Goal: Information Seeking & Learning: Compare options

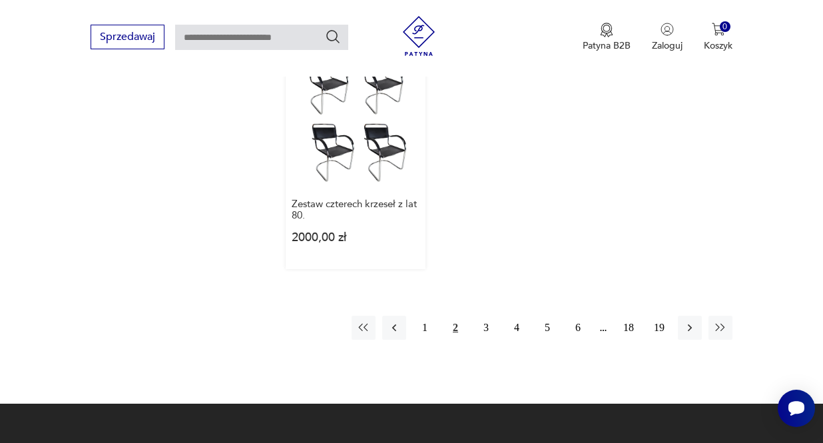
scroll to position [1744, 0]
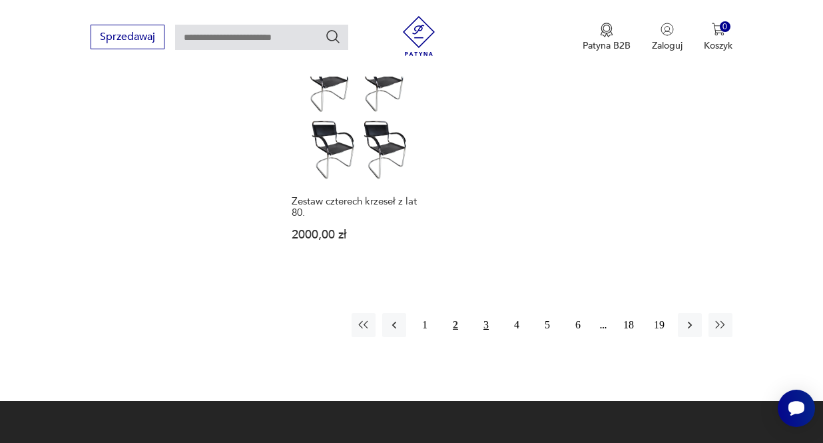
click at [483, 337] on button "3" at bounding box center [486, 325] width 24 height 24
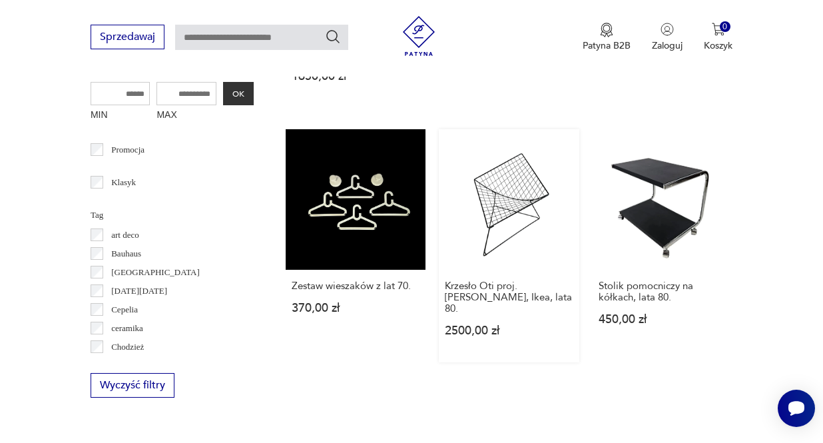
scroll to position [665, 0]
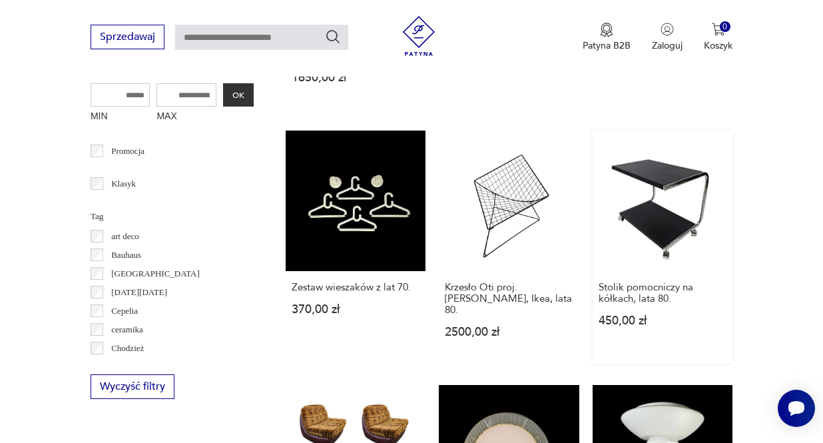
click at [640, 222] on link "Stolik pomocniczy na kółkach, lata 80. 450,00 zł" at bounding box center [663, 246] width 140 height 232
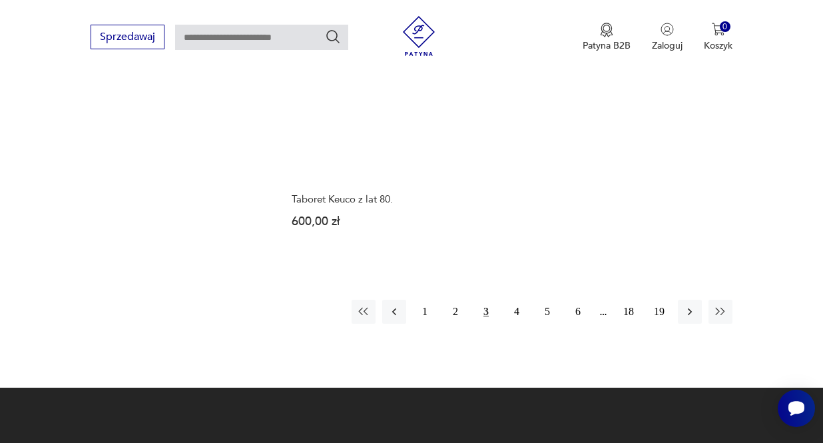
scroll to position [1734, 0]
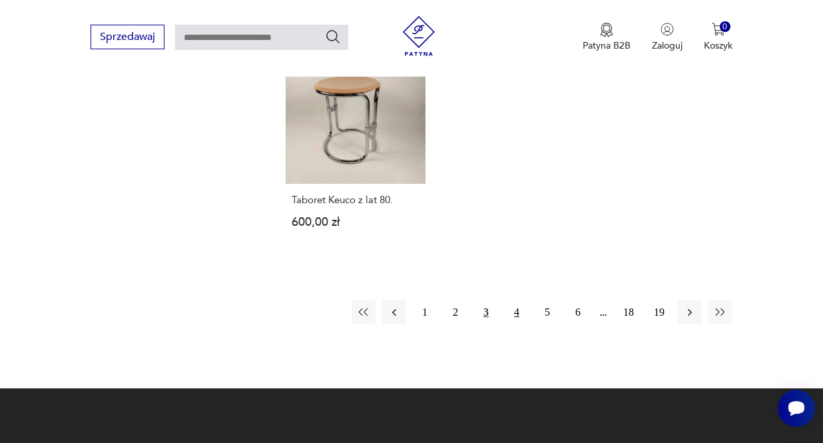
click at [514, 324] on button "4" at bounding box center [517, 312] width 24 height 24
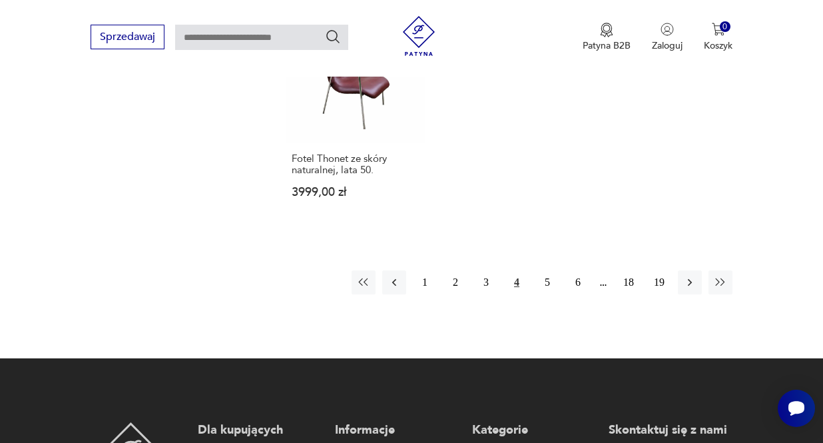
scroll to position [1791, 0]
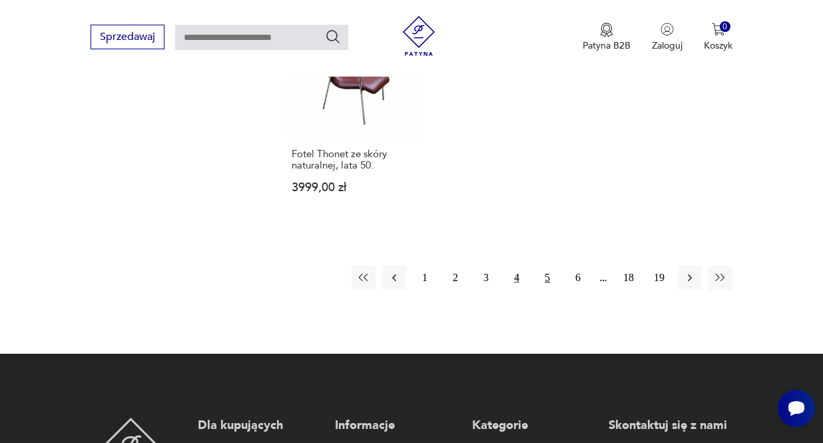
click at [551, 290] on button "5" at bounding box center [547, 278] width 24 height 24
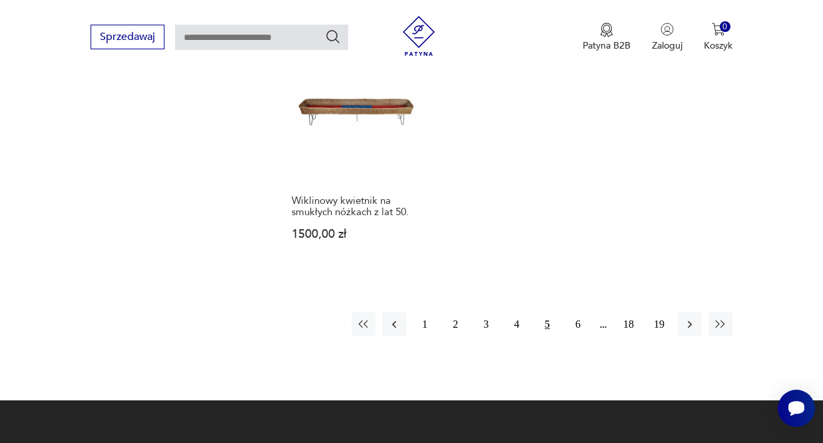
scroll to position [1843, 0]
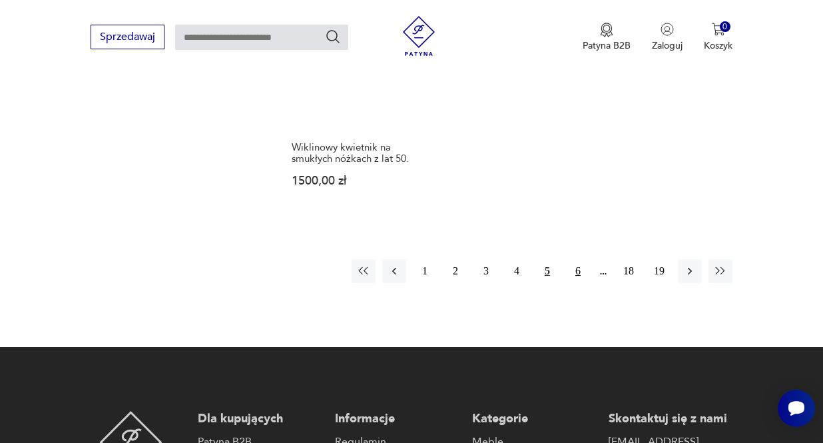
click at [581, 283] on button "6" at bounding box center [578, 271] width 24 height 24
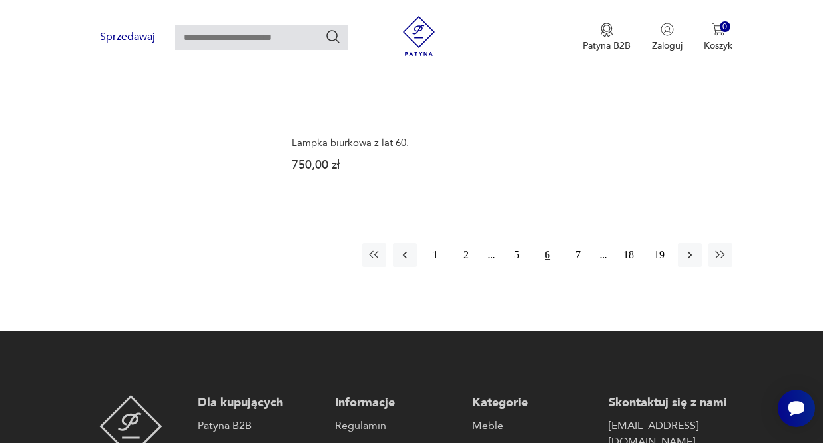
scroll to position [1792, 0]
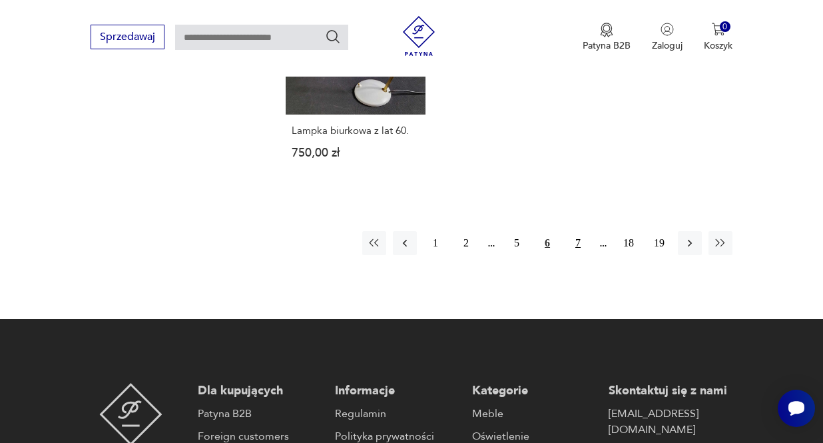
click at [577, 255] on button "7" at bounding box center [578, 243] width 24 height 24
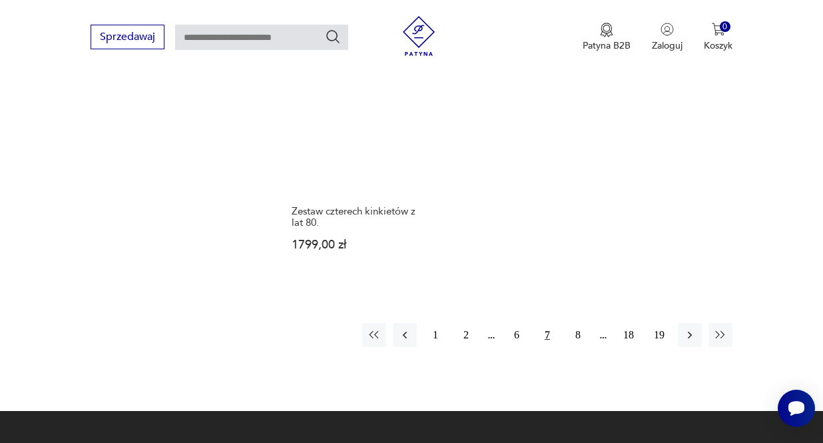
scroll to position [1703, 0]
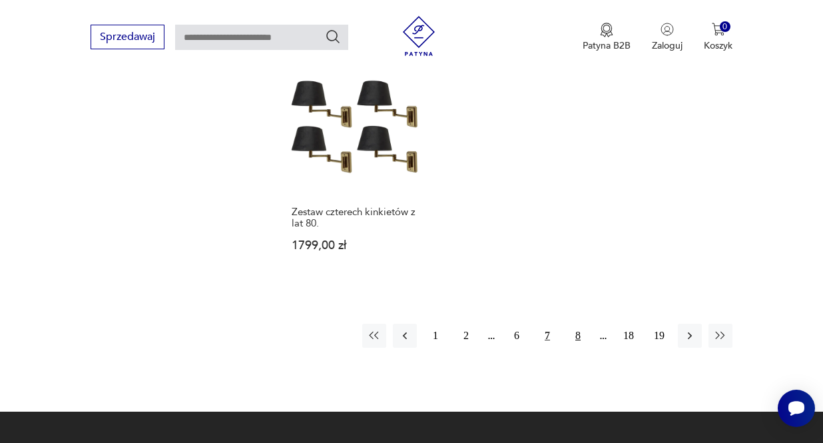
click at [579, 348] on button "8" at bounding box center [578, 336] width 24 height 24
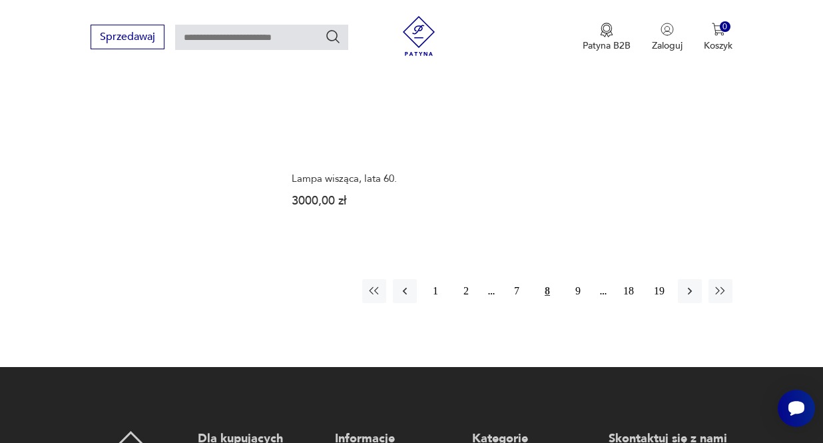
scroll to position [1770, 0]
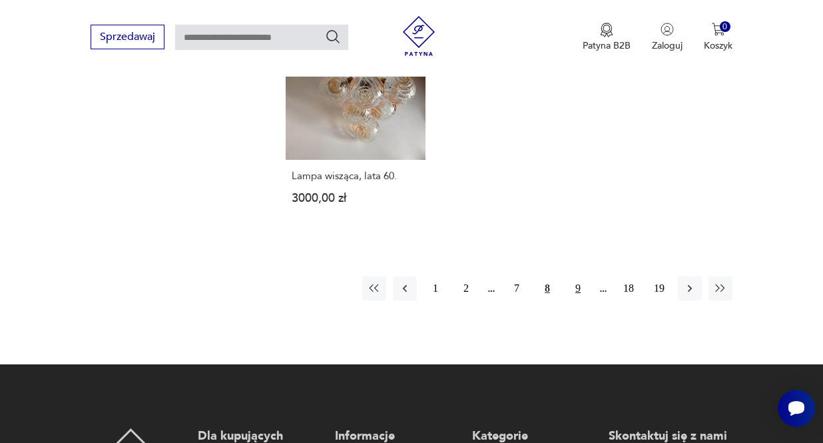
click at [577, 300] on button "9" at bounding box center [578, 288] width 24 height 24
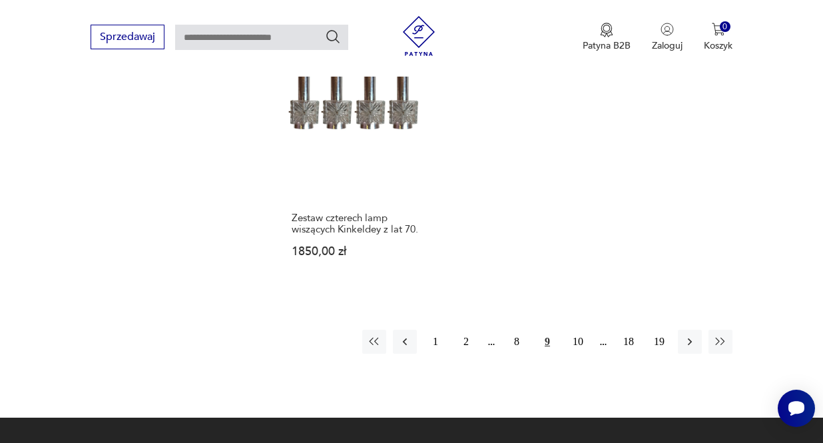
scroll to position [1710, 0]
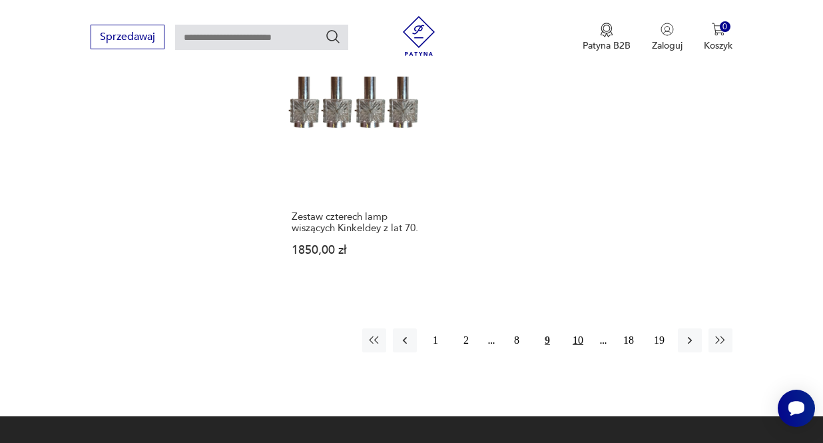
click at [578, 352] on button "10" at bounding box center [578, 340] width 24 height 24
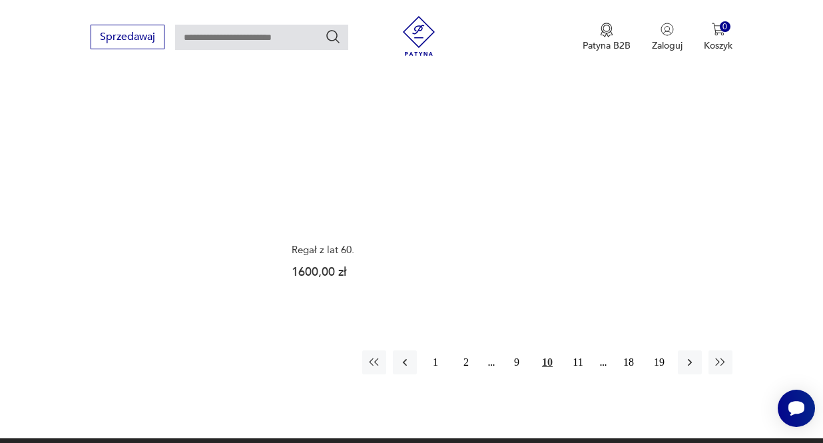
scroll to position [1726, 0]
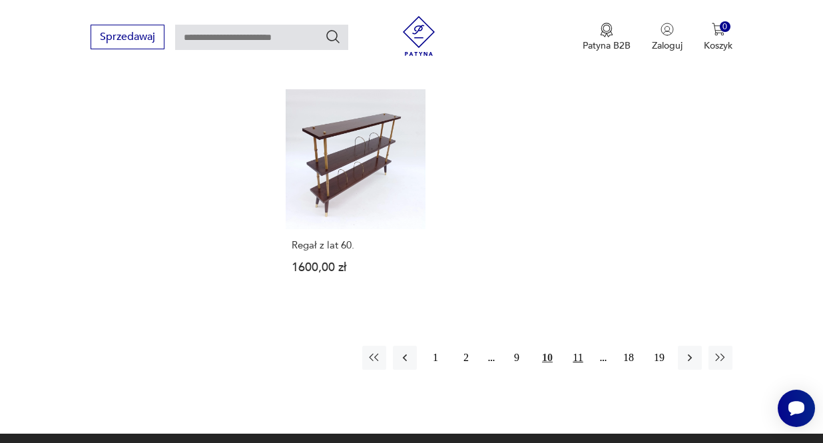
click at [579, 369] on button "11" at bounding box center [578, 358] width 24 height 24
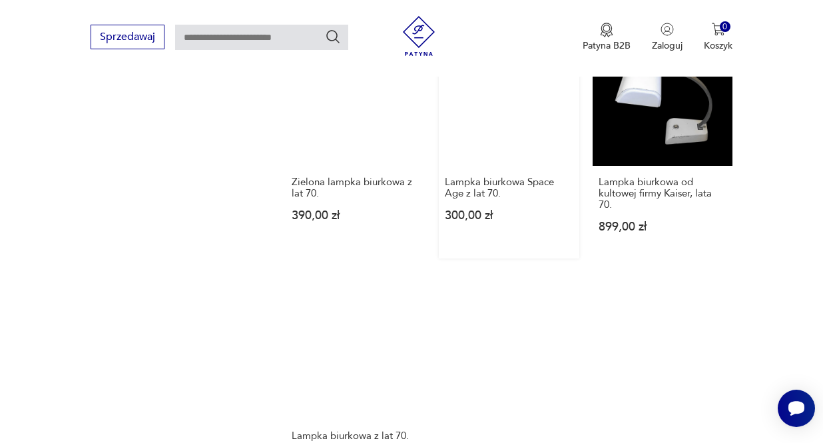
scroll to position [1716, 0]
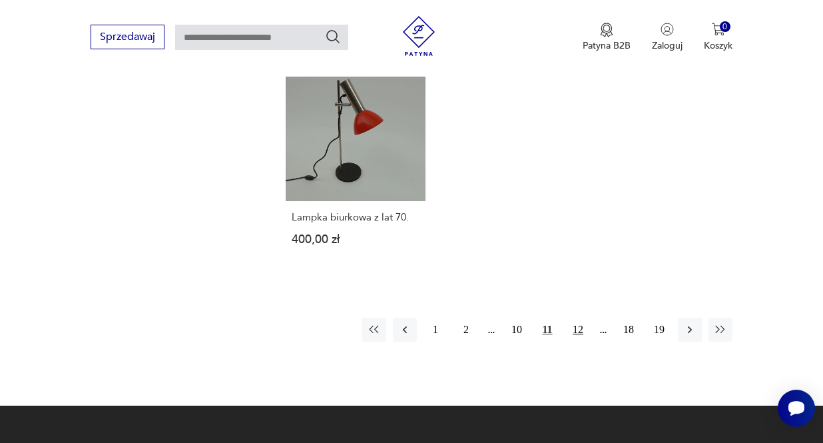
click at [578, 342] on button "12" at bounding box center [578, 330] width 24 height 24
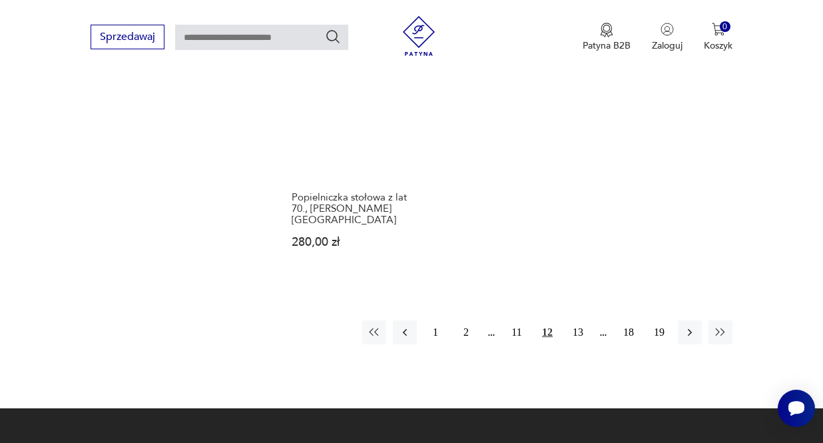
scroll to position [1810, 0]
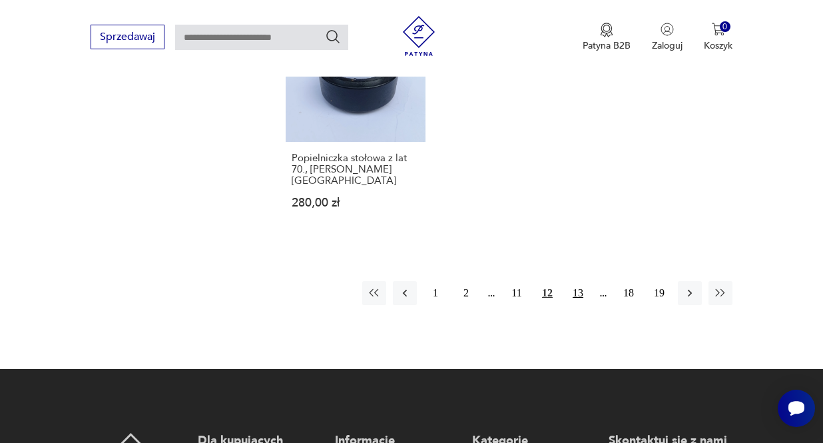
click at [582, 305] on button "13" at bounding box center [578, 293] width 24 height 24
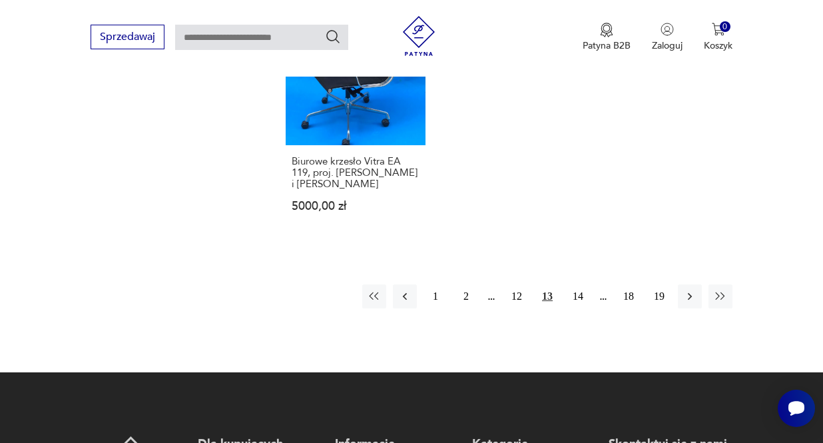
scroll to position [1797, 0]
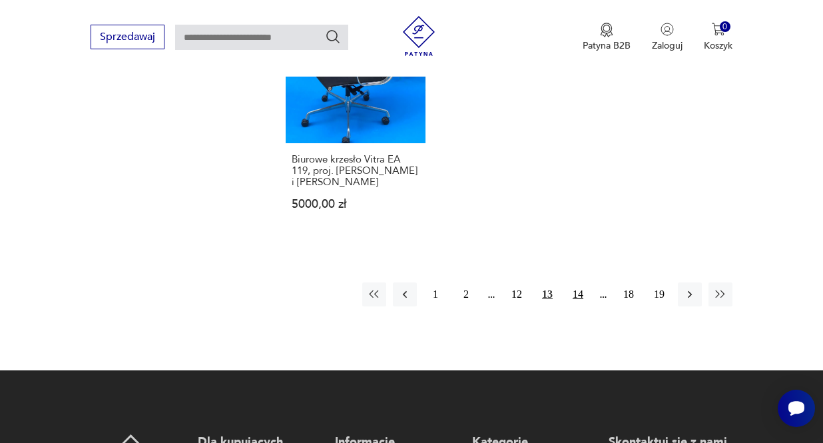
click at [583, 306] on button "14" at bounding box center [578, 294] width 24 height 24
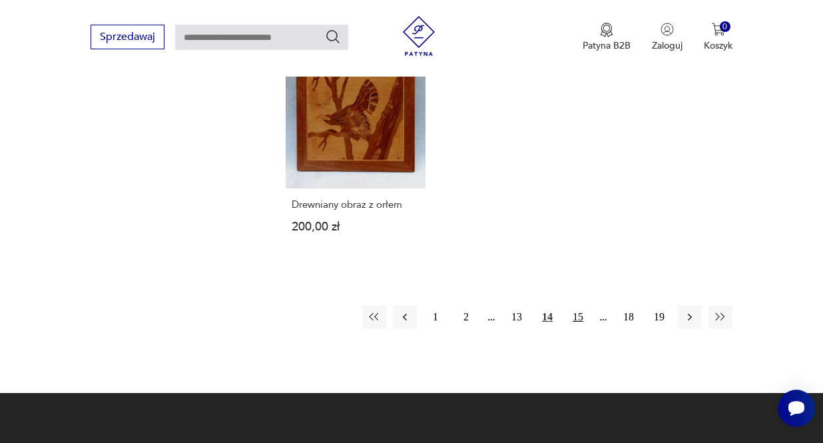
click at [576, 329] on button "15" at bounding box center [578, 317] width 24 height 24
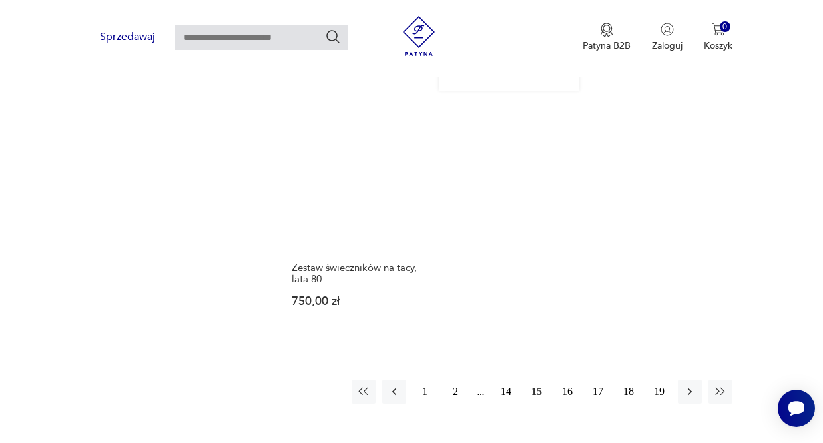
scroll to position [1739, 0]
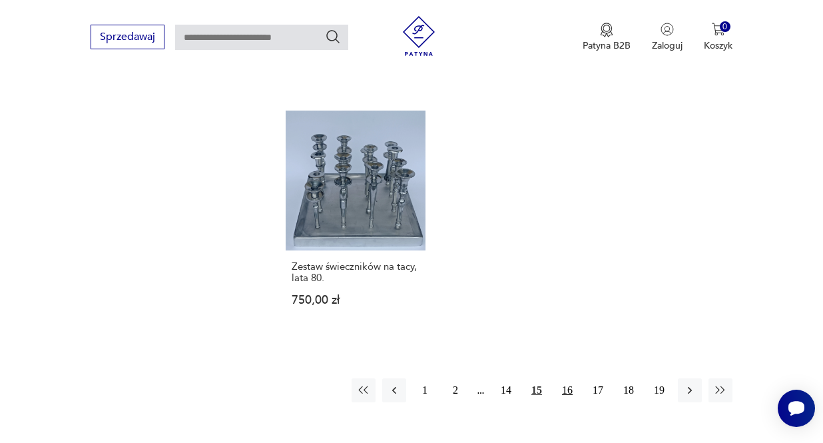
click at [568, 378] on button "16" at bounding box center [567, 390] width 24 height 24
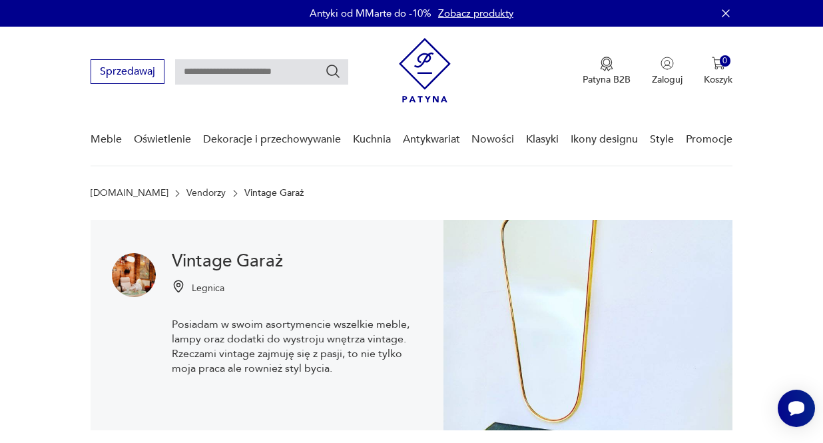
click at [242, 54] on div "Sprzedawaj Patyna B2B Zaloguj 0 Koszyk Twój koszyk ( 0 ) Brak produktów w koszy…" at bounding box center [412, 65] width 642 height 77
click at [240, 71] on input "text" at bounding box center [261, 71] width 173 height 25
type input "**********"
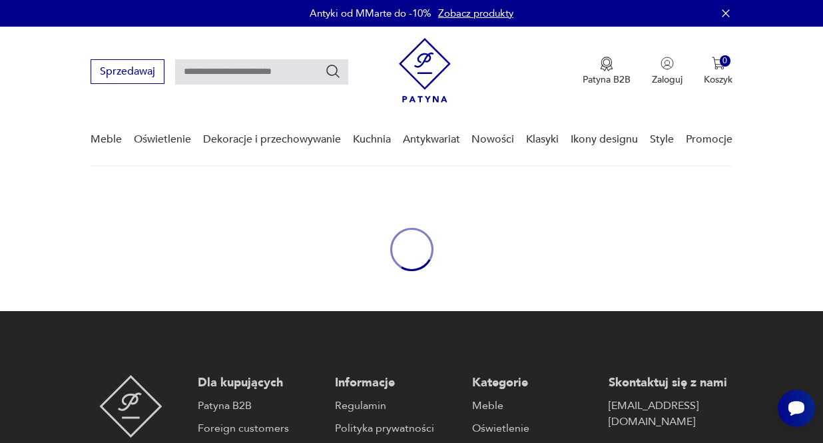
type input "**********"
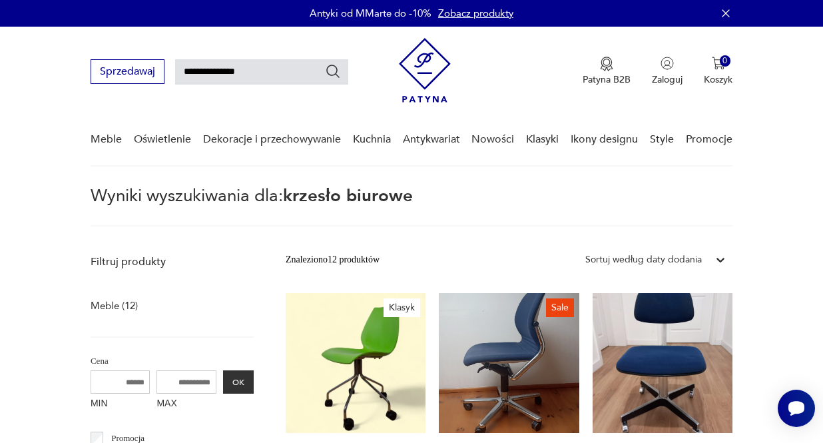
click at [278, 73] on input "**********" at bounding box center [261, 71] width 173 height 25
click at [200, 71] on input "**********" at bounding box center [261, 71] width 173 height 25
drag, startPoint x: 292, startPoint y: 59, endPoint x: 312, endPoint y: 81, distance: 30.6
click at [312, 81] on input "**********" at bounding box center [261, 71] width 173 height 25
type input "**********"
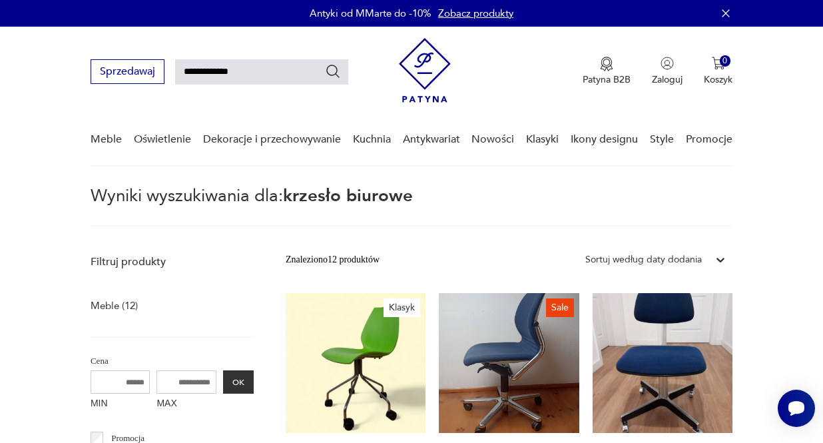
type input "**********"
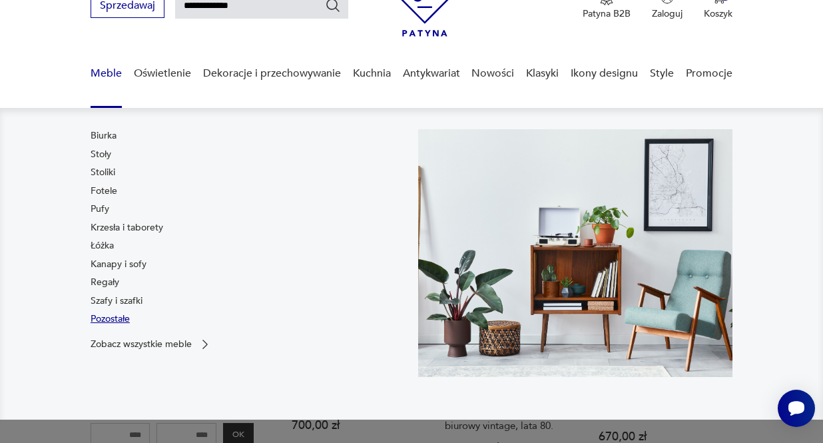
scroll to position [67, 0]
click at [132, 342] on p "Zobacz wszystkie meble" at bounding box center [141, 343] width 101 height 9
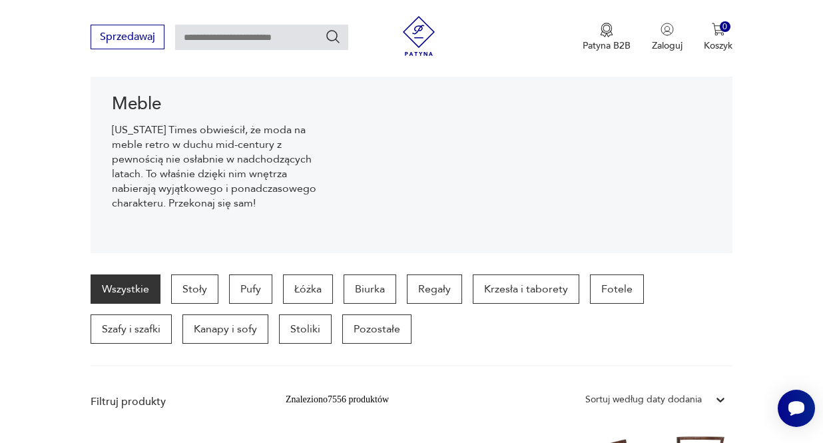
scroll to position [169, 0]
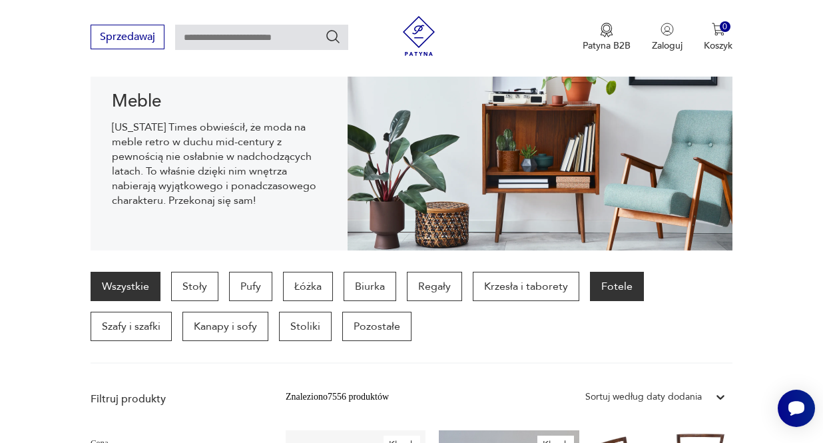
click at [619, 292] on p "Fotele" at bounding box center [617, 286] width 54 height 29
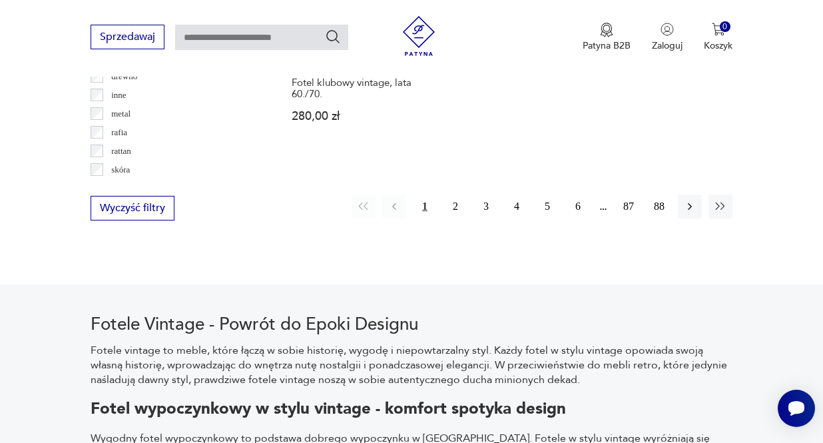
scroll to position [1963, 0]
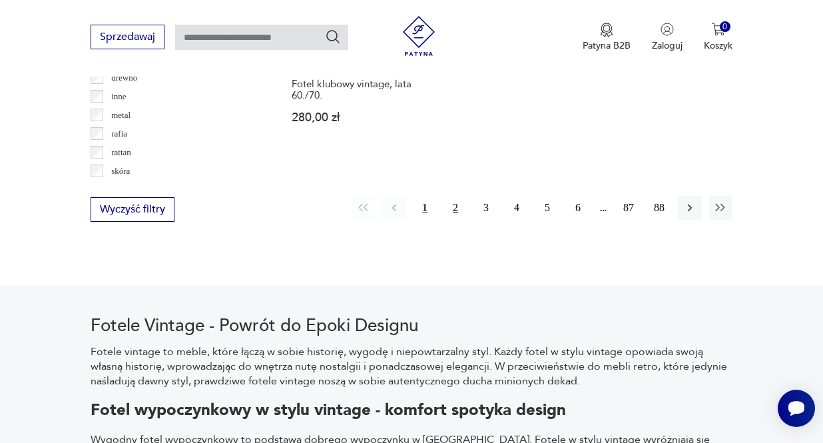
click at [449, 220] on button "2" at bounding box center [455, 208] width 24 height 24
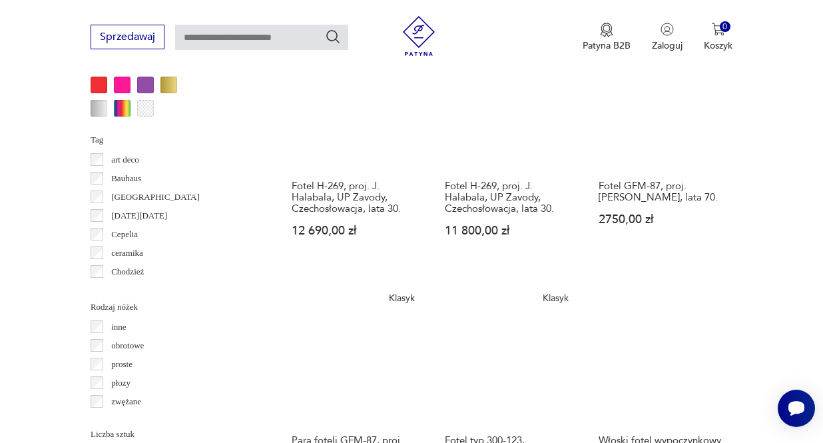
scroll to position [1393, 1]
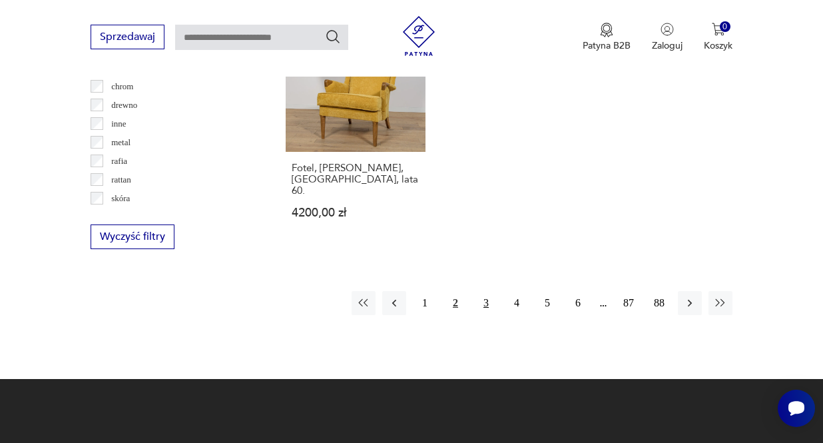
click at [489, 304] on button "3" at bounding box center [486, 303] width 24 height 24
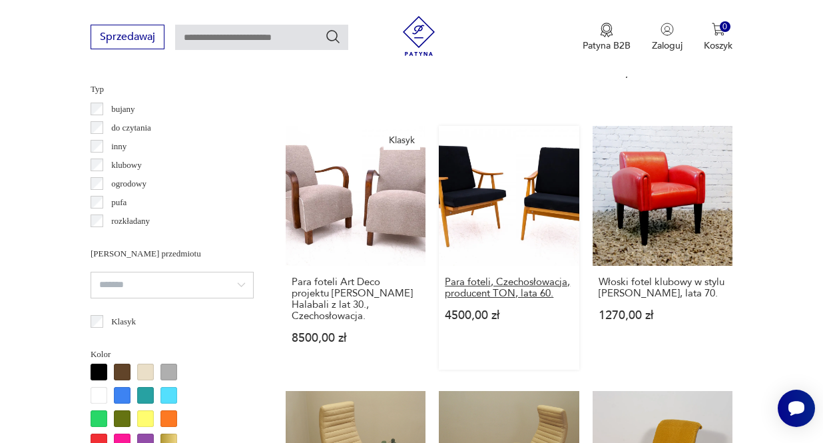
click at [489, 299] on h3 "Para foteli, Czechosłowacja, producent TON, lata 60." at bounding box center [509, 287] width 128 height 23
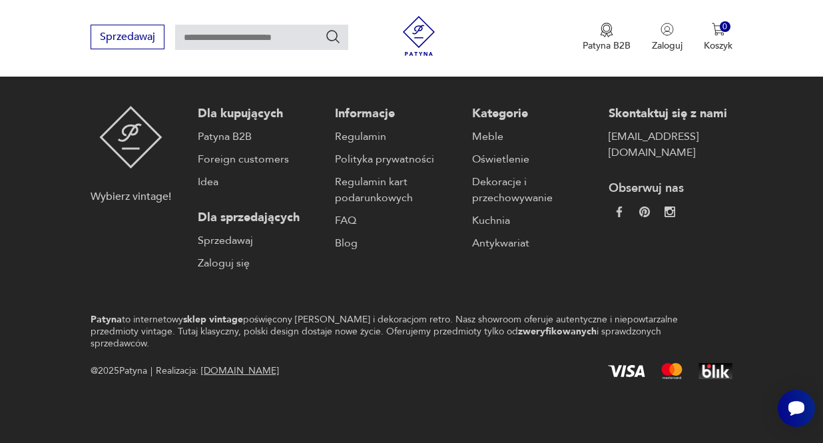
scroll to position [269, 0]
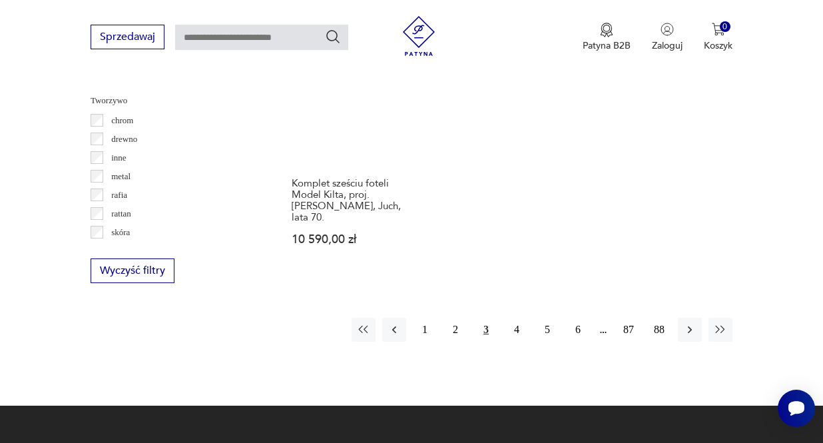
scroll to position [1917, 0]
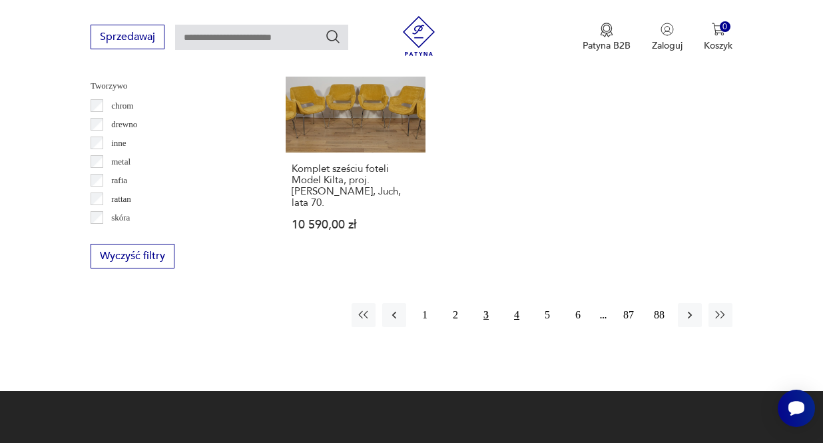
click at [519, 316] on button "4" at bounding box center [517, 315] width 24 height 24
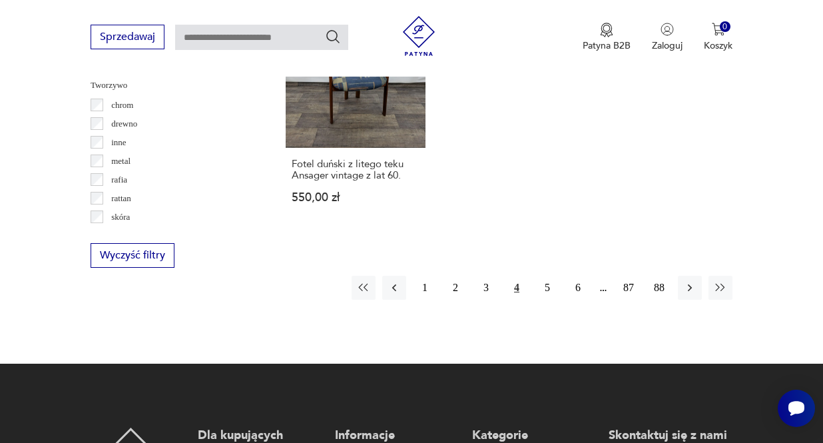
scroll to position [1917, 0]
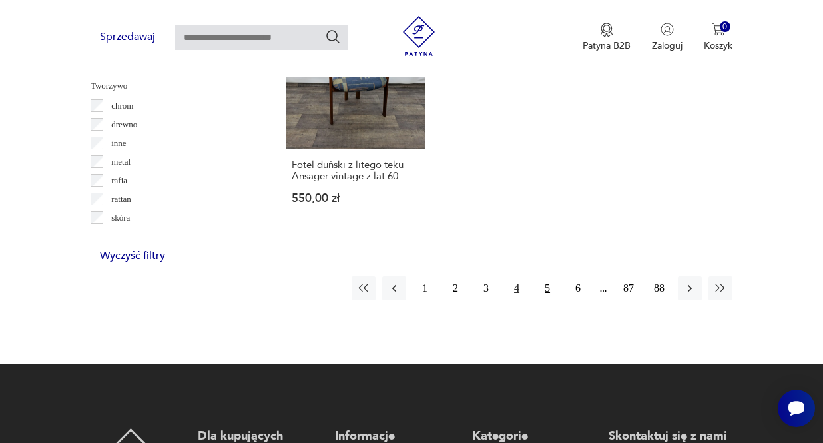
click at [545, 300] on button "5" at bounding box center [547, 288] width 24 height 24
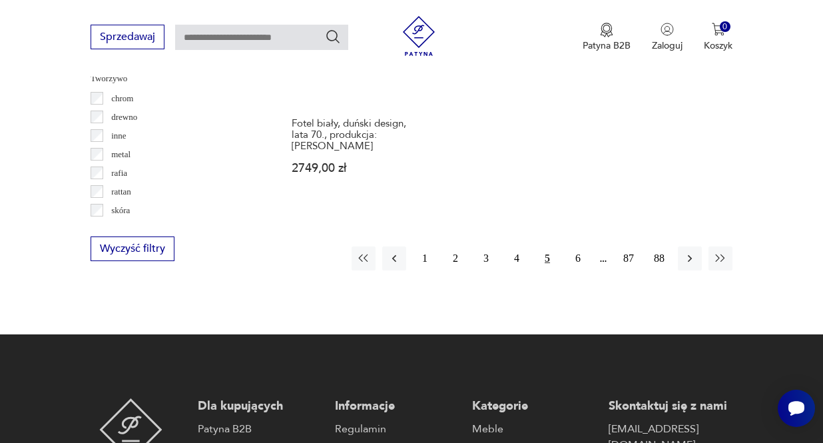
scroll to position [1923, 0]
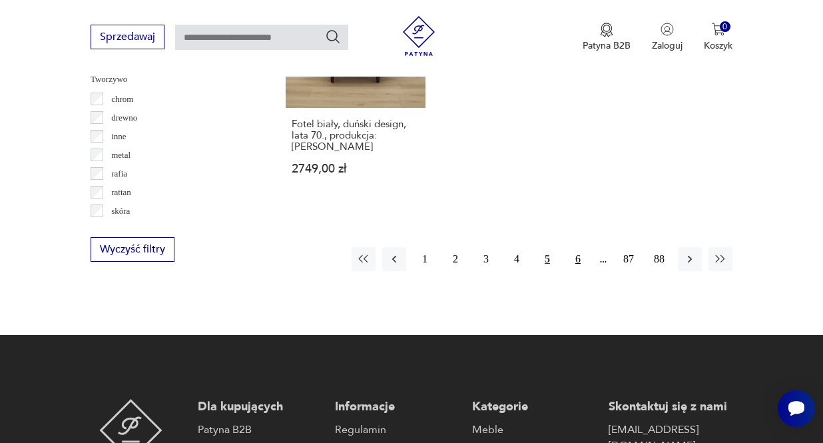
click at [577, 271] on button "6" at bounding box center [578, 259] width 24 height 24
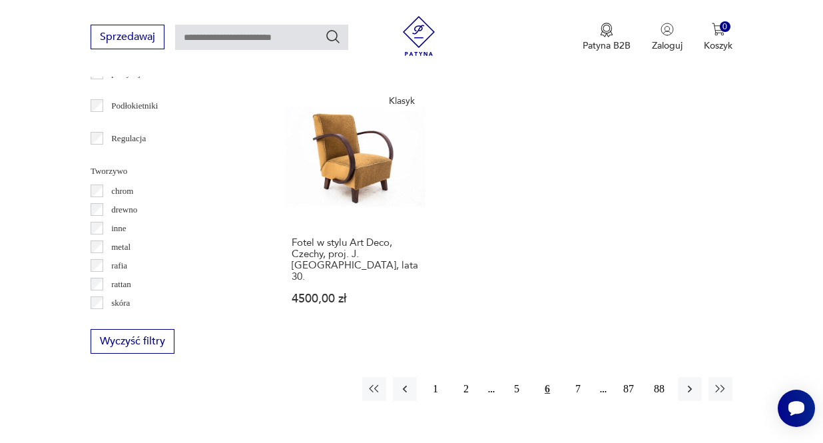
scroll to position [1835, 0]
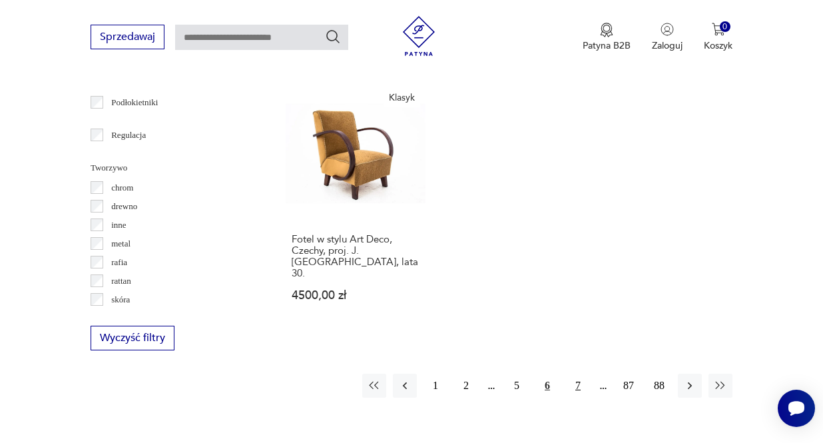
click at [578, 394] on button "7" at bounding box center [578, 385] width 24 height 24
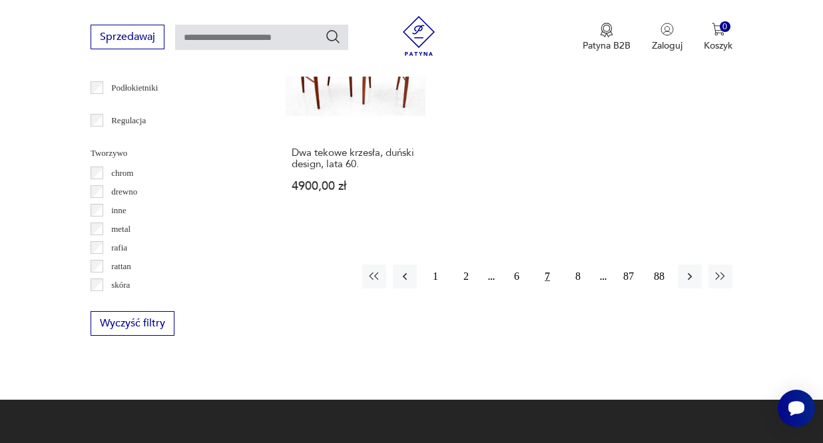
scroll to position [1855, 0]
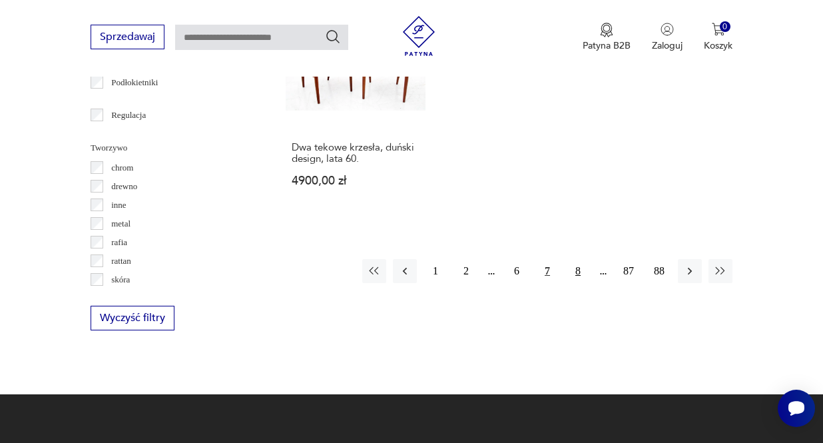
click at [575, 283] on button "8" at bounding box center [578, 271] width 24 height 24
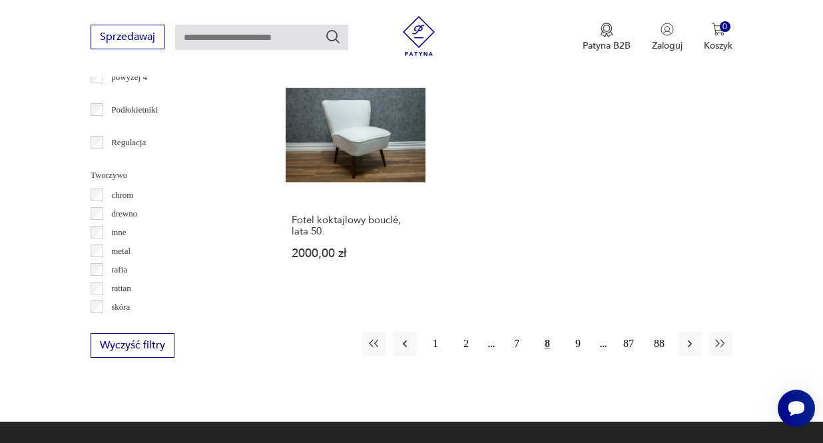
scroll to position [1828, 0]
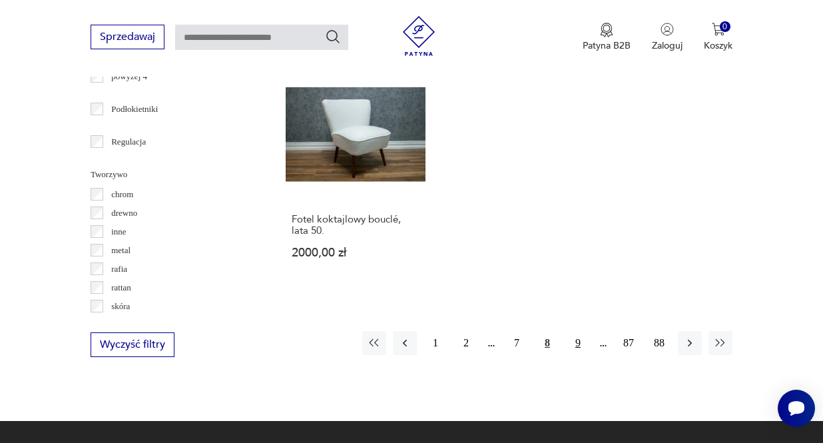
click at [582, 355] on button "9" at bounding box center [578, 343] width 24 height 24
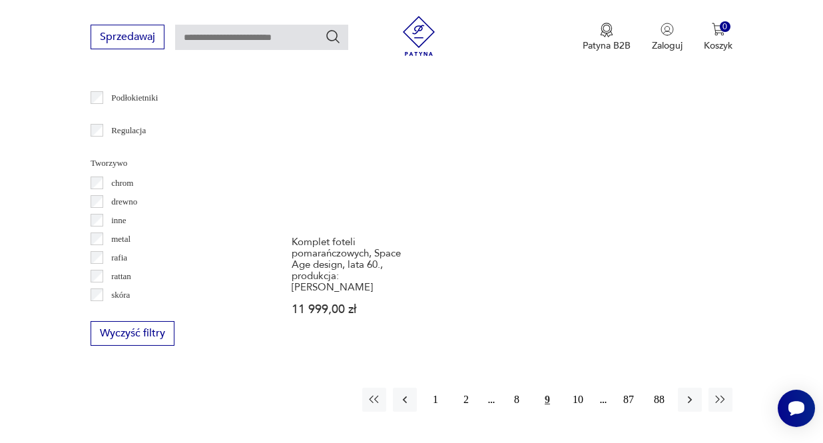
scroll to position [1837, 0]
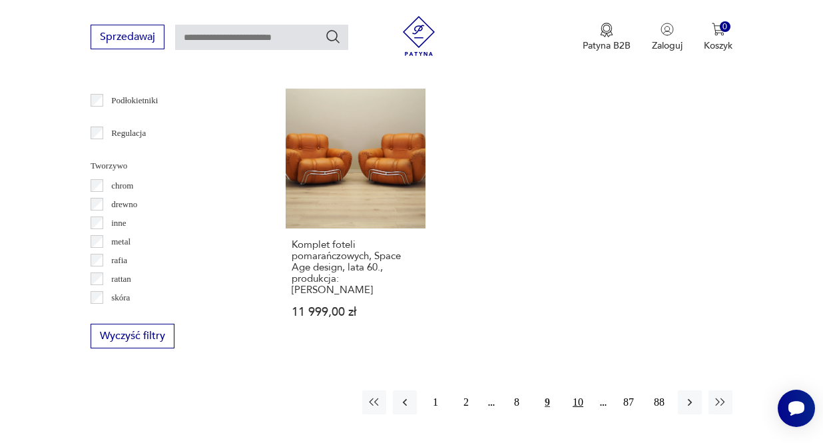
click at [577, 406] on button "10" at bounding box center [578, 402] width 24 height 24
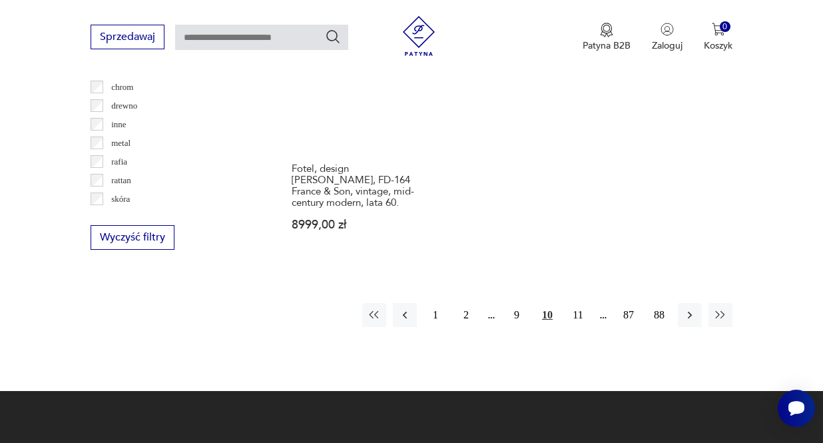
scroll to position [1936, 0]
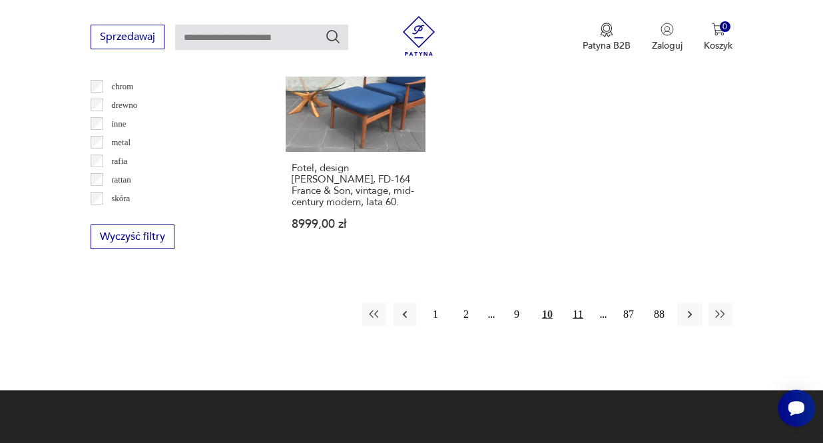
click at [582, 302] on button "11" at bounding box center [578, 314] width 24 height 24
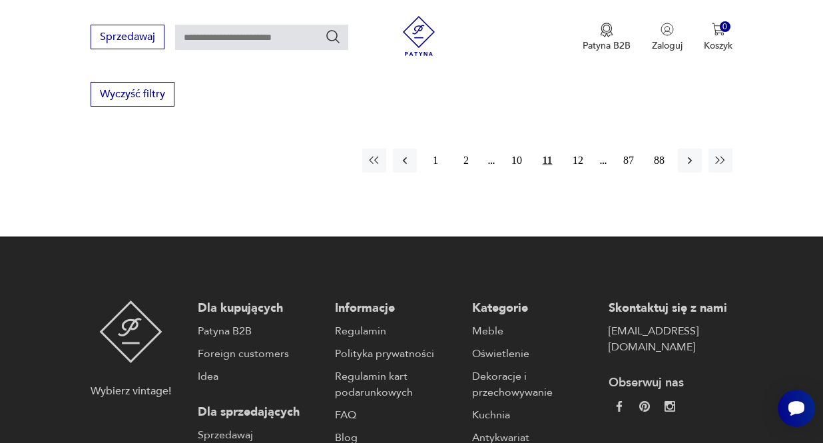
scroll to position [2059, 0]
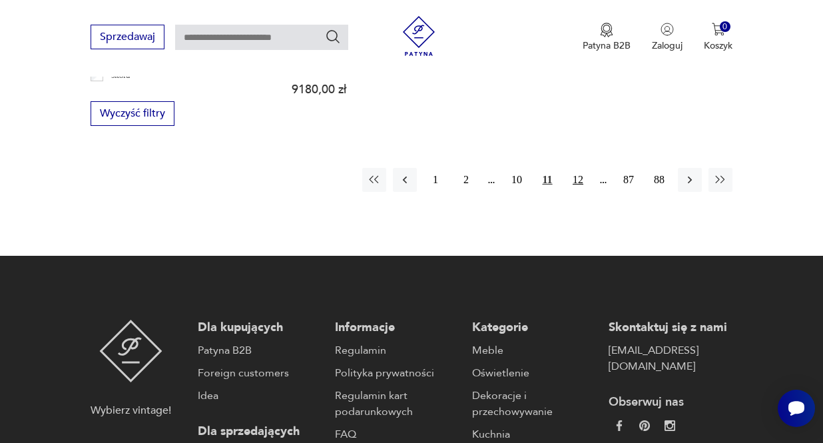
click at [578, 192] on button "12" at bounding box center [578, 180] width 24 height 24
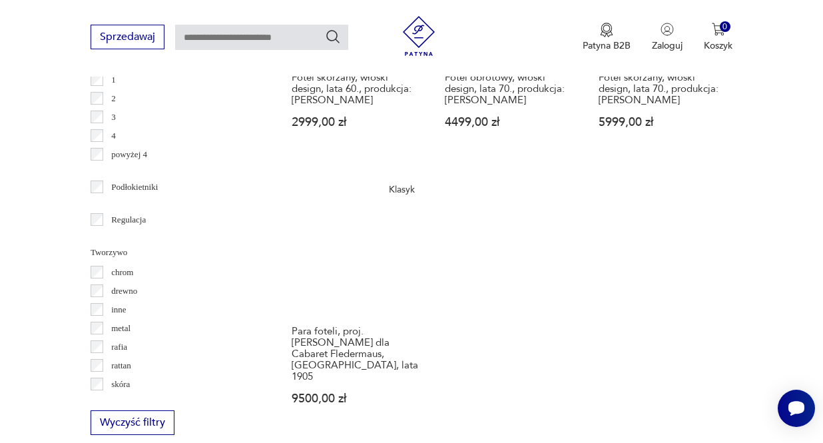
scroll to position [1870, 0]
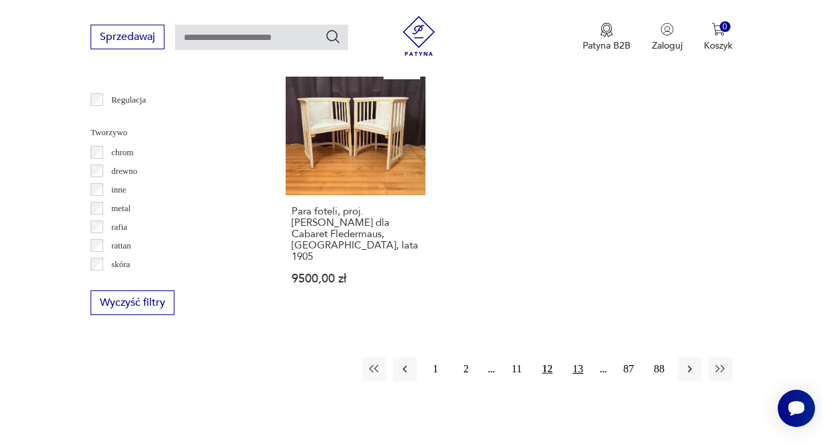
click at [580, 360] on button "13" at bounding box center [578, 369] width 24 height 24
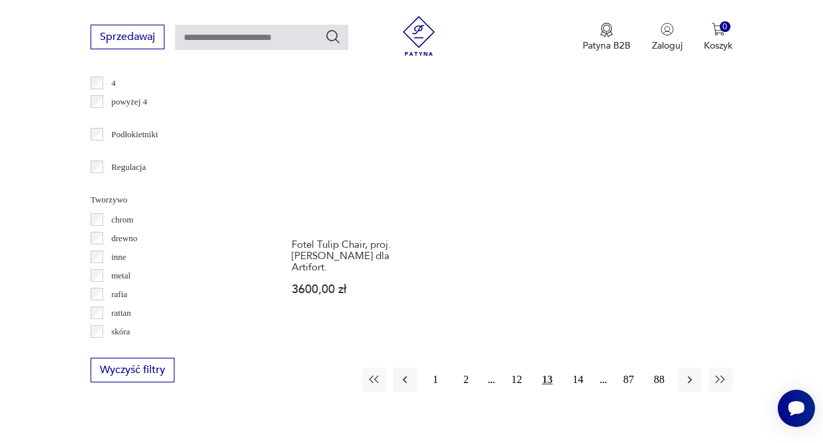
scroll to position [1806, 0]
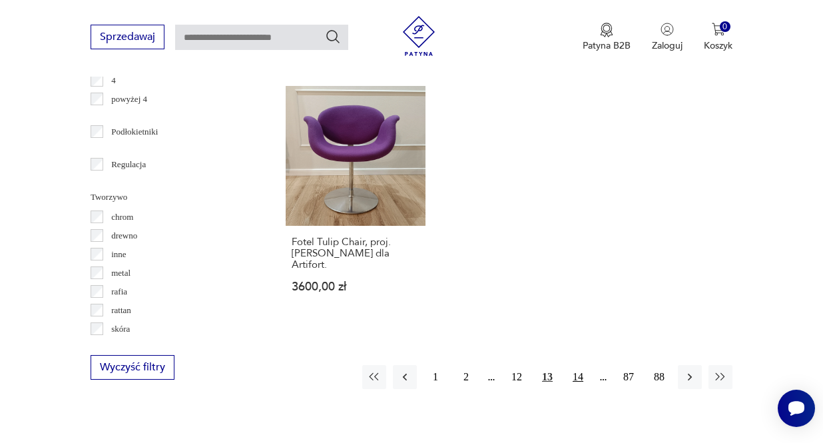
click at [580, 388] on button "14" at bounding box center [578, 377] width 24 height 24
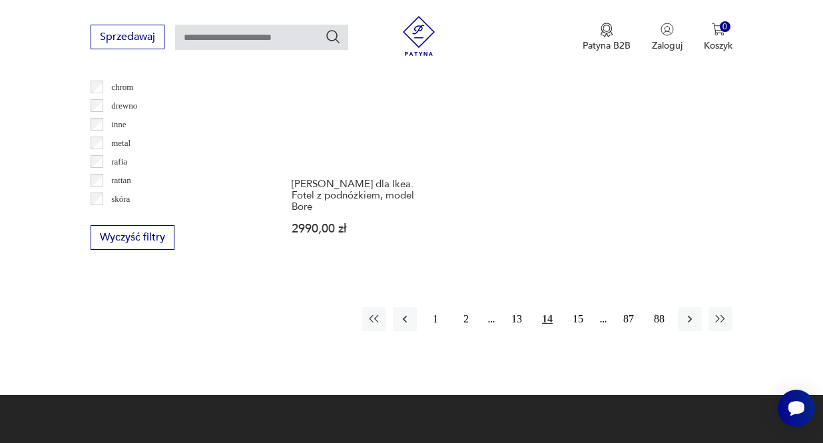
scroll to position [1936, 0]
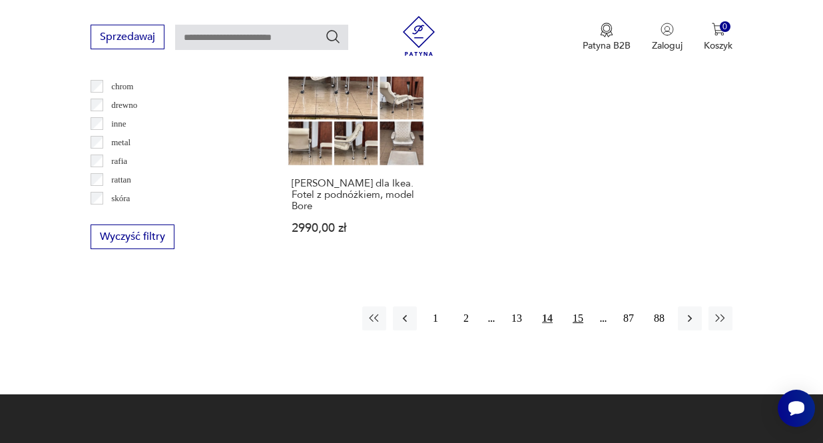
click at [580, 330] on button "15" at bounding box center [578, 318] width 24 height 24
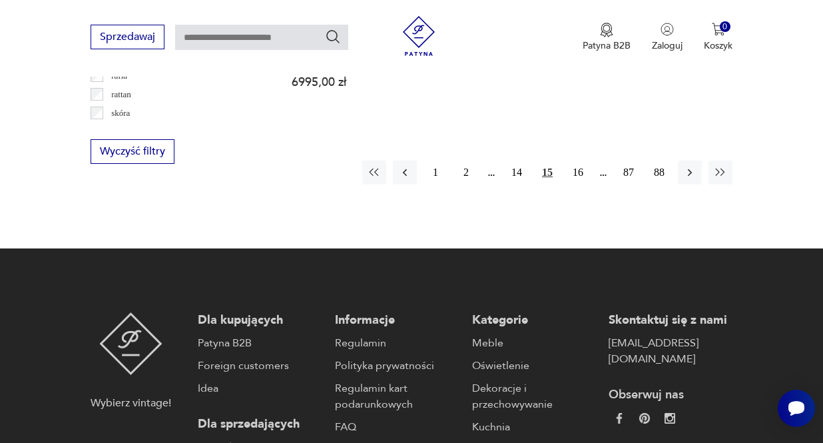
scroll to position [2022, 0]
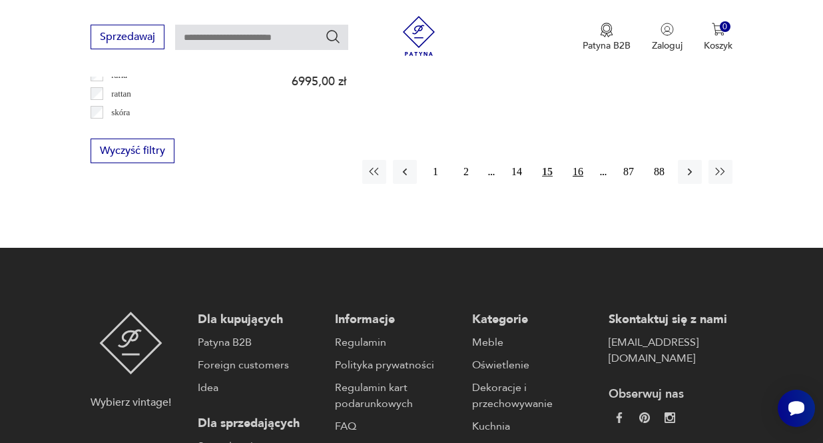
click at [583, 184] on button "16" at bounding box center [578, 172] width 24 height 24
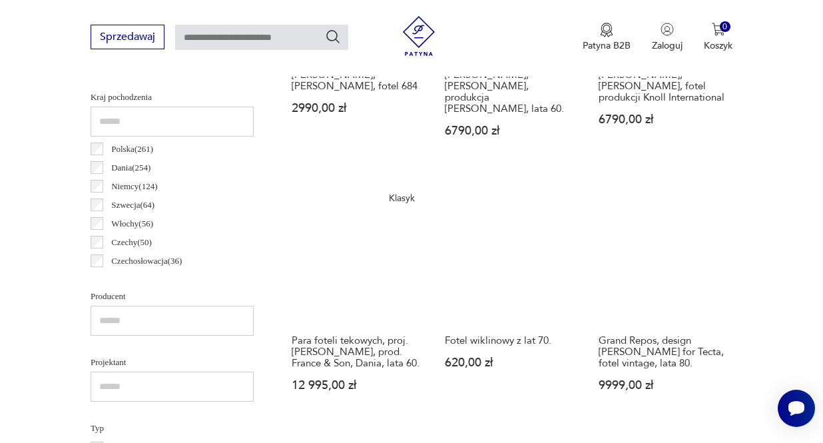
scroll to position [354, 0]
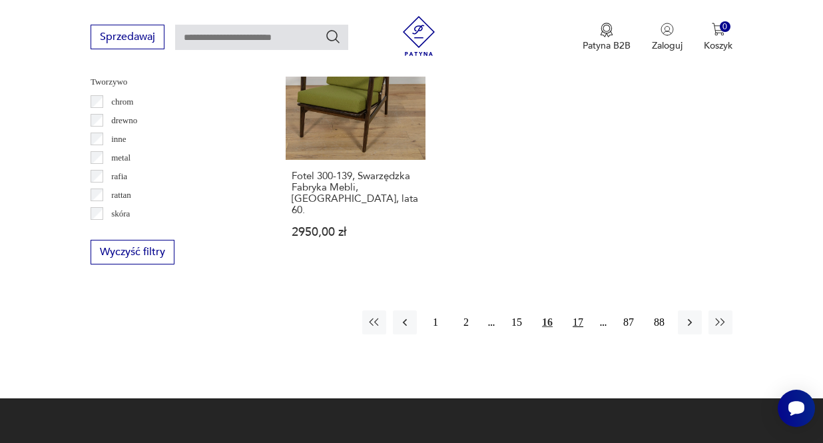
click at [575, 334] on button "17" at bounding box center [578, 322] width 24 height 24
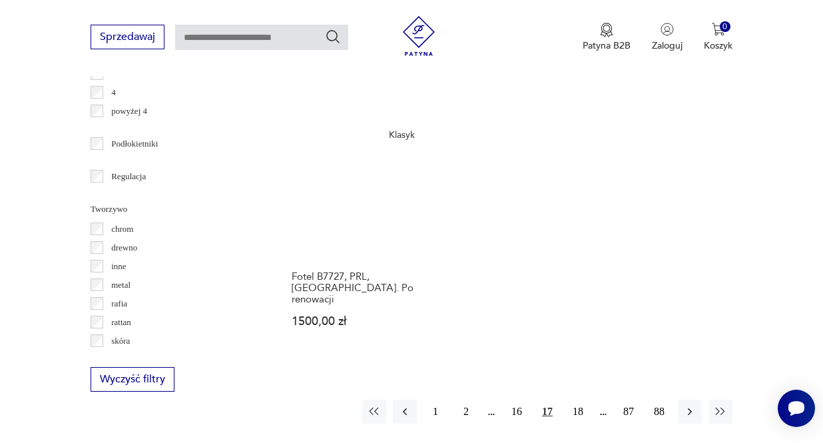
scroll to position [1798, 0]
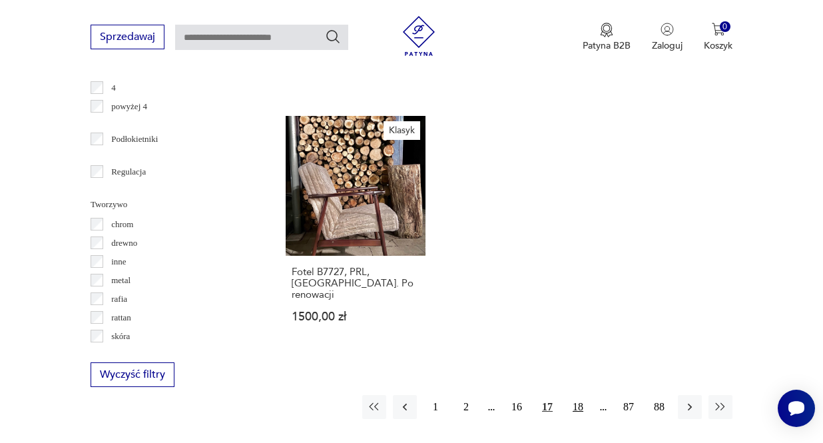
click at [577, 415] on button "18" at bounding box center [578, 407] width 24 height 24
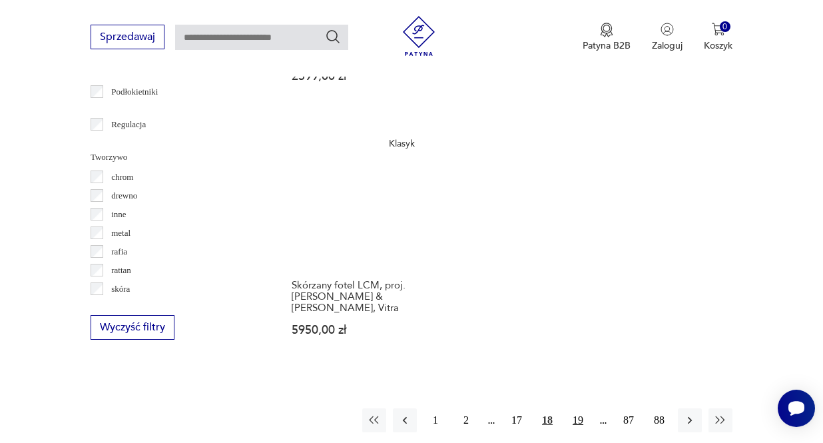
scroll to position [1867, 0]
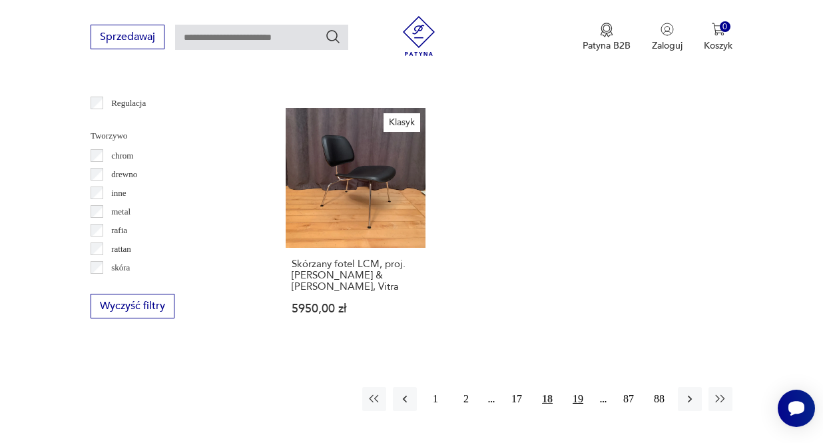
click at [581, 387] on button "19" at bounding box center [578, 399] width 24 height 24
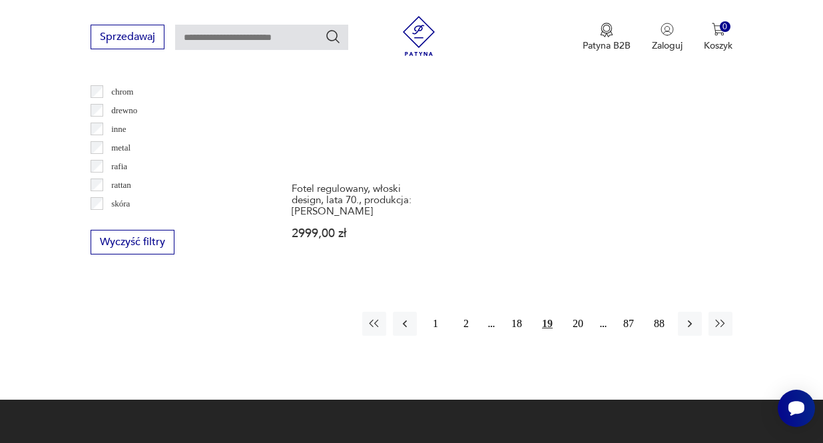
scroll to position [1930, 0]
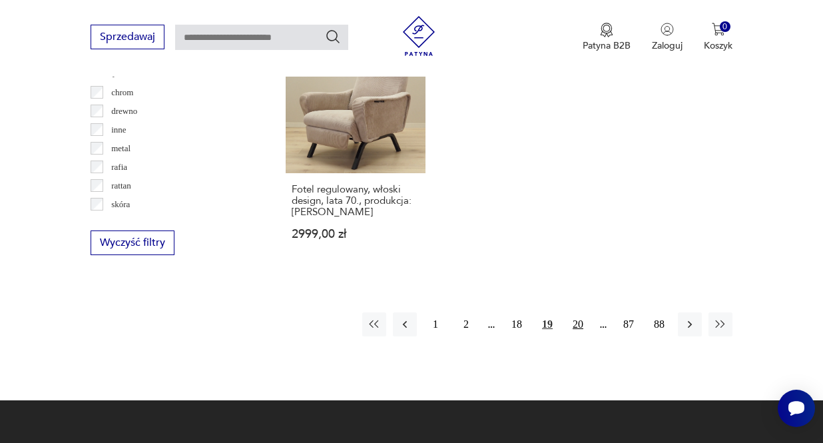
click at [580, 326] on button "20" at bounding box center [578, 324] width 24 height 24
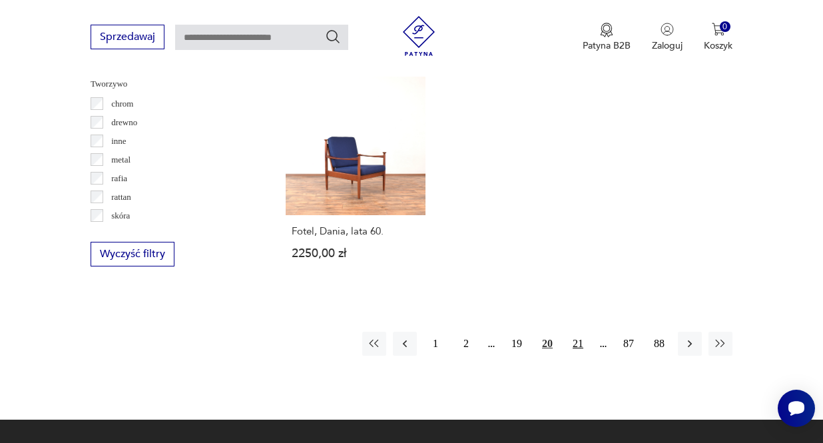
click at [573, 353] on button "21" at bounding box center [578, 344] width 24 height 24
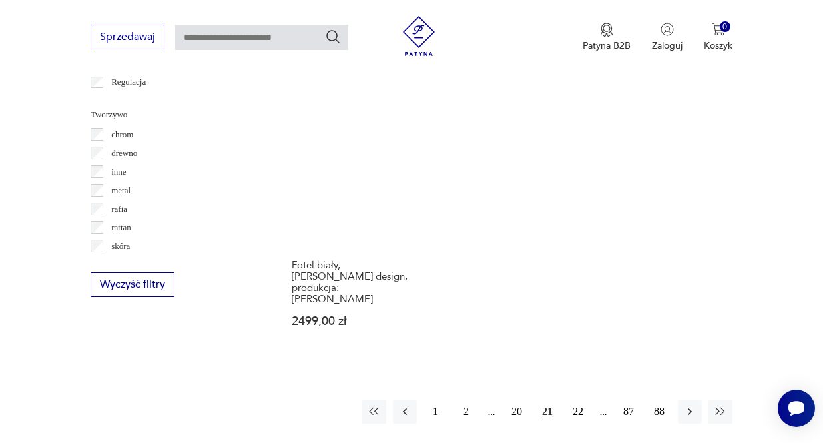
scroll to position [1898, 0]
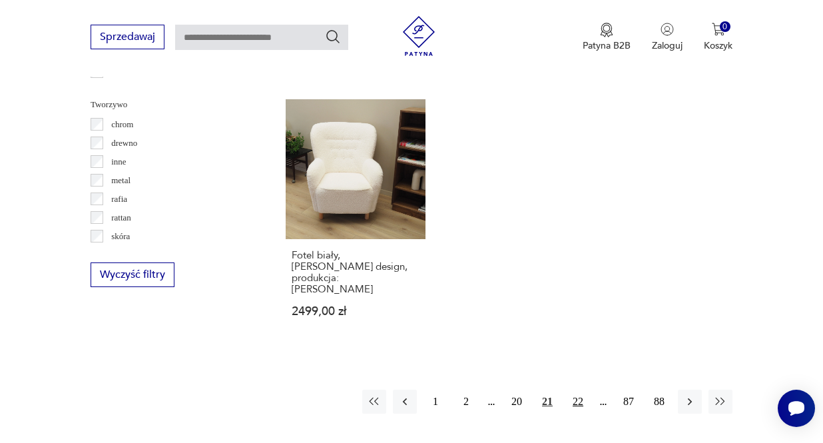
click at [580, 389] on button "22" at bounding box center [578, 401] width 24 height 24
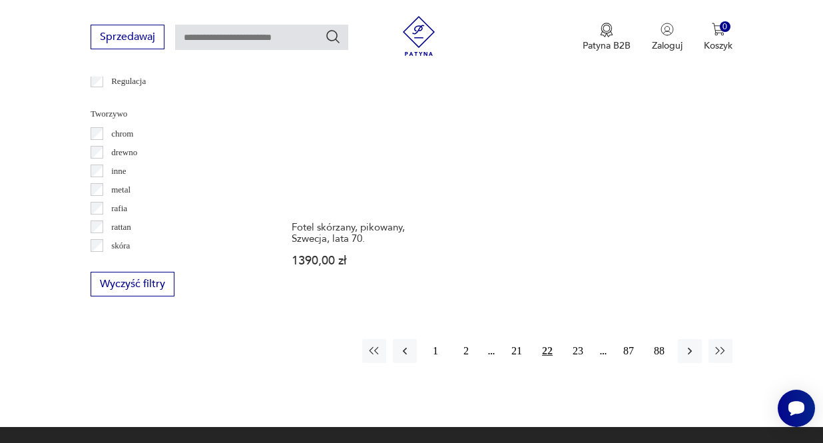
scroll to position [1904, 0]
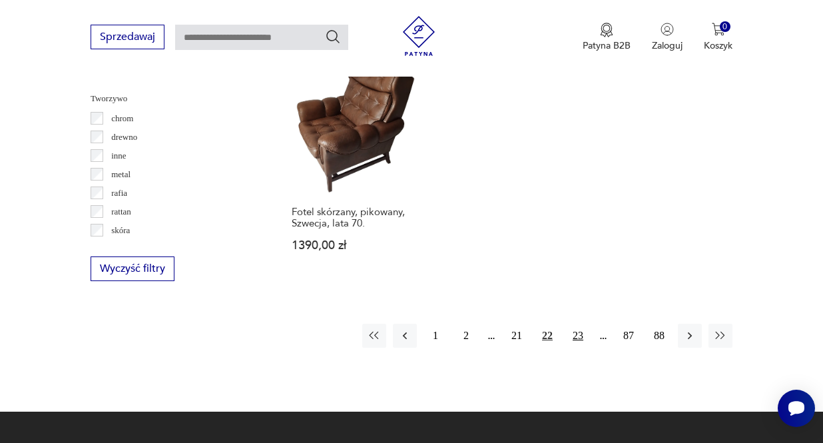
click at [576, 348] on button "23" at bounding box center [578, 336] width 24 height 24
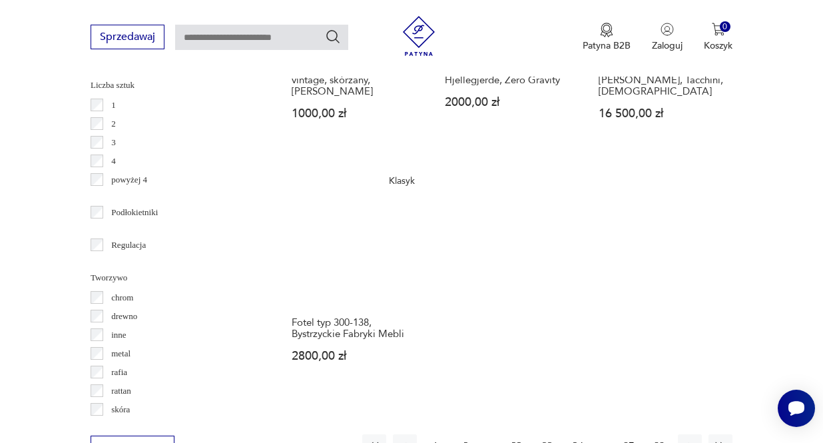
scroll to position [1844, 0]
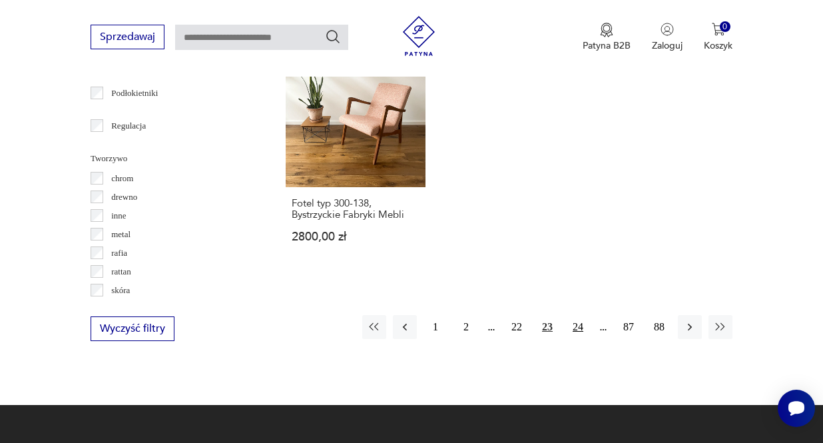
click at [581, 339] on button "24" at bounding box center [578, 327] width 24 height 24
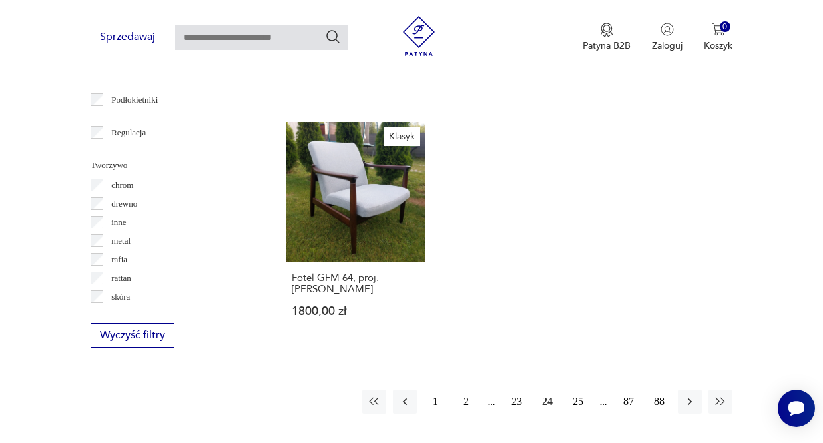
scroll to position [1841, 0]
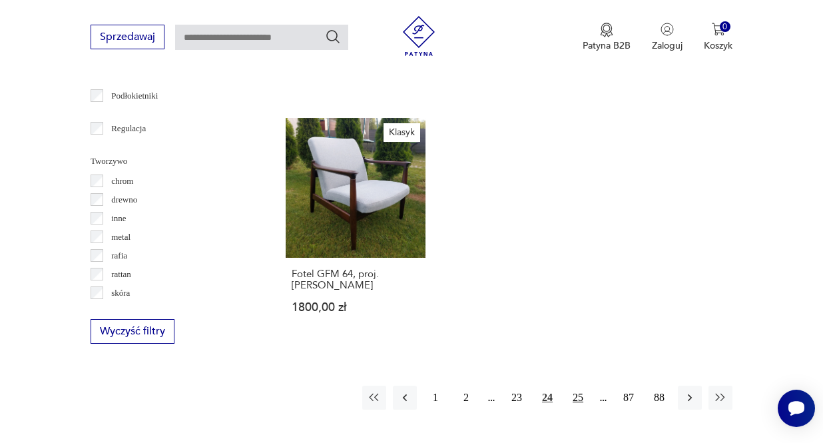
click at [577, 409] on button "25" at bounding box center [578, 397] width 24 height 24
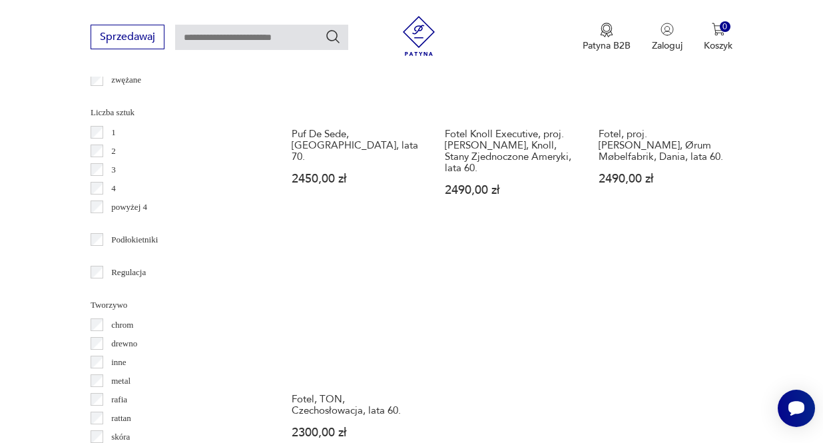
scroll to position [1877, 0]
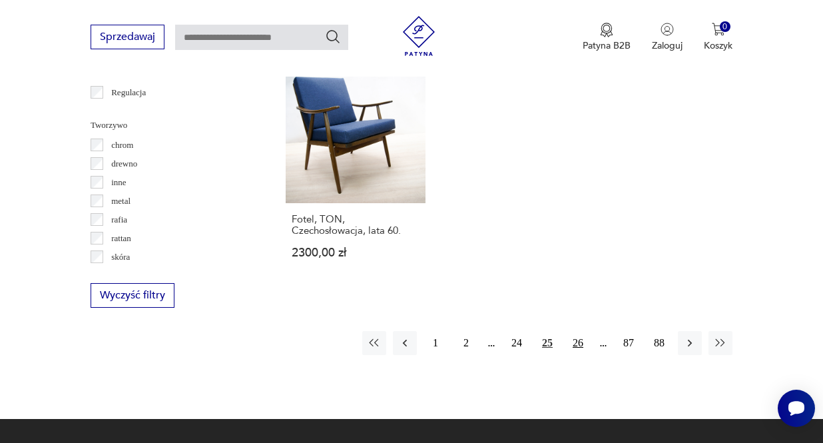
click at [577, 355] on button "26" at bounding box center [578, 343] width 24 height 24
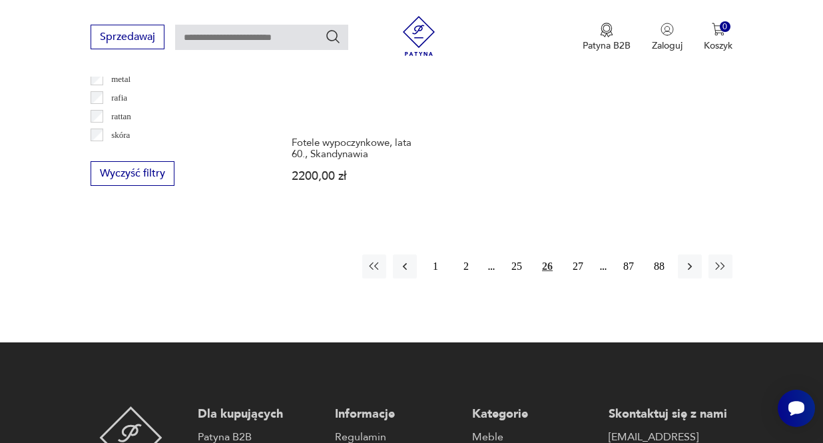
scroll to position [2006, 0]
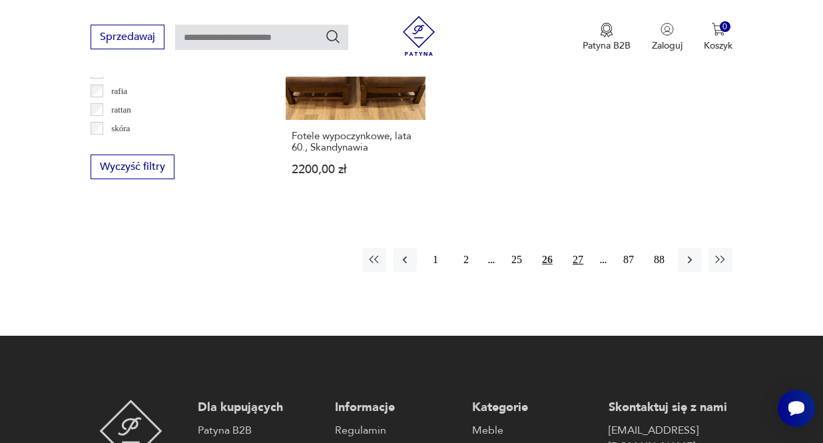
click at [580, 250] on button "27" at bounding box center [578, 260] width 24 height 24
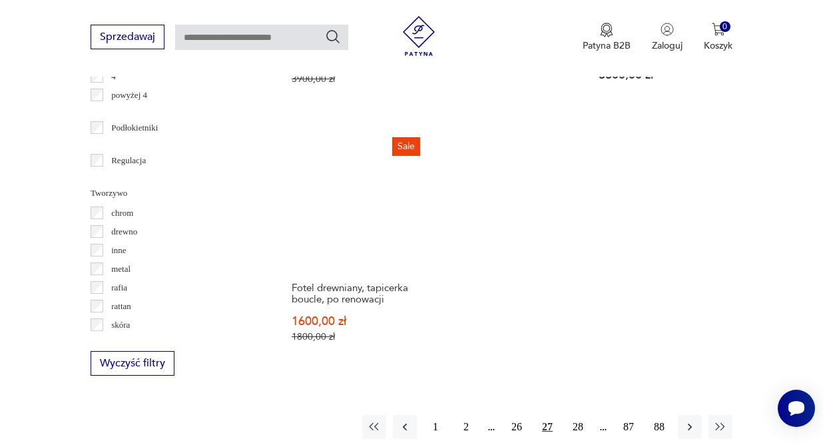
scroll to position [1909, 0]
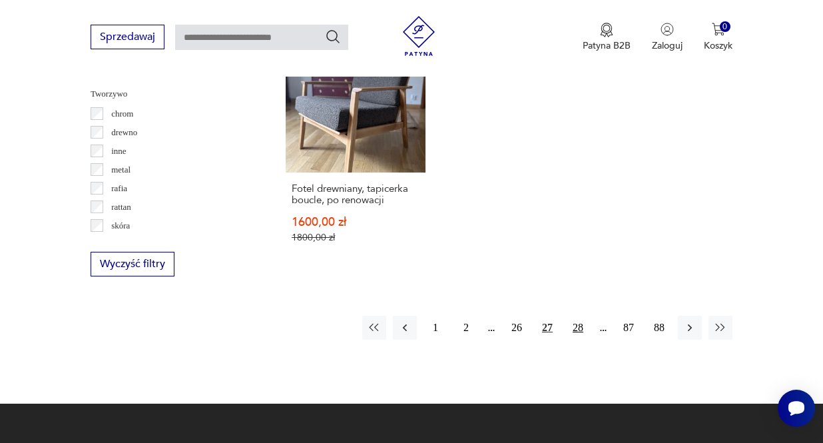
click at [581, 340] on button "28" at bounding box center [578, 328] width 24 height 24
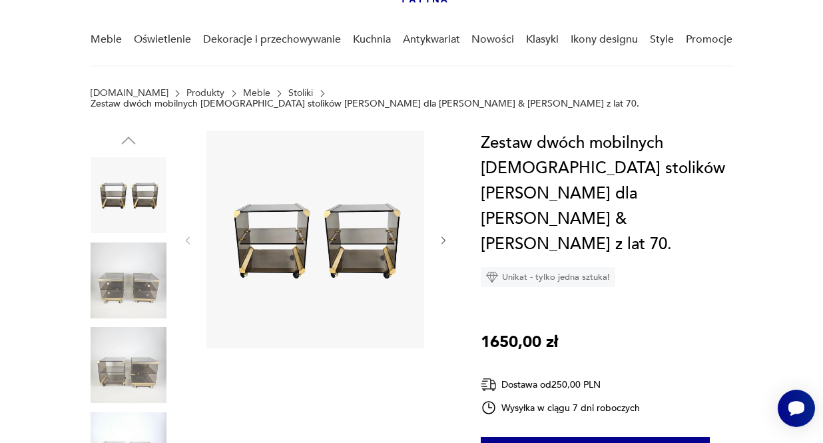
scroll to position [99, 0]
click at [445, 236] on icon "button" at bounding box center [443, 241] width 11 height 11
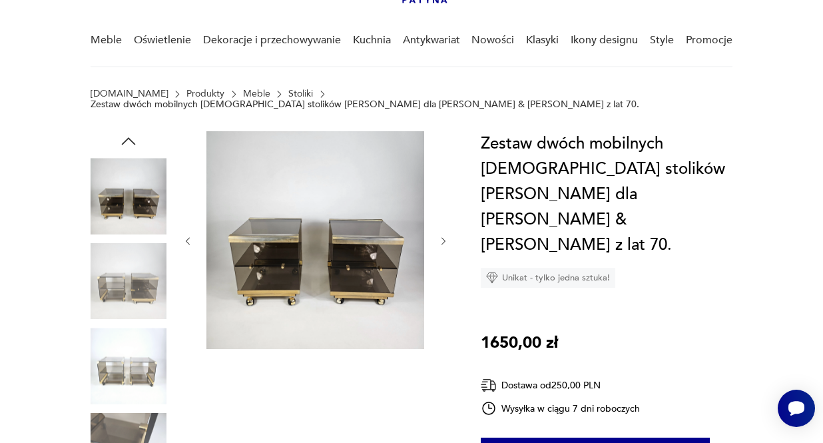
click at [445, 236] on icon "button" at bounding box center [443, 241] width 11 height 11
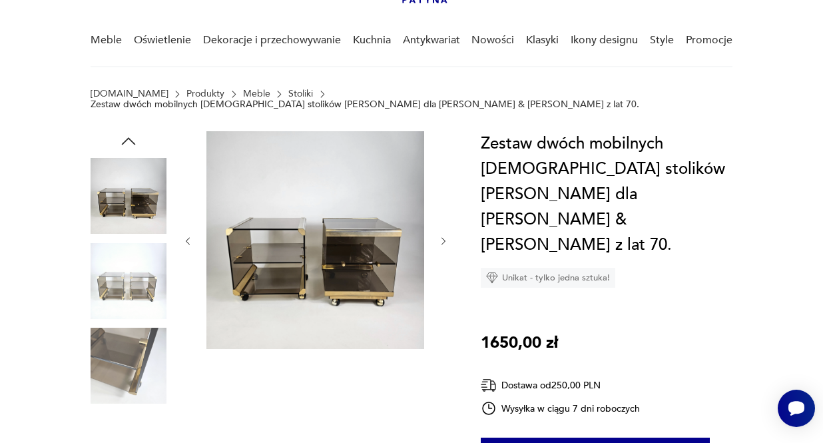
click at [445, 236] on icon "button" at bounding box center [443, 241] width 11 height 11
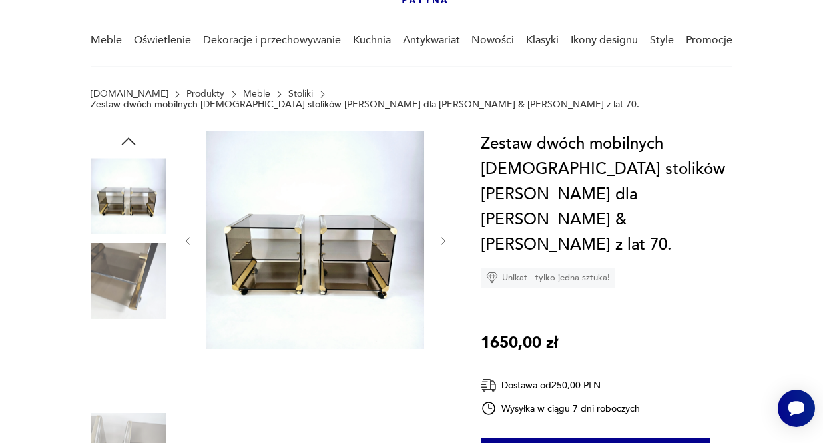
click at [445, 236] on icon "button" at bounding box center [443, 241] width 11 height 11
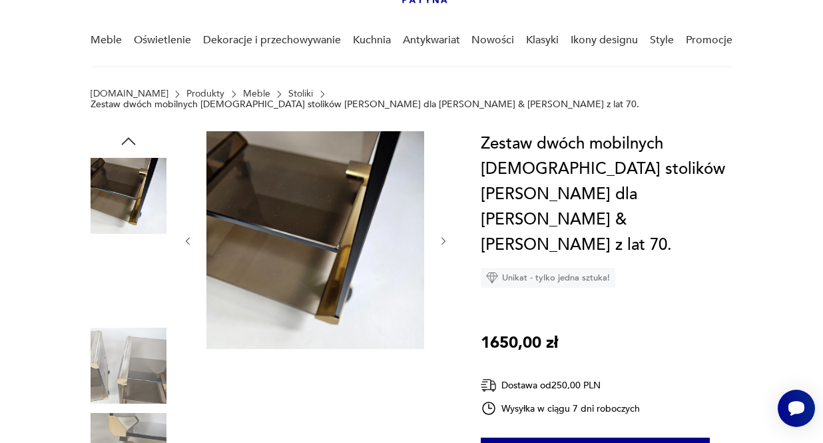
click at [445, 236] on icon "button" at bounding box center [443, 241] width 11 height 11
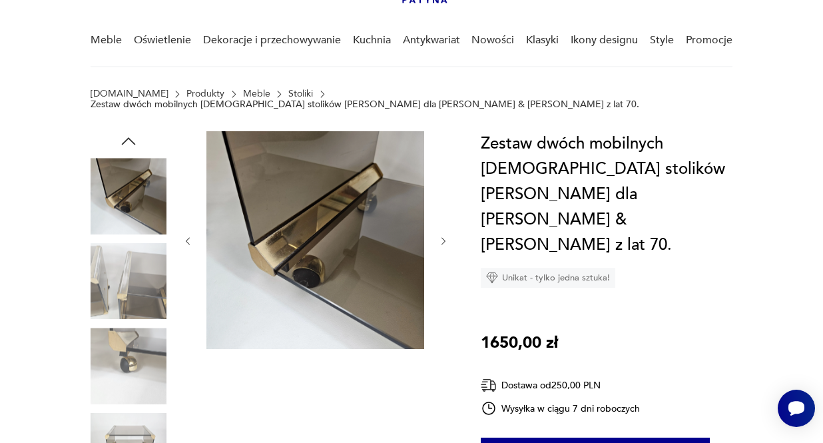
click at [445, 236] on icon "button" at bounding box center [443, 241] width 11 height 11
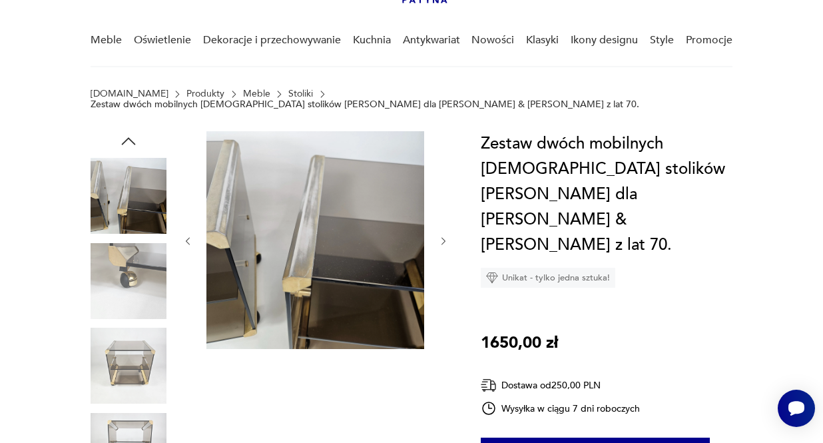
click at [445, 236] on icon "button" at bounding box center [443, 241] width 11 height 11
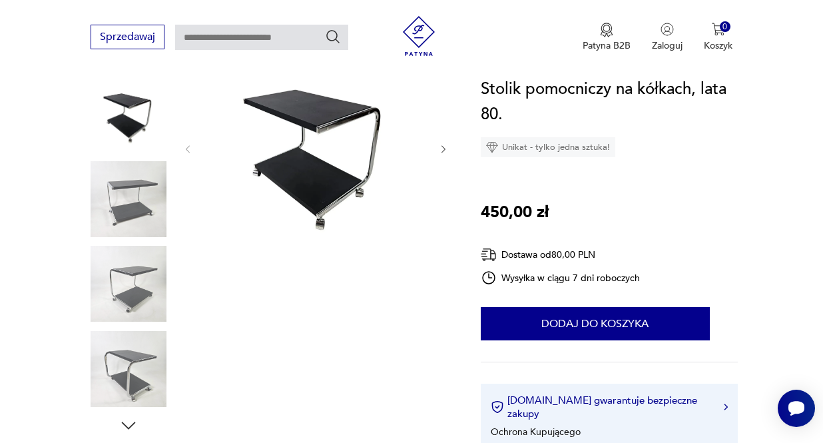
scroll to position [171, 0]
click at [446, 147] on icon "button" at bounding box center [443, 148] width 11 height 11
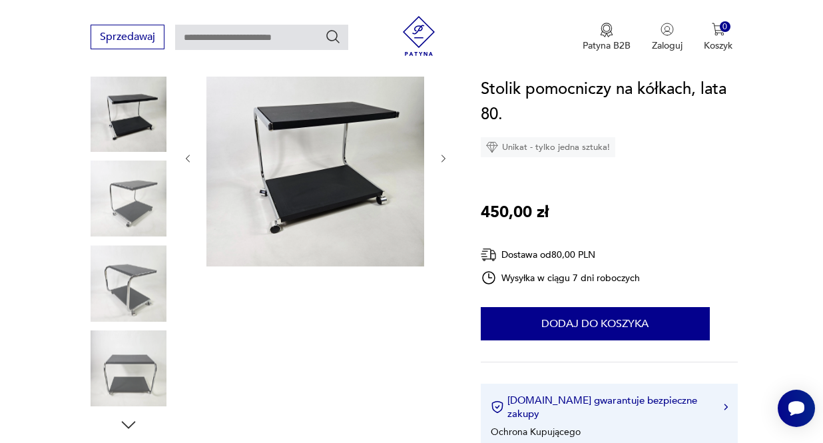
click at [445, 147] on div at bounding box center [315, 159] width 266 height 220
click at [444, 157] on icon "button" at bounding box center [443, 158] width 11 height 11
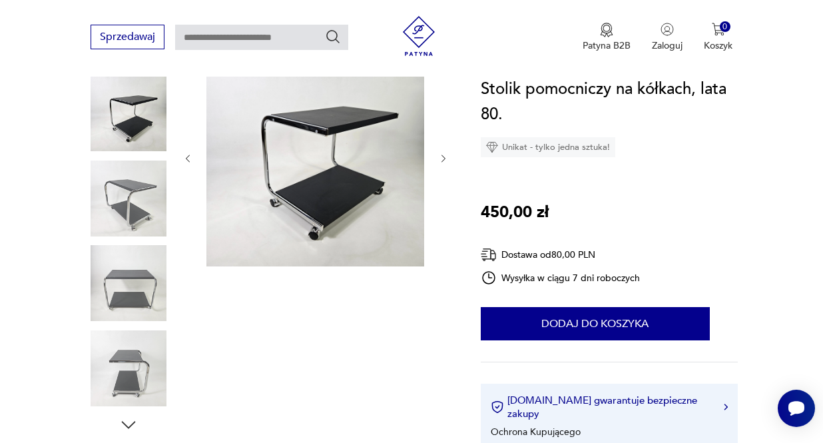
click at [444, 157] on icon "button" at bounding box center [443, 158] width 11 height 11
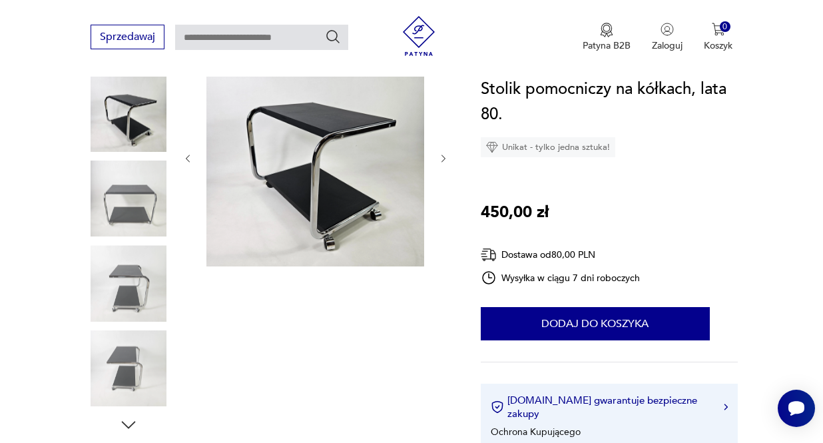
click at [444, 157] on icon "button" at bounding box center [443, 158] width 11 height 11
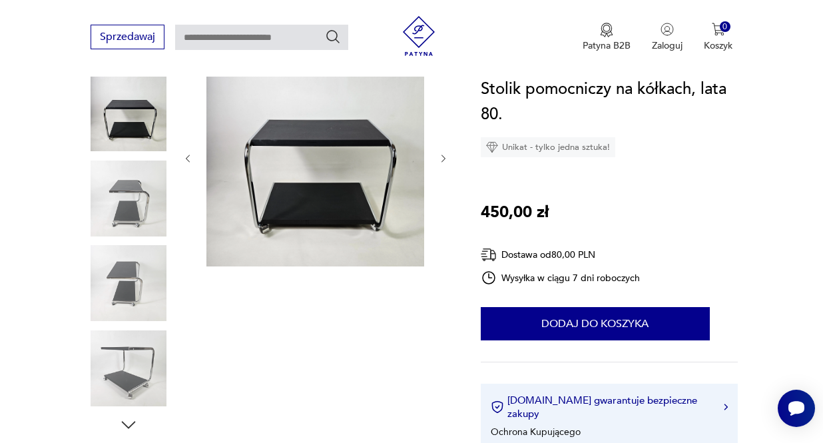
click at [444, 157] on icon "button" at bounding box center [443, 158] width 11 height 11
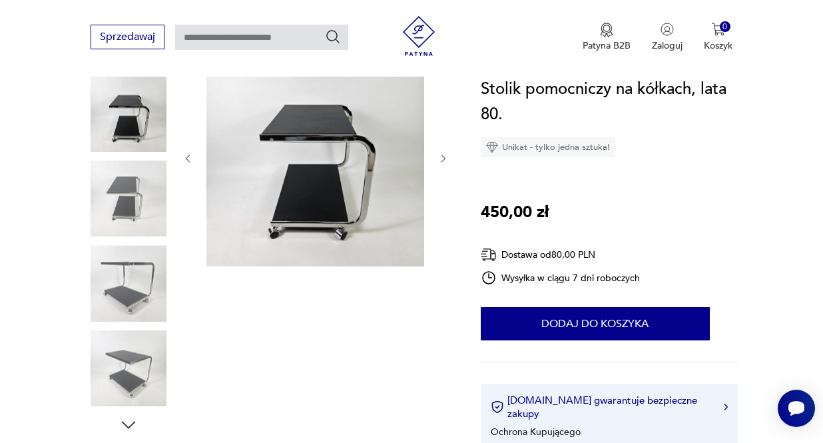
click at [444, 157] on icon "button" at bounding box center [443, 158] width 11 height 11
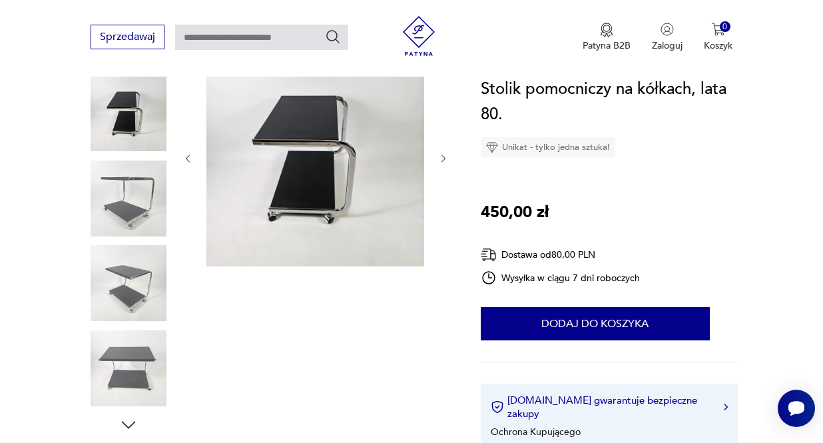
click at [444, 157] on icon "button" at bounding box center [443, 158] width 11 height 11
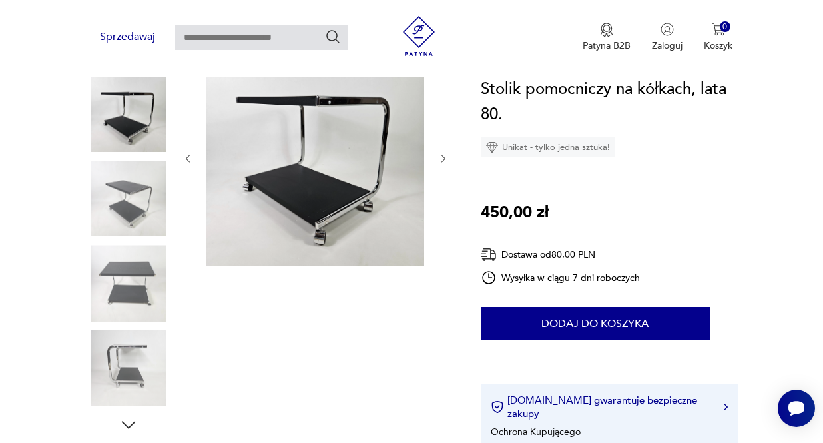
click at [444, 157] on icon "button" at bounding box center [443, 158] width 11 height 11
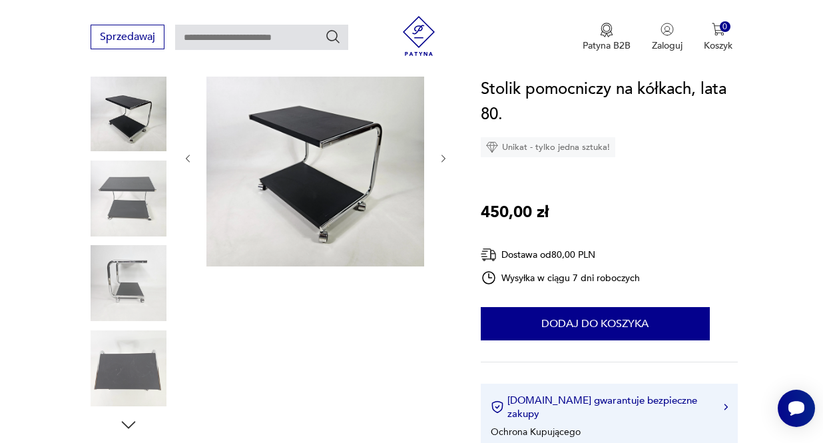
click at [444, 157] on icon "button" at bounding box center [443, 158] width 11 height 11
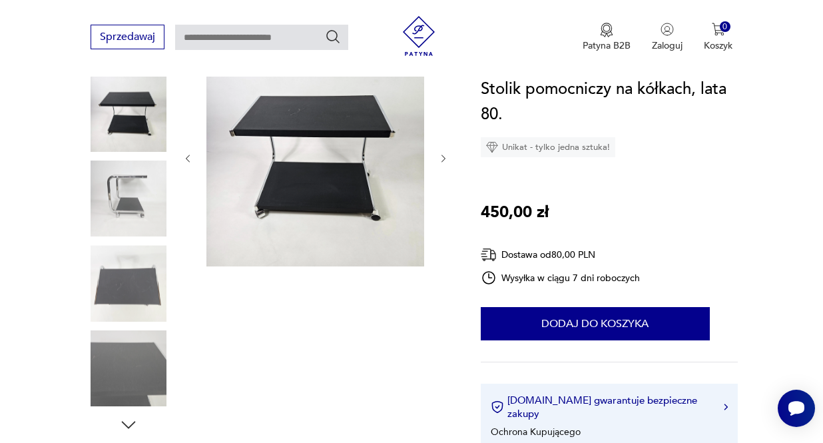
click at [444, 157] on icon "button" at bounding box center [443, 158] width 11 height 11
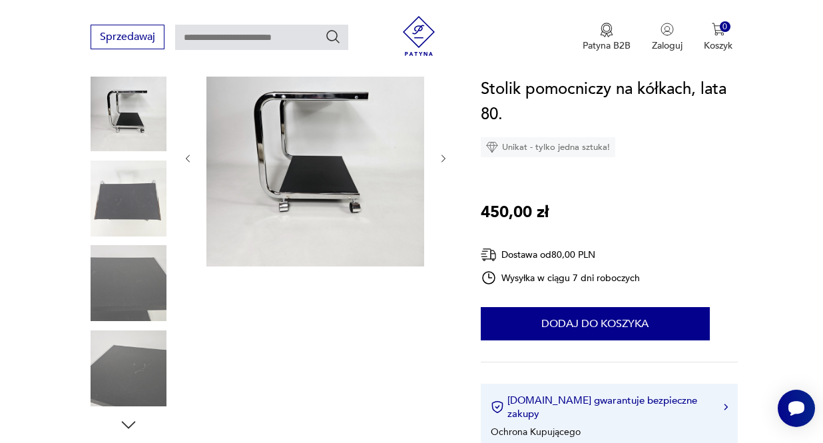
click at [444, 157] on icon "button" at bounding box center [443, 158] width 11 height 11
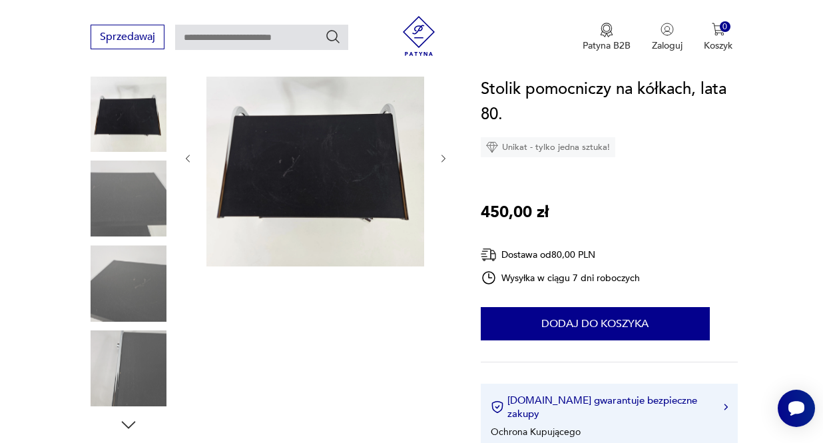
click at [444, 157] on icon "button" at bounding box center [443, 158] width 11 height 11
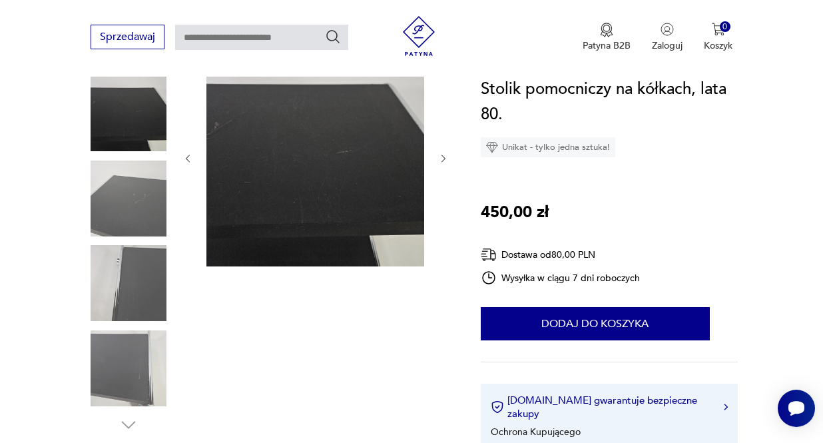
click at [444, 157] on icon "button" at bounding box center [443, 158] width 11 height 11
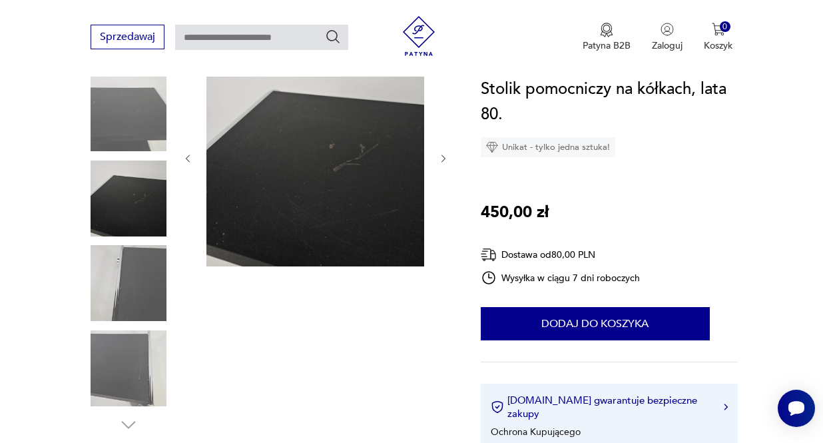
click at [444, 157] on icon "button" at bounding box center [443, 158] width 11 height 11
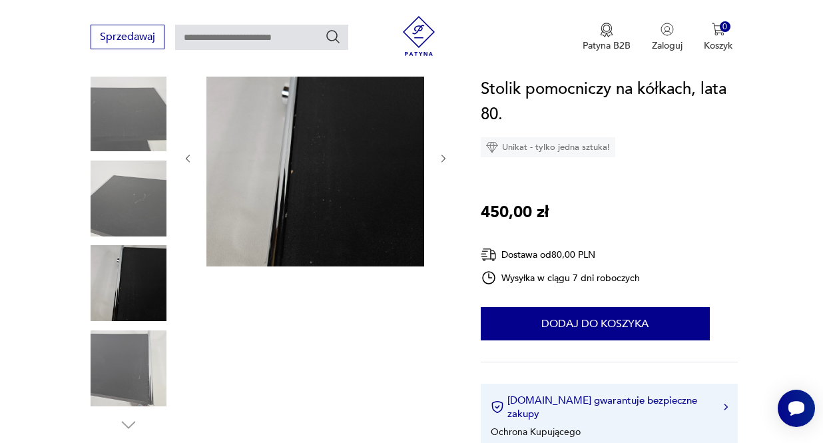
click at [444, 157] on icon "button" at bounding box center [443, 158] width 11 height 11
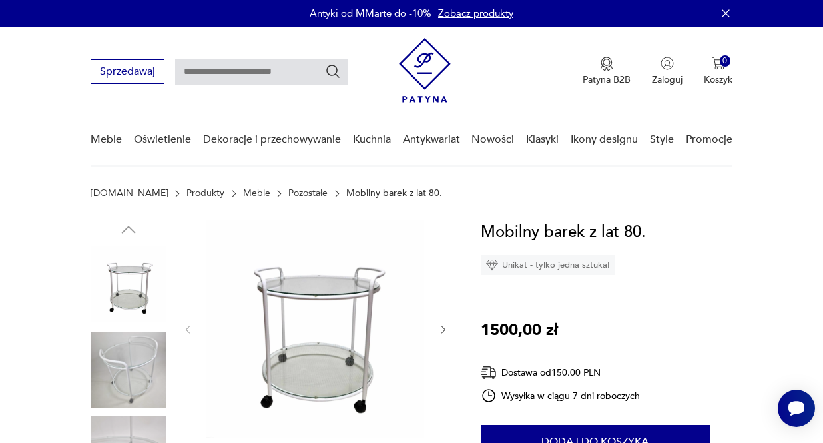
scroll to position [97, 0]
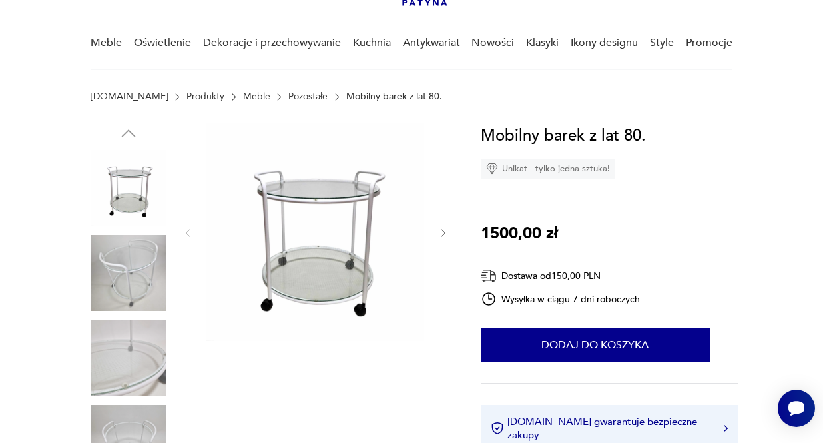
click at [443, 231] on icon "button" at bounding box center [443, 233] width 4 height 7
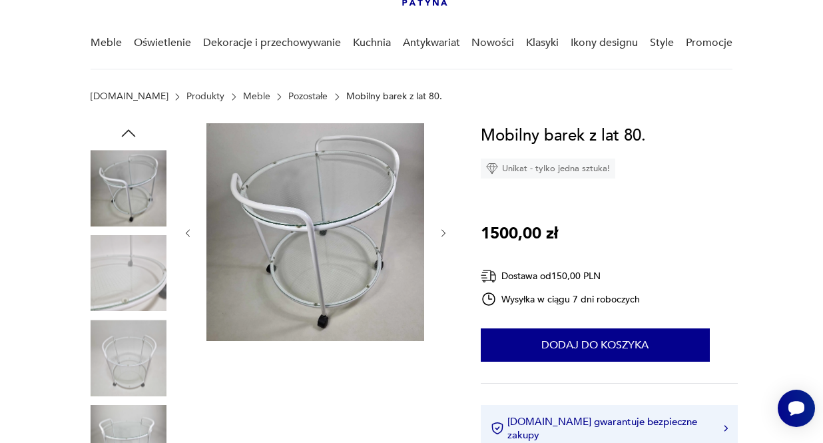
click at [443, 231] on icon "button" at bounding box center [443, 233] width 4 height 7
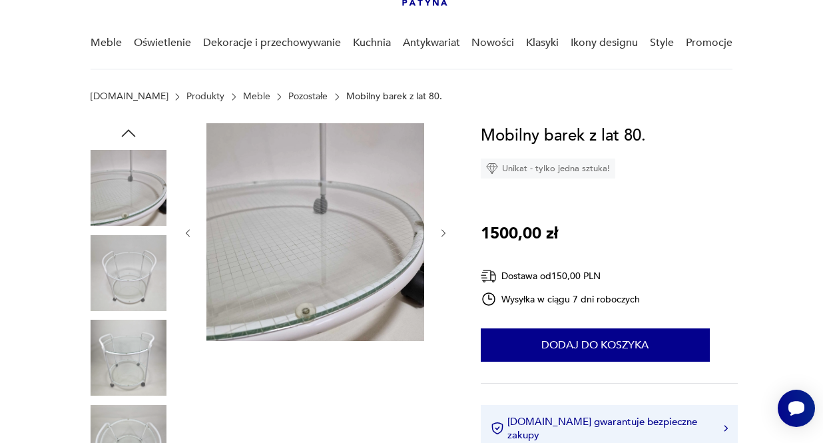
click at [443, 231] on icon "button" at bounding box center [443, 233] width 4 height 7
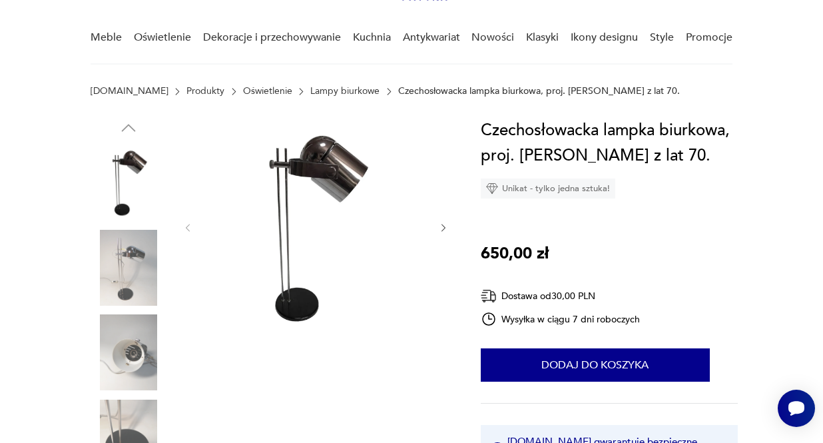
scroll to position [101, 0]
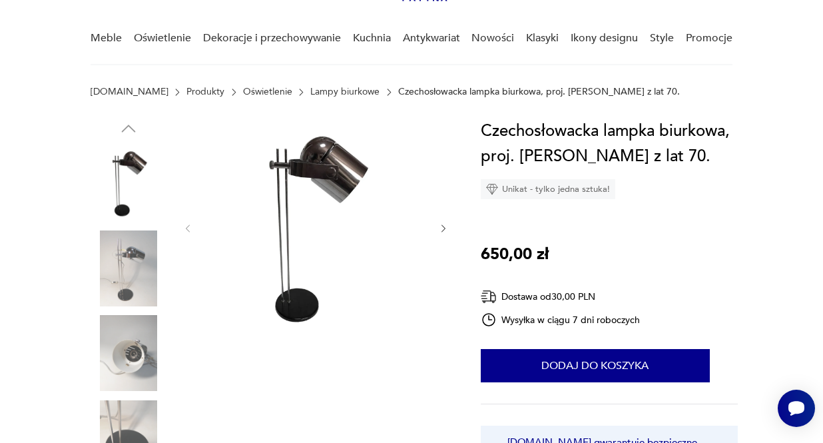
click at [441, 224] on icon "button" at bounding box center [443, 228] width 11 height 11
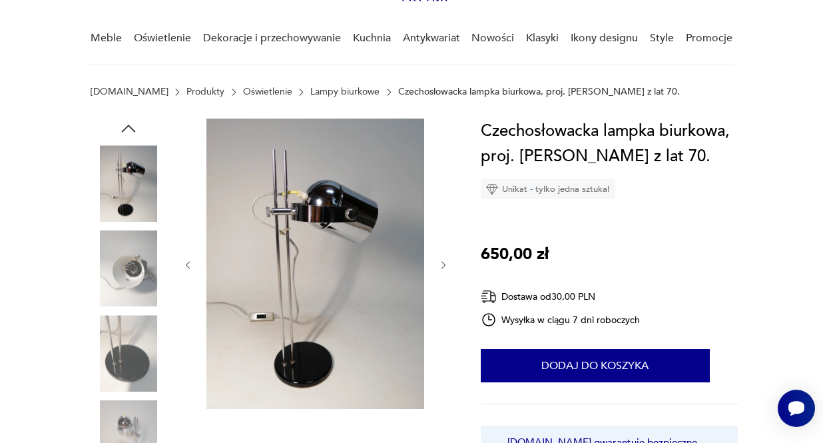
click at [446, 266] on icon "button" at bounding box center [443, 265] width 11 height 11
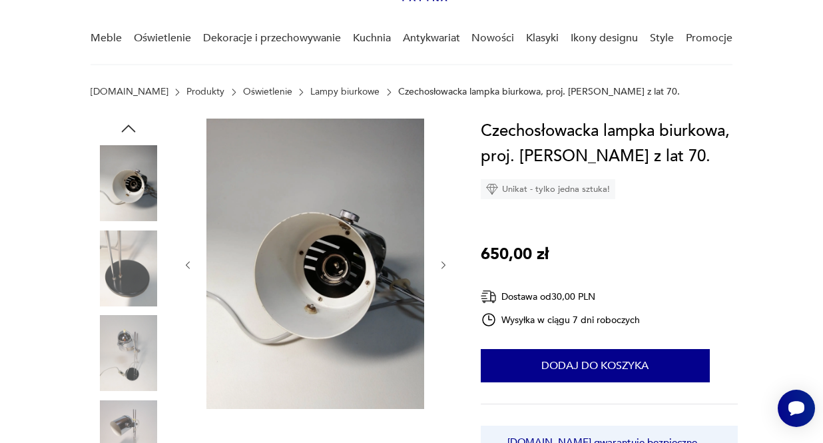
click at [446, 266] on icon "button" at bounding box center [443, 265] width 11 height 11
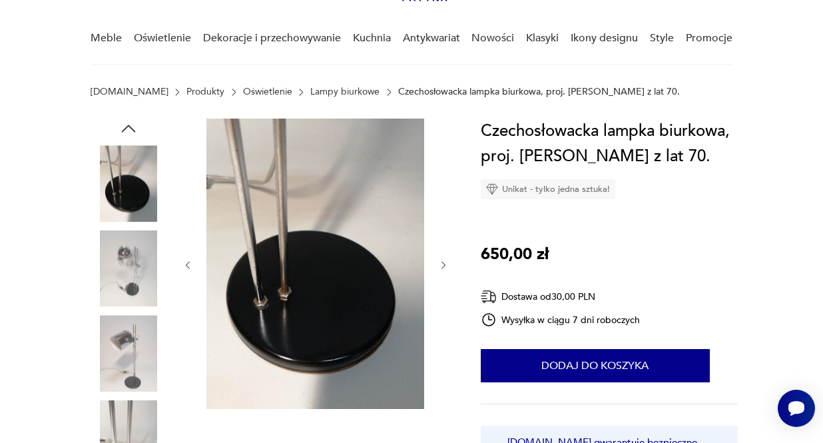
click at [446, 266] on icon "button" at bounding box center [443, 265] width 11 height 11
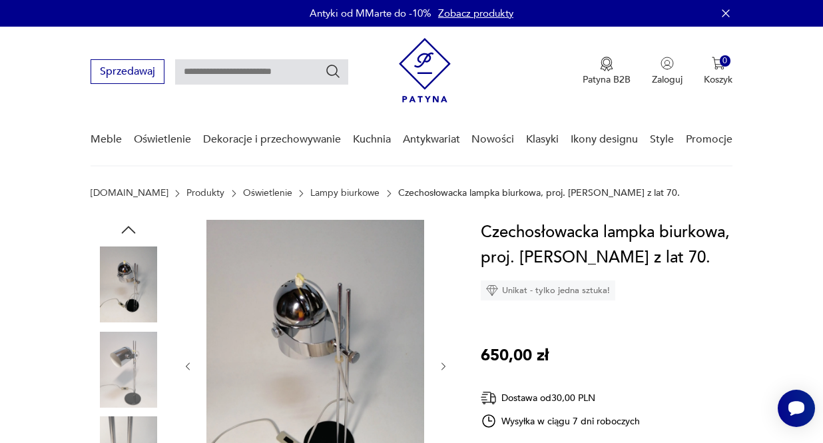
scroll to position [0, 0]
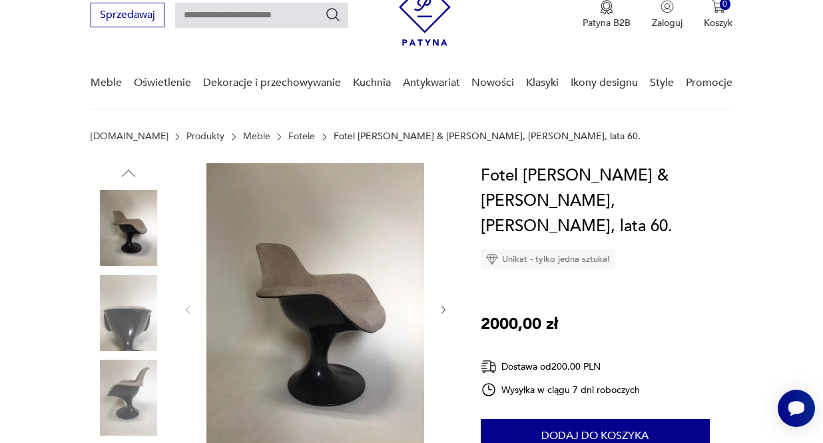
scroll to position [79, 0]
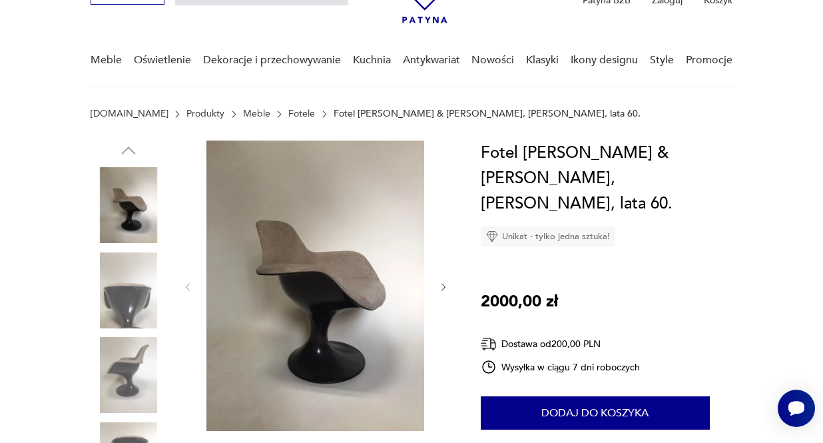
click at [447, 291] on icon "button" at bounding box center [443, 287] width 11 height 11
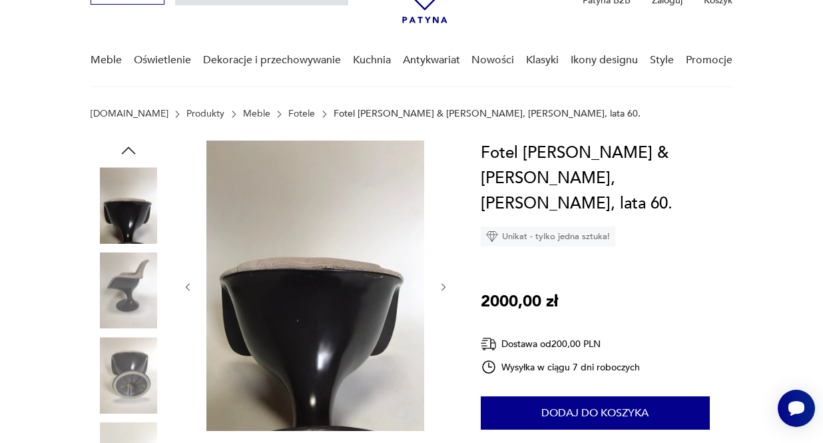
click at [447, 291] on icon "button" at bounding box center [443, 287] width 11 height 11
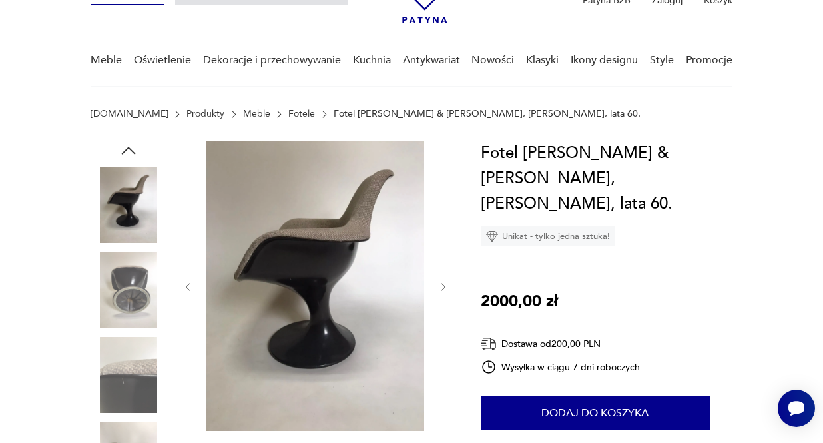
click at [447, 291] on icon "button" at bounding box center [443, 287] width 11 height 11
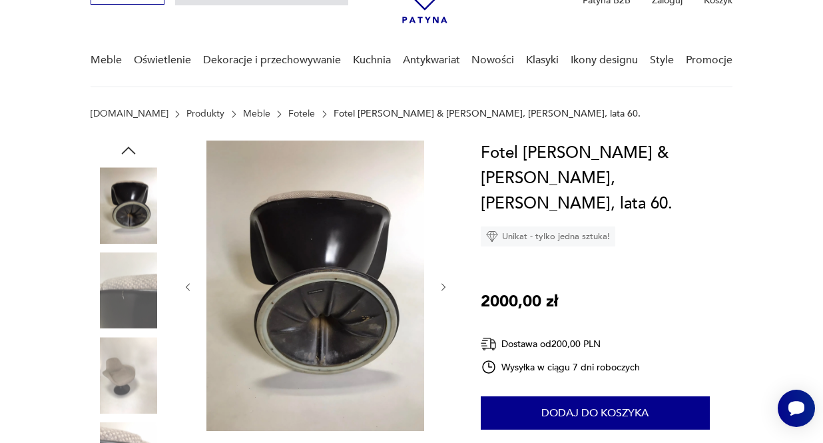
click at [447, 290] on icon "button" at bounding box center [443, 287] width 11 height 11
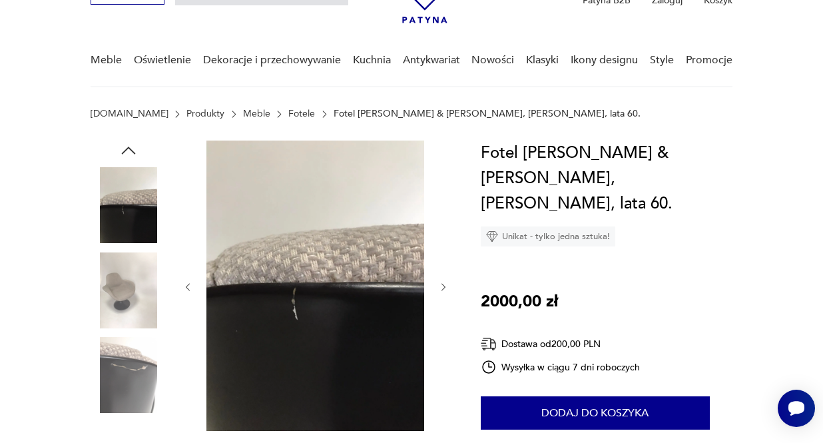
click at [447, 290] on icon "button" at bounding box center [443, 287] width 11 height 11
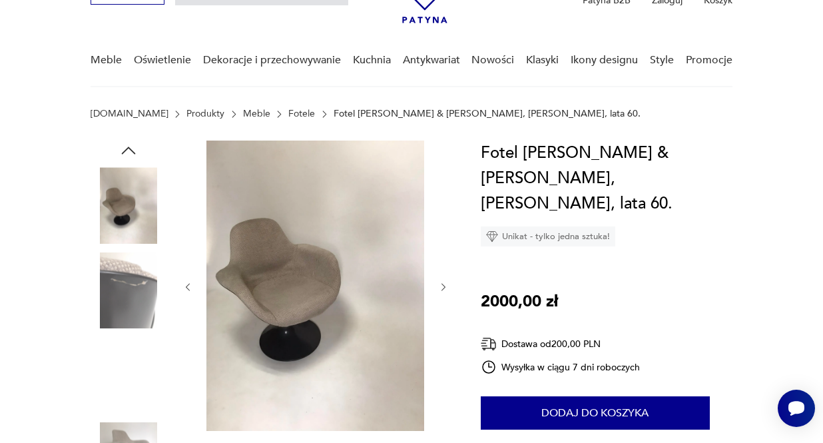
click at [447, 290] on icon "button" at bounding box center [443, 287] width 11 height 11
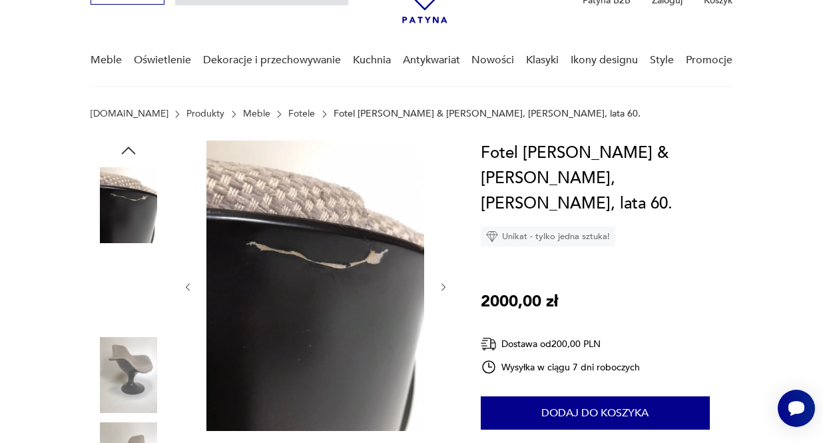
click at [447, 290] on icon "button" at bounding box center [443, 287] width 11 height 11
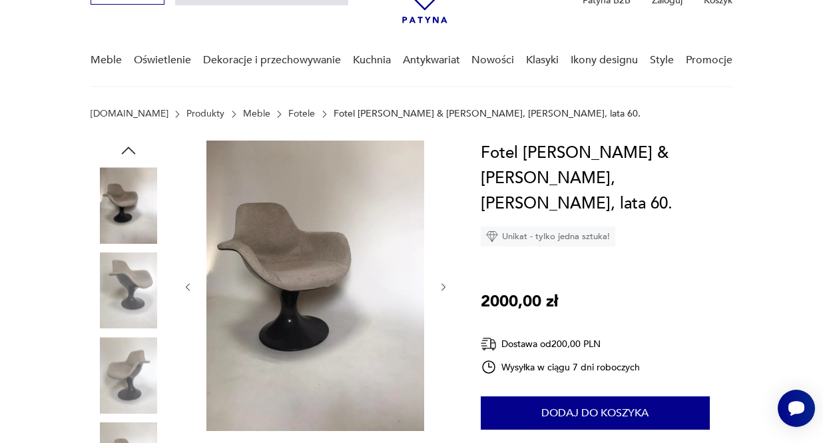
click at [447, 290] on icon "button" at bounding box center [443, 287] width 11 height 11
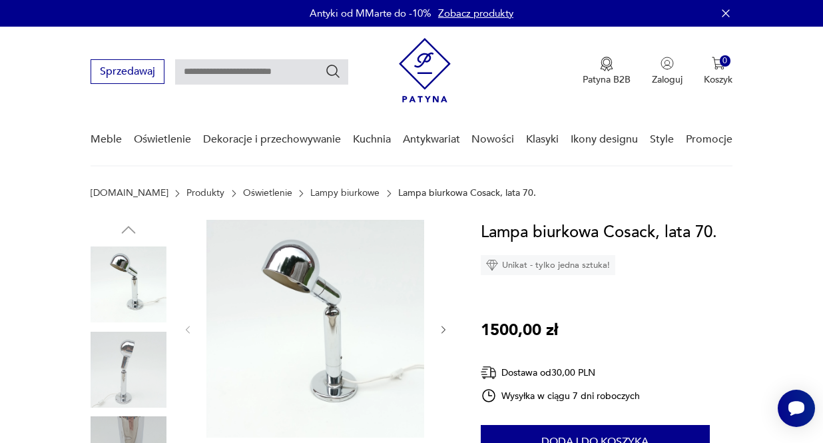
scroll to position [85, 0]
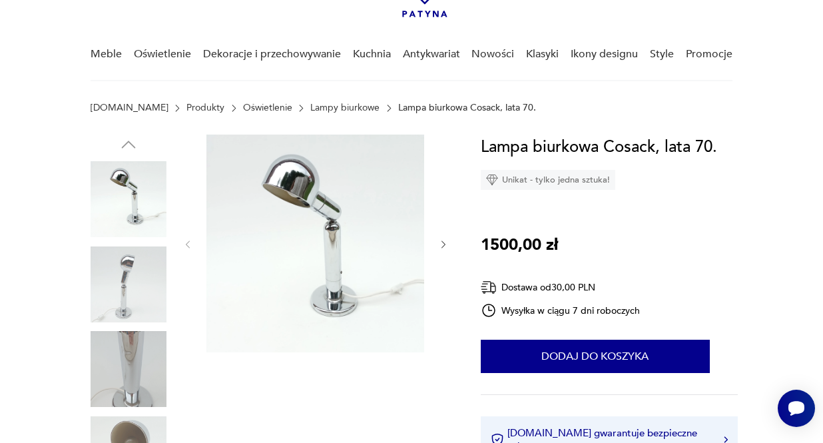
click at [441, 246] on icon "button" at bounding box center [443, 244] width 11 height 11
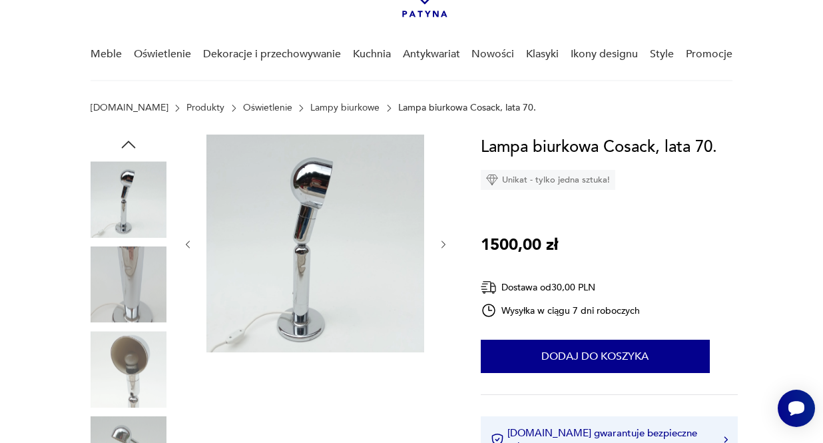
click at [443, 245] on icon "button" at bounding box center [443, 244] width 11 height 11
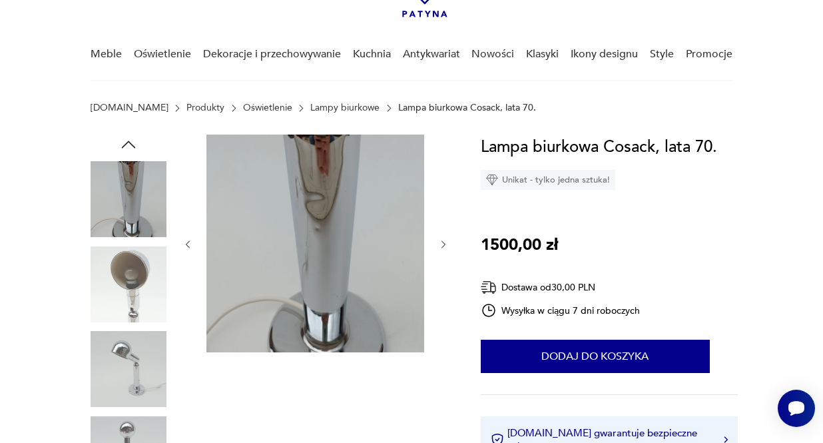
click at [443, 245] on icon "button" at bounding box center [443, 244] width 11 height 11
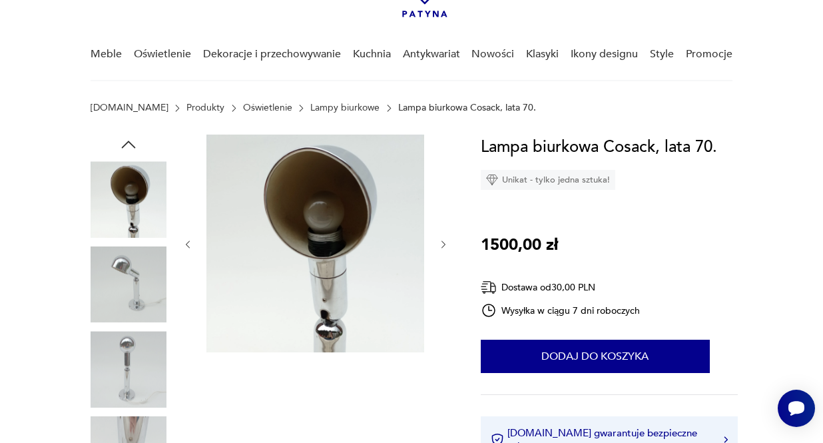
click at [443, 244] on icon "button" at bounding box center [443, 244] width 11 height 11
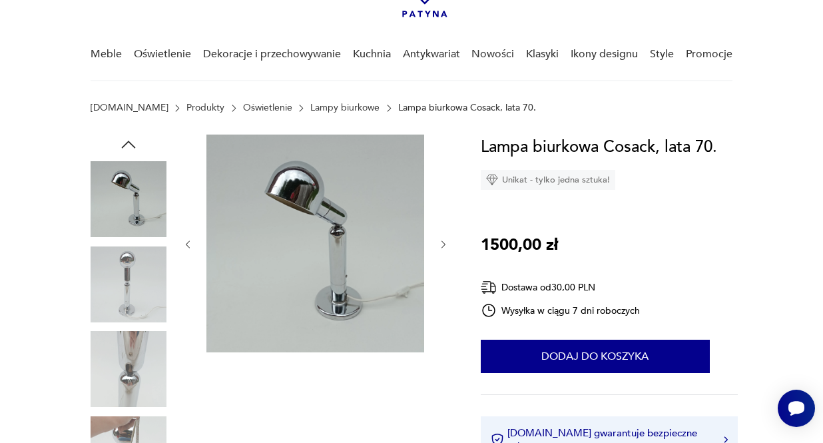
click at [443, 244] on icon "button" at bounding box center [443, 244] width 11 height 11
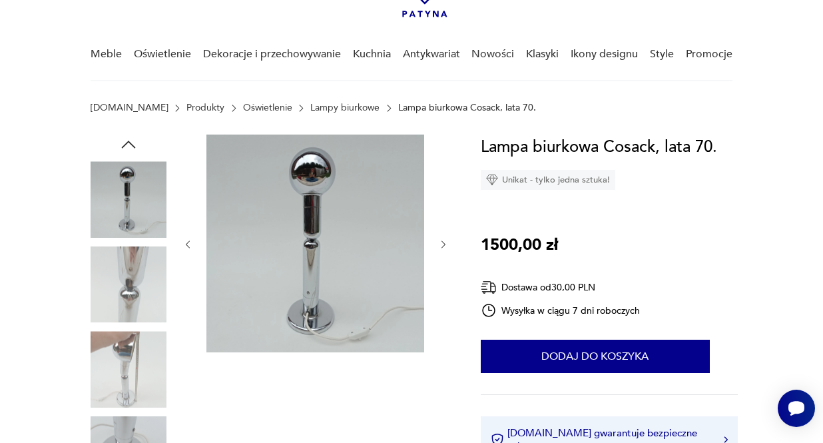
click at [443, 244] on icon "button" at bounding box center [443, 244] width 11 height 11
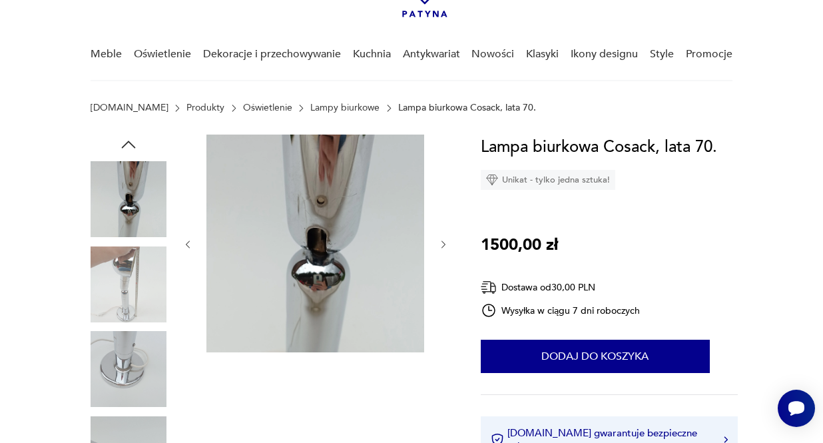
click at [443, 244] on icon "button" at bounding box center [443, 244] width 11 height 11
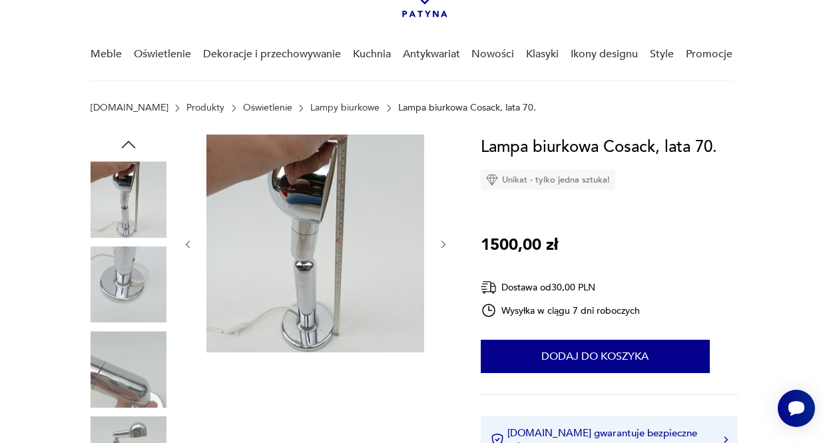
click at [443, 244] on icon "button" at bounding box center [443, 244] width 11 height 11
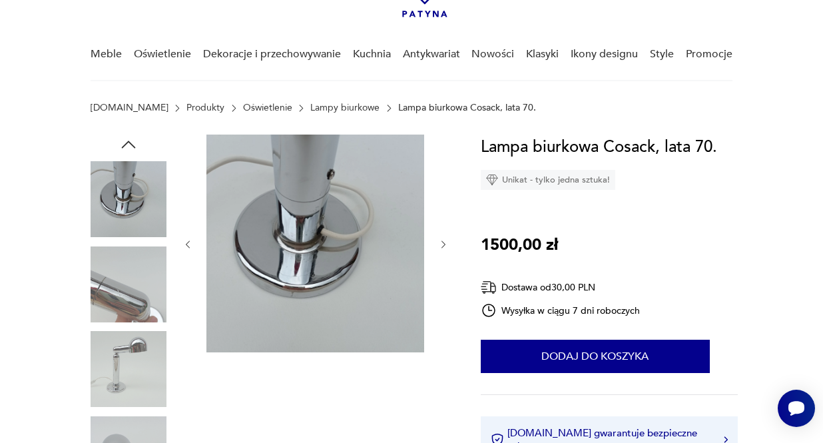
click at [443, 244] on icon "button" at bounding box center [443, 244] width 11 height 11
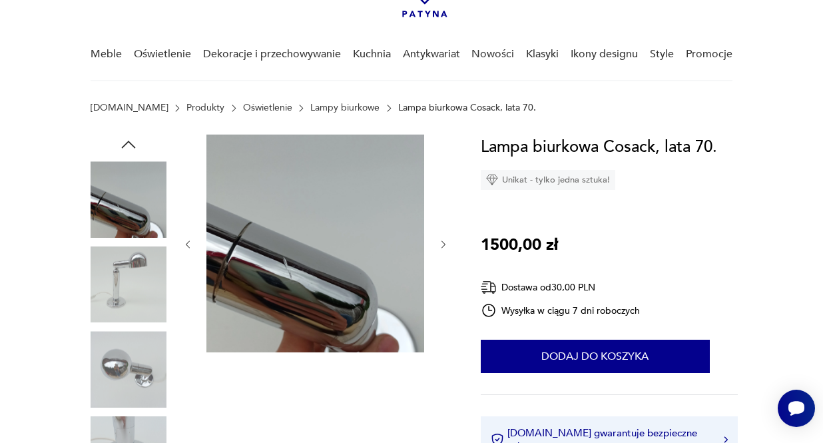
click at [443, 244] on icon "button" at bounding box center [443, 244] width 11 height 11
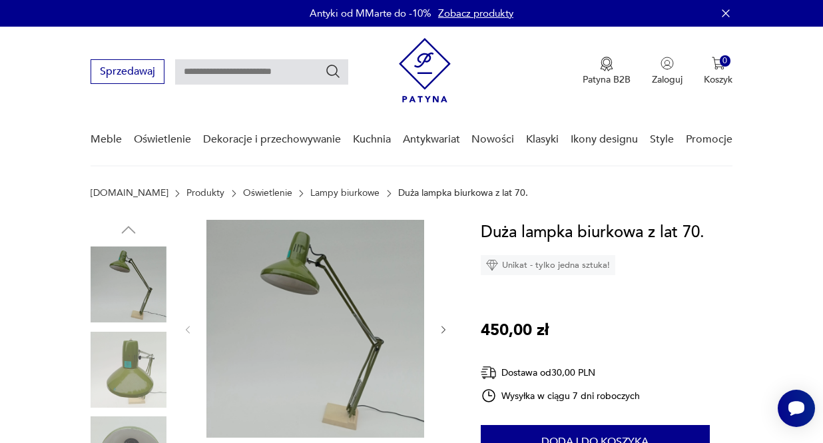
scroll to position [127, 0]
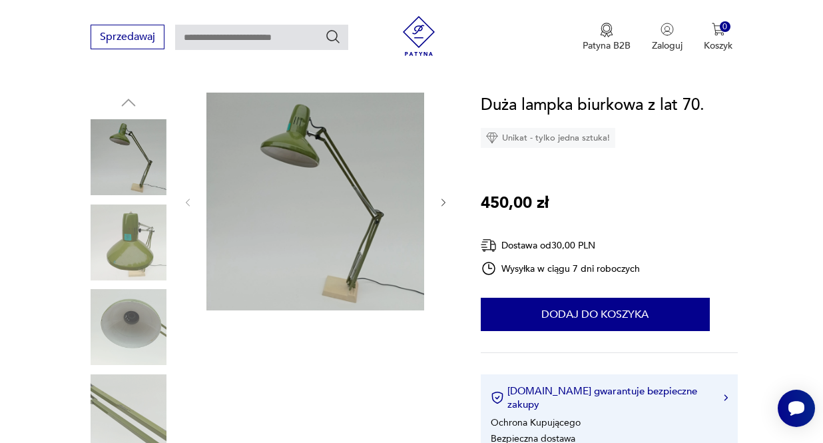
click at [445, 202] on icon "button" at bounding box center [443, 202] width 4 height 7
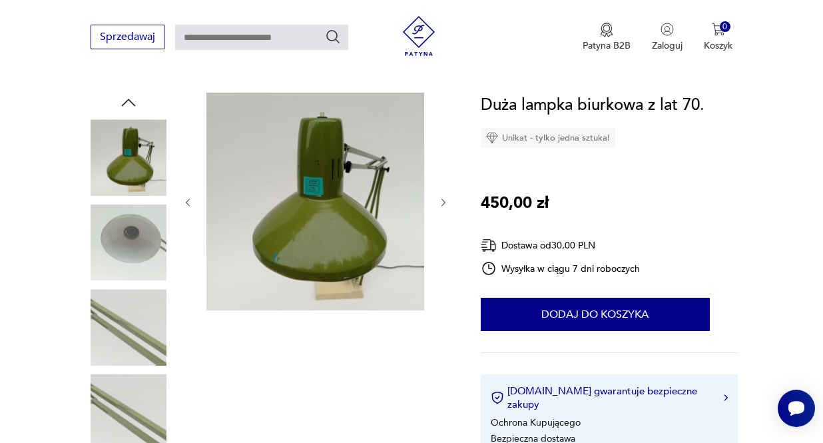
click at [445, 202] on icon "button" at bounding box center [443, 202] width 4 height 7
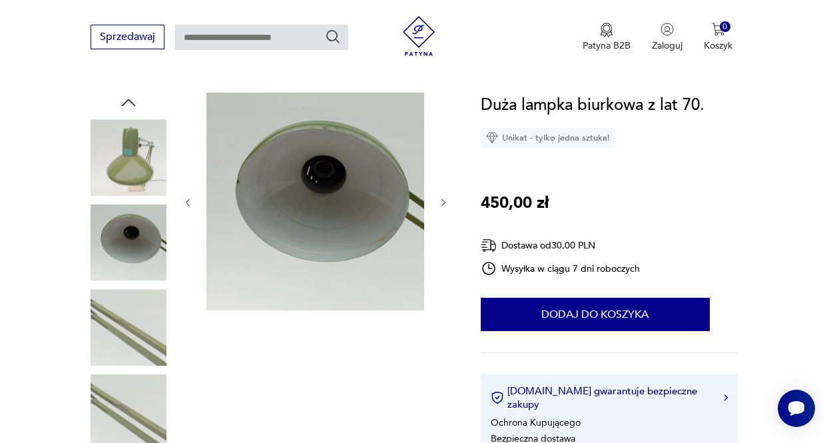
click at [444, 202] on icon "button" at bounding box center [443, 202] width 4 height 7
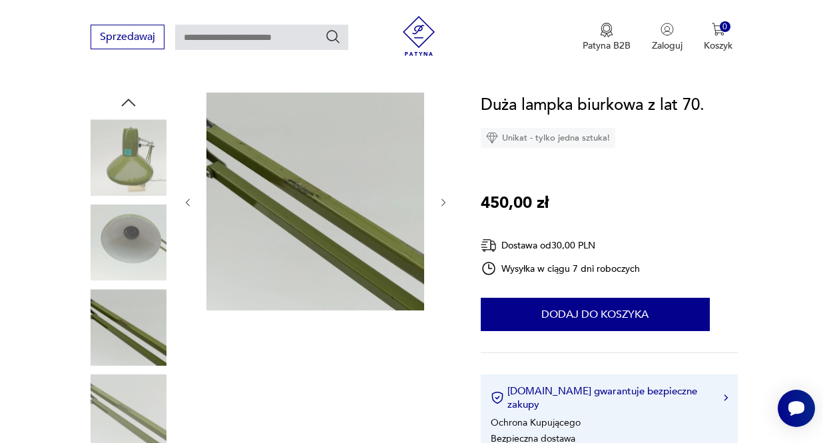
click at [444, 202] on icon "button" at bounding box center [443, 202] width 4 height 7
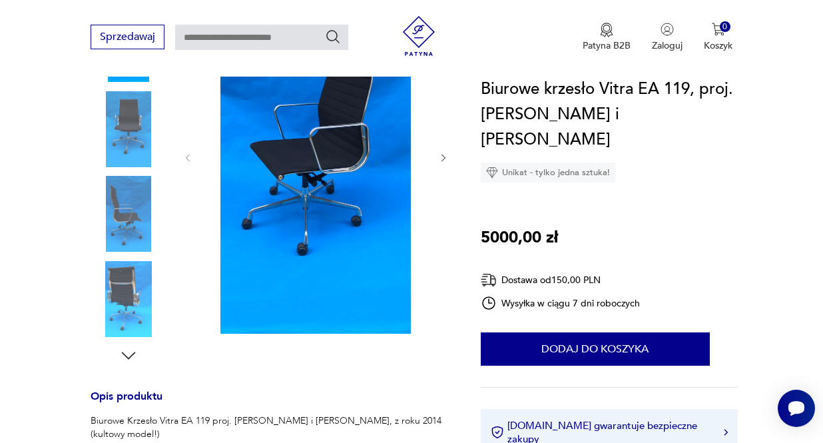
scroll to position [240, 0]
click at [445, 159] on icon "button" at bounding box center [443, 158] width 11 height 11
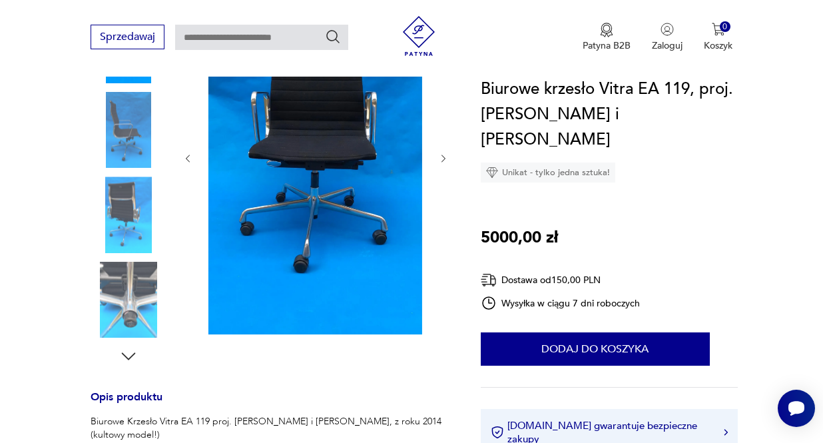
click at [445, 159] on icon "button" at bounding box center [443, 157] width 4 height 7
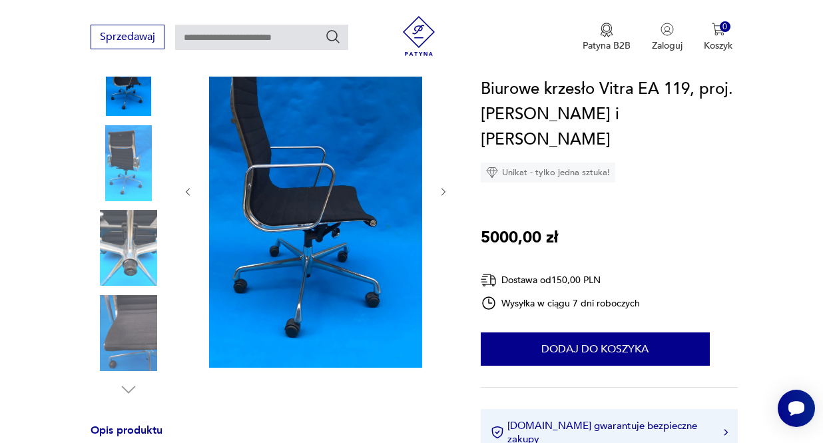
scroll to position [197, 0]
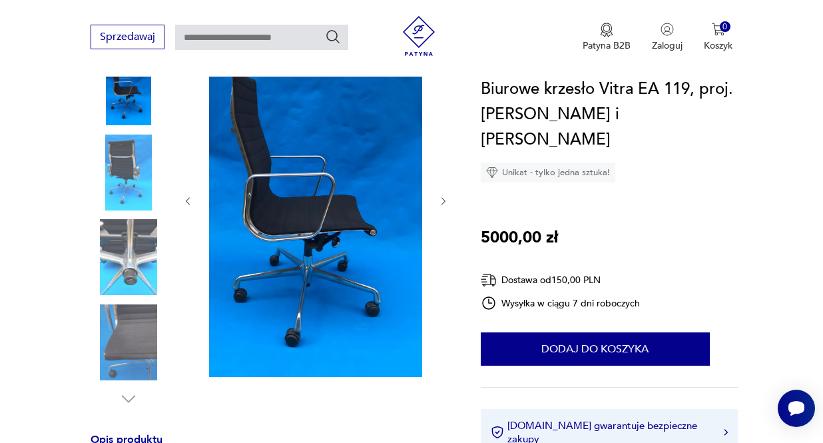
click at [441, 200] on icon "button" at bounding box center [443, 201] width 11 height 11
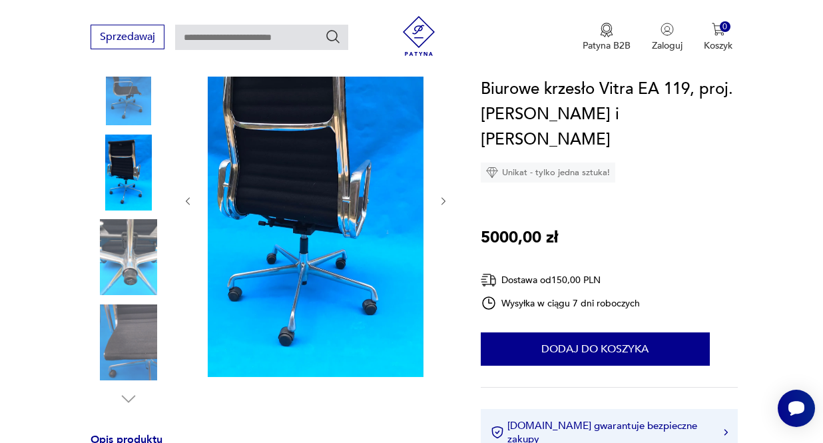
click at [441, 200] on icon "button" at bounding box center [443, 201] width 11 height 11
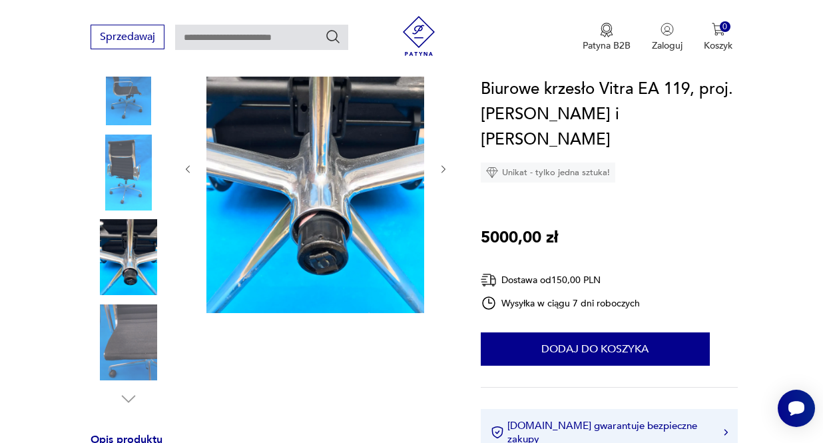
click at [441, 200] on div at bounding box center [315, 169] width 266 height 293
click at [445, 170] on icon "button" at bounding box center [443, 169] width 11 height 11
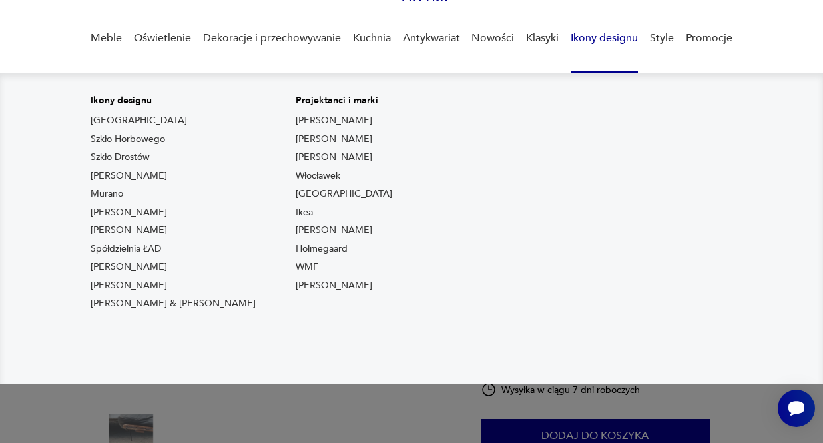
scroll to position [102, 0]
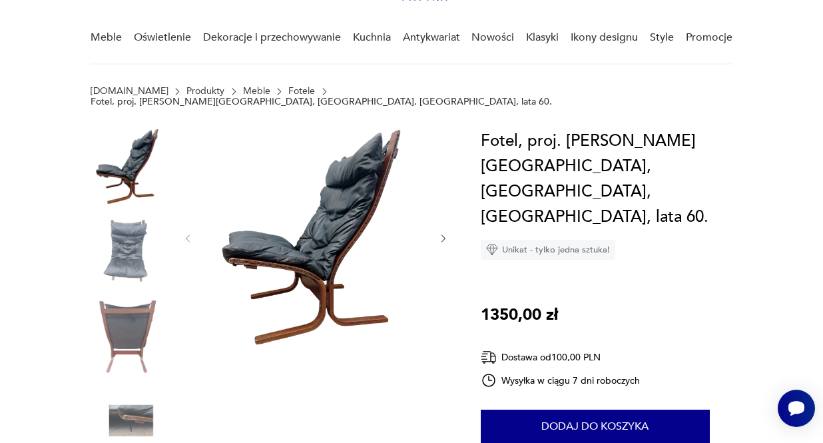
click at [445, 233] on icon "button" at bounding box center [443, 238] width 11 height 11
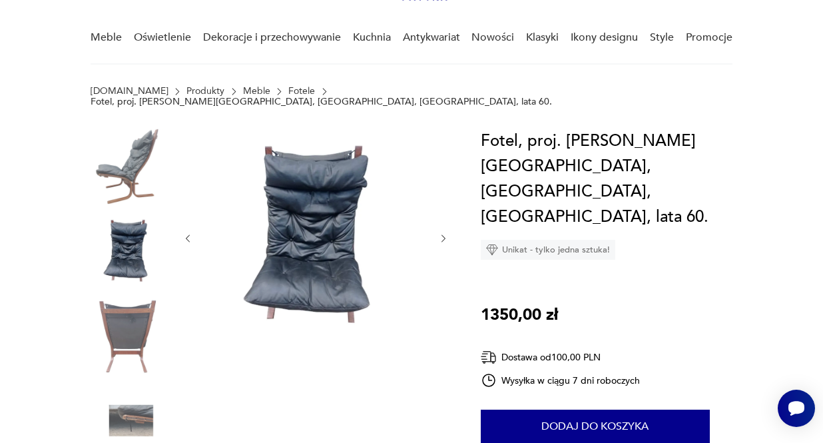
click at [445, 233] on icon "button" at bounding box center [443, 238] width 11 height 11
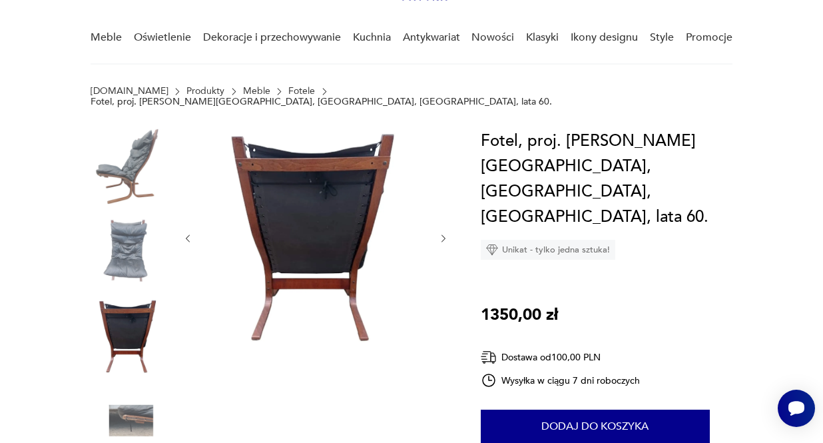
click at [445, 233] on icon "button" at bounding box center [443, 238] width 11 height 11
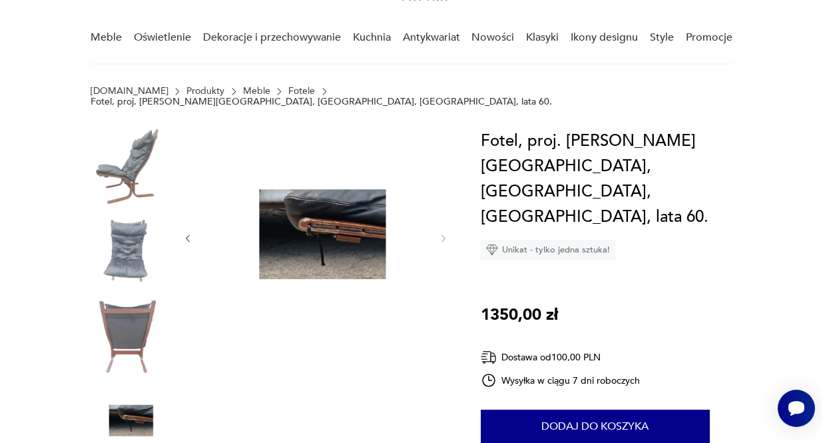
click at [196, 230] on div at bounding box center [315, 238] width 266 height 220
click at [188, 233] on icon "button" at bounding box center [187, 238] width 11 height 11
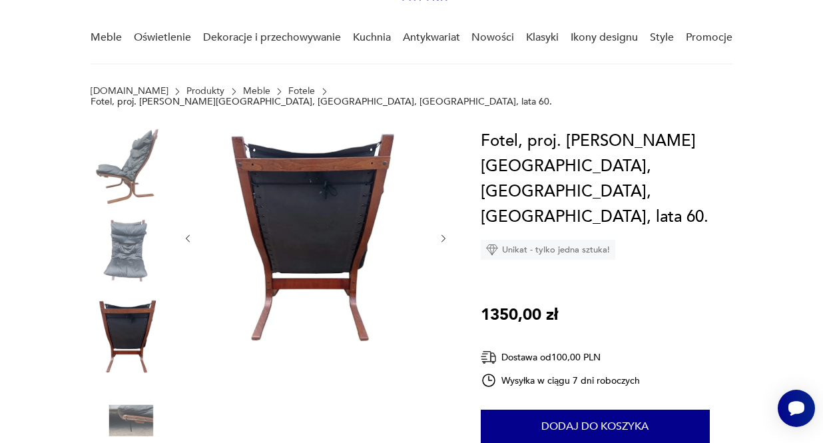
click at [188, 233] on icon "button" at bounding box center [187, 238] width 11 height 11
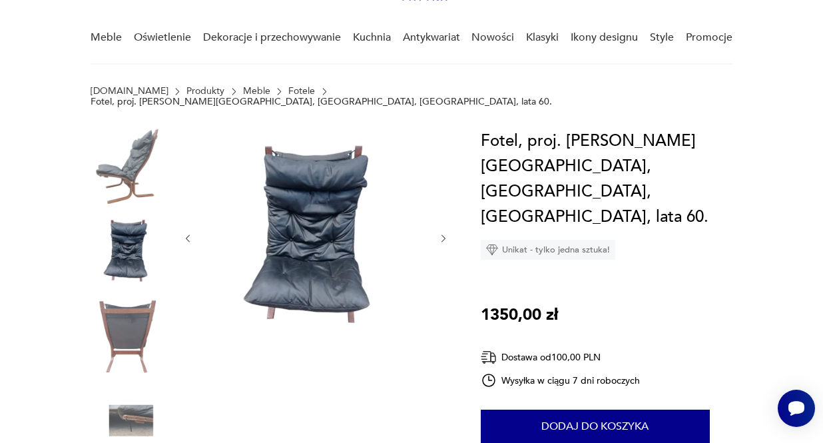
click at [188, 233] on icon "button" at bounding box center [187, 238] width 11 height 11
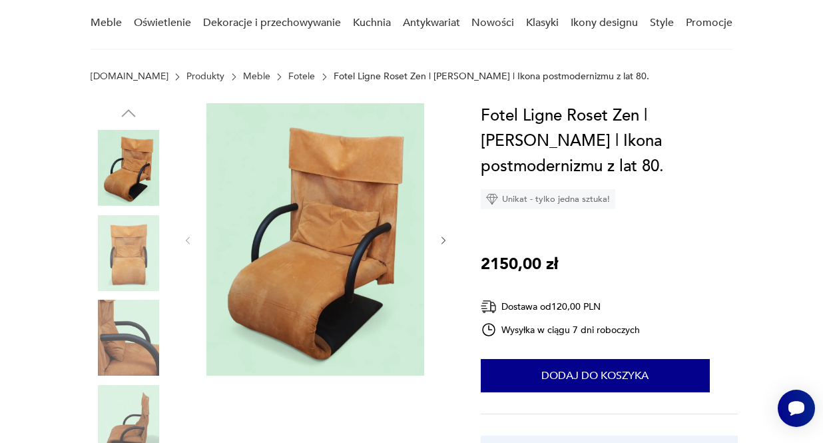
scroll to position [126, 0]
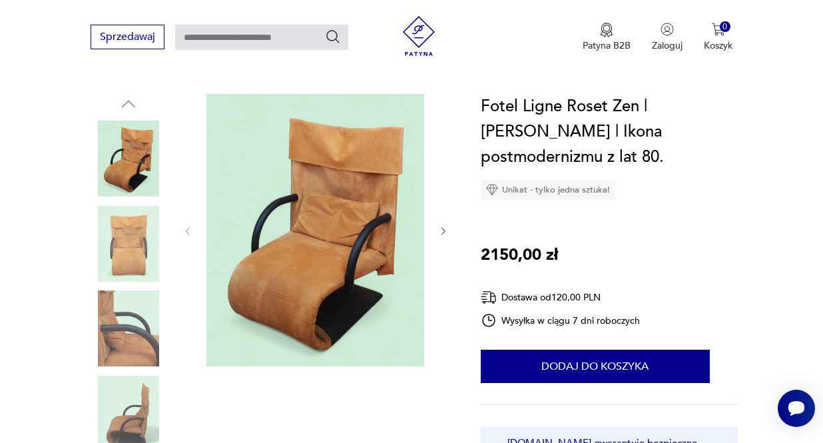
click at [445, 231] on icon "button" at bounding box center [443, 231] width 11 height 11
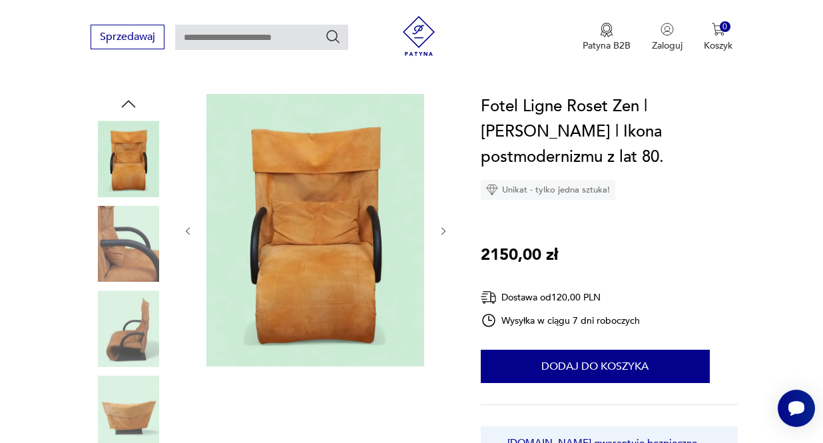
click at [445, 231] on icon "button" at bounding box center [443, 231] width 11 height 11
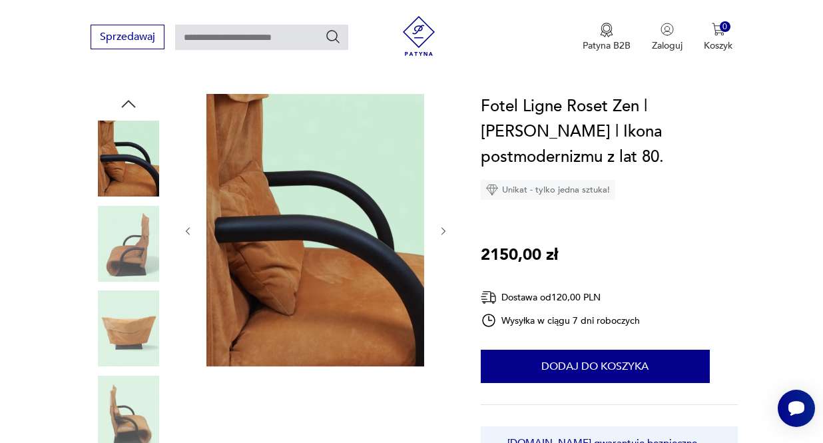
click at [445, 231] on icon "button" at bounding box center [443, 231] width 11 height 11
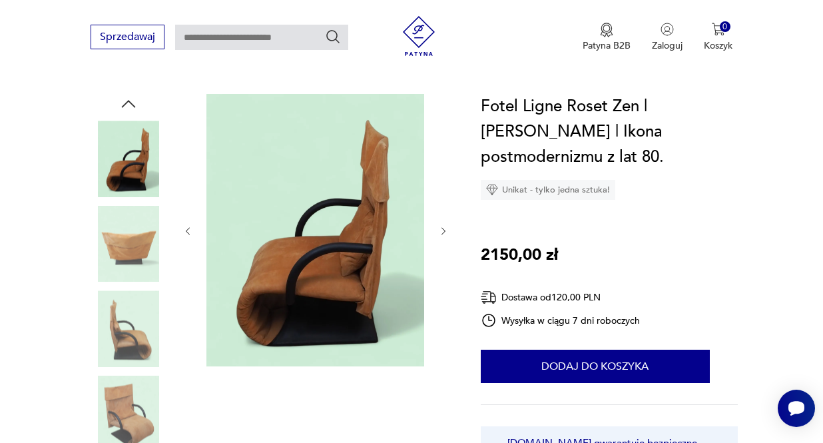
click at [445, 231] on icon "button" at bounding box center [443, 231] width 11 height 11
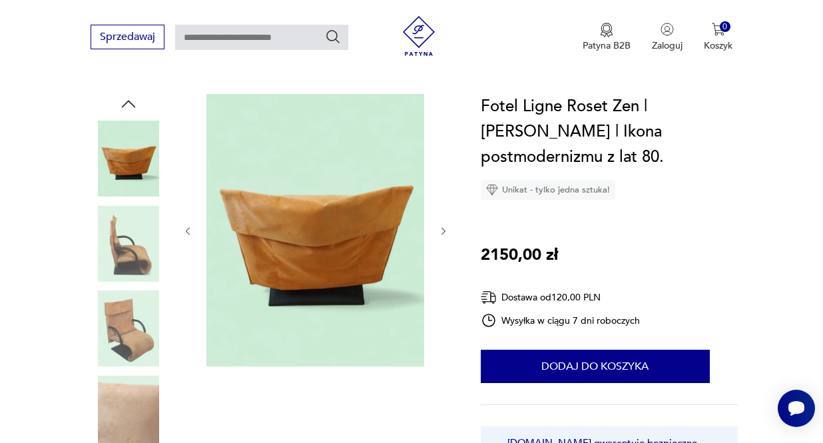
click at [445, 231] on icon "button" at bounding box center [443, 231] width 11 height 11
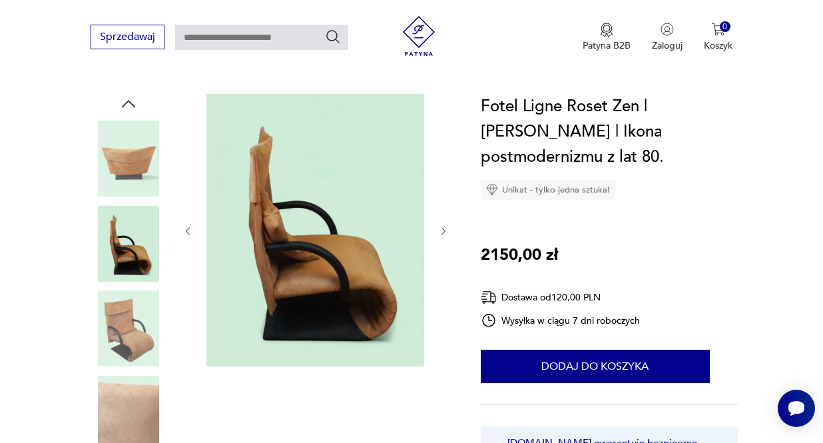
click at [445, 231] on icon "button" at bounding box center [443, 231] width 11 height 11
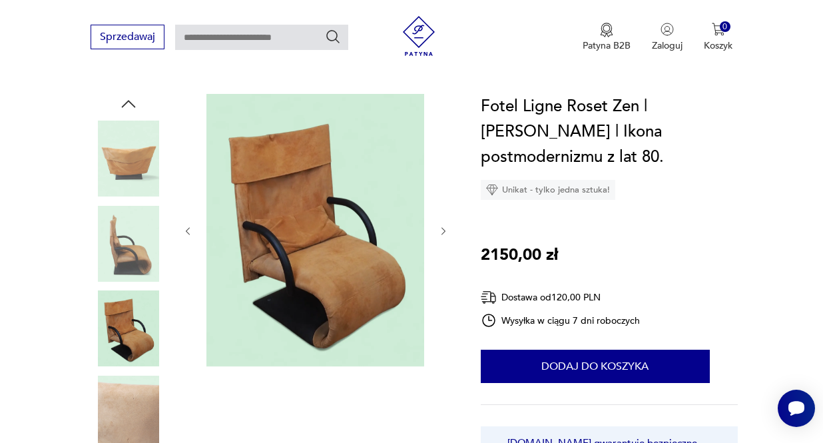
click at [445, 231] on icon "button" at bounding box center [443, 231] width 11 height 11
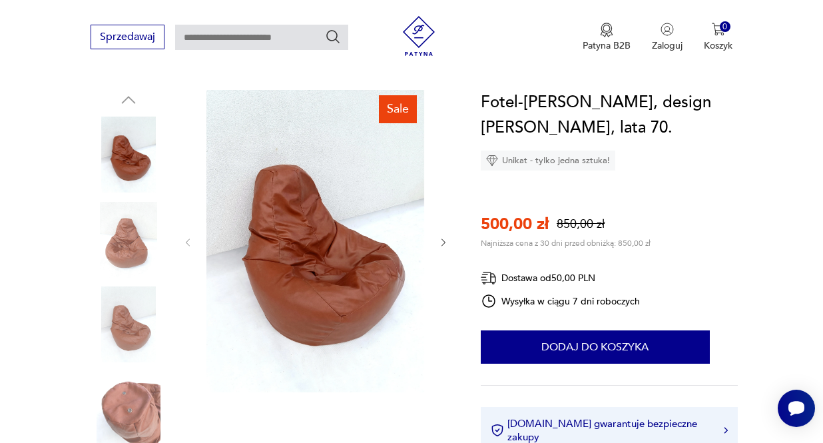
click at [443, 245] on icon "button" at bounding box center [443, 242] width 11 height 11
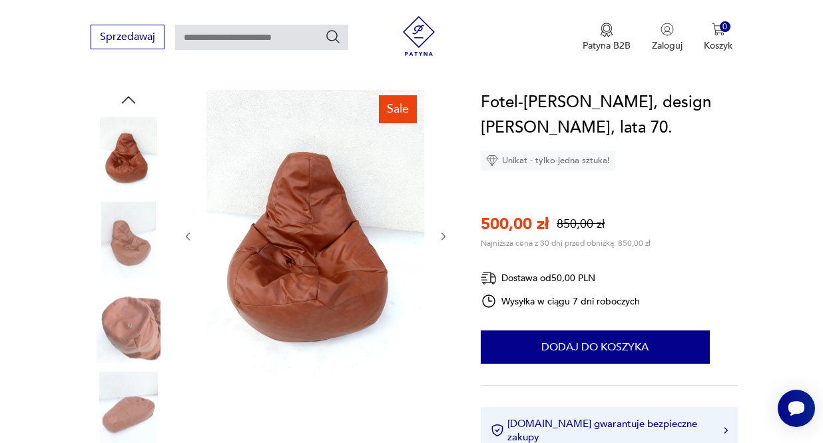
click at [443, 245] on div at bounding box center [315, 236] width 266 height 293
click at [445, 238] on icon "button" at bounding box center [443, 236] width 11 height 11
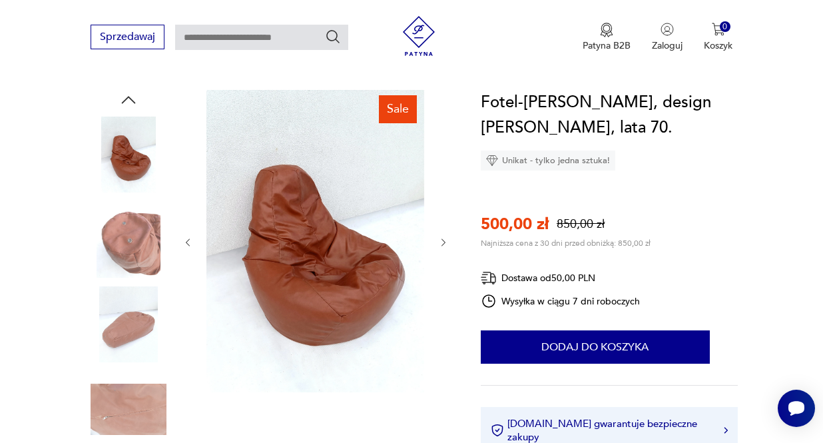
click at [444, 238] on icon "button" at bounding box center [443, 242] width 11 height 11
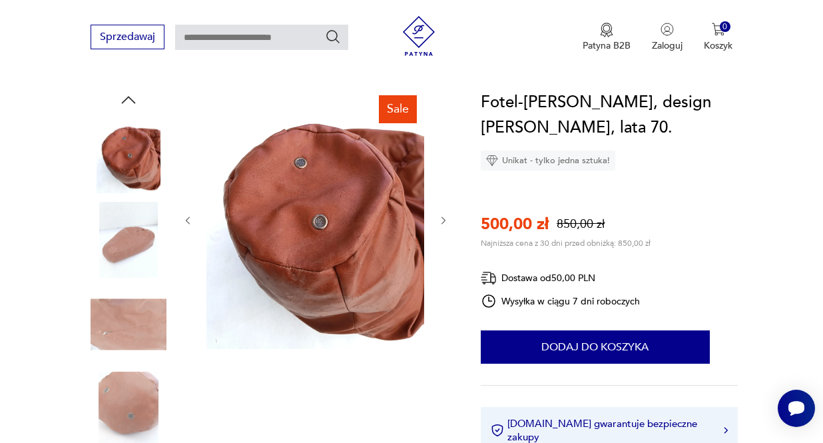
click at [443, 219] on icon "button" at bounding box center [443, 220] width 4 height 7
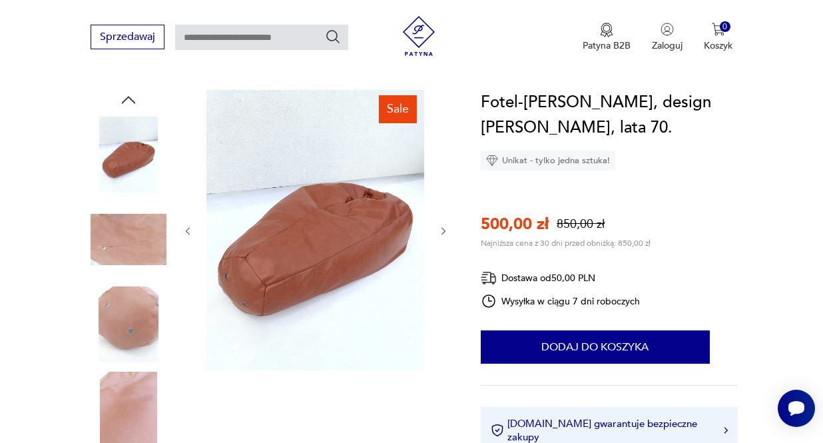
click at [445, 233] on icon "button" at bounding box center [443, 231] width 11 height 11
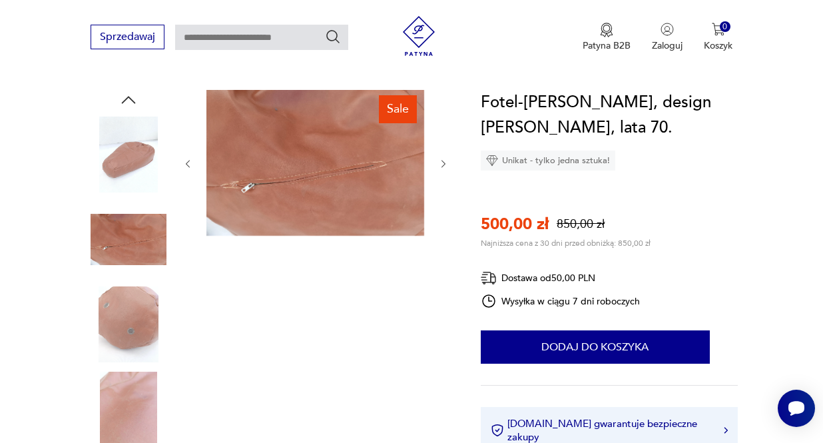
click at [441, 160] on icon "button" at bounding box center [443, 163] width 11 height 11
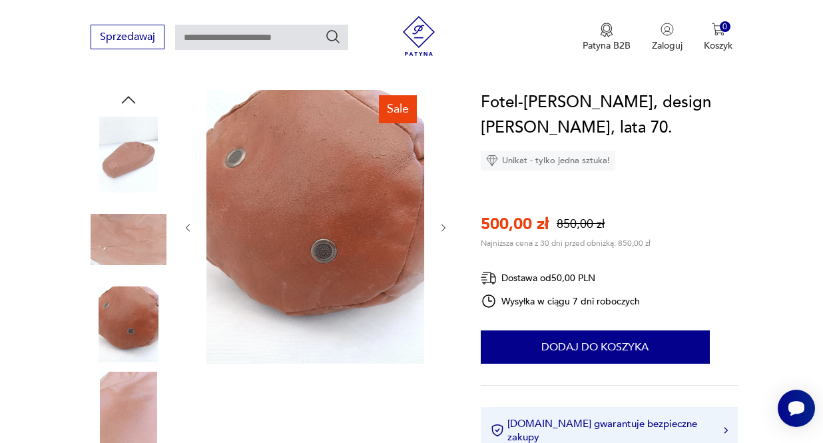
click at [442, 231] on icon "button" at bounding box center [443, 227] width 11 height 11
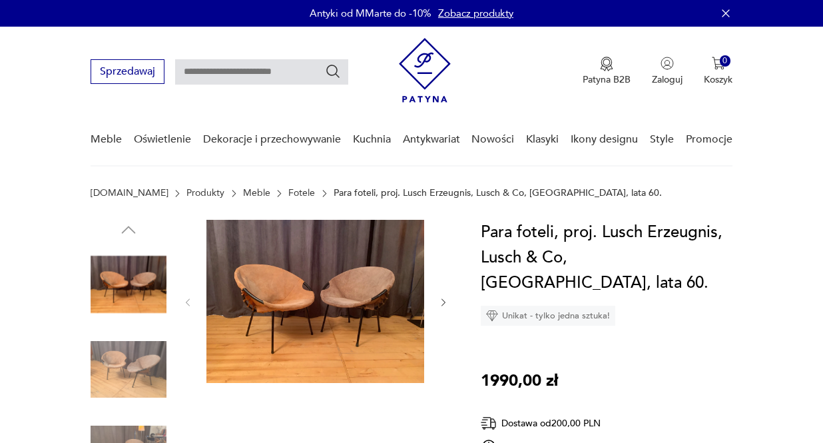
click at [445, 308] on button "button" at bounding box center [443, 302] width 11 height 13
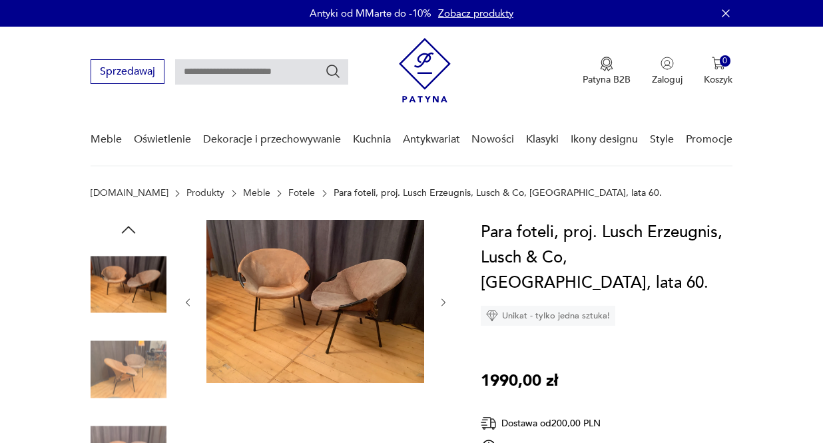
click at [445, 308] on button "button" at bounding box center [443, 302] width 11 height 13
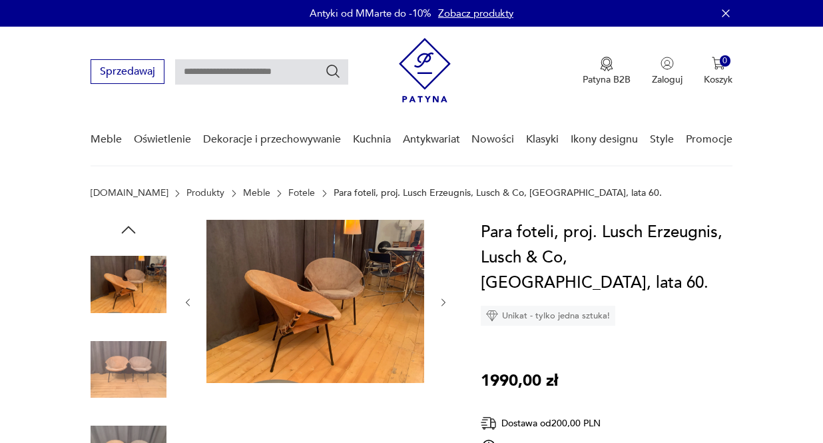
click at [445, 308] on button "button" at bounding box center [443, 302] width 11 height 13
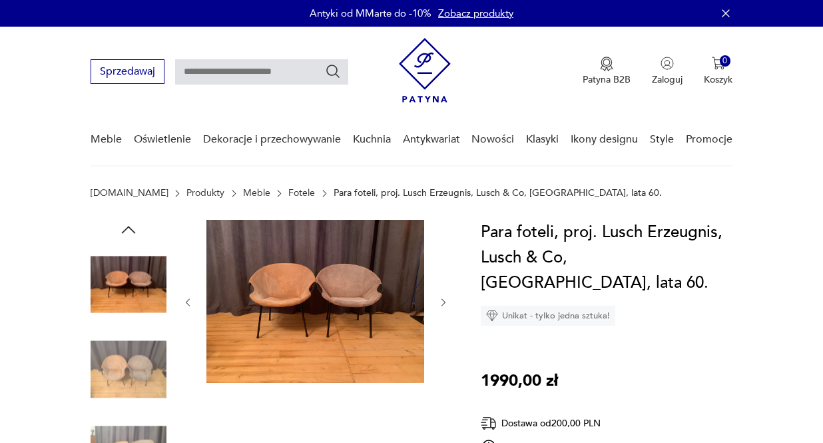
click at [445, 308] on button "button" at bounding box center [443, 302] width 11 height 13
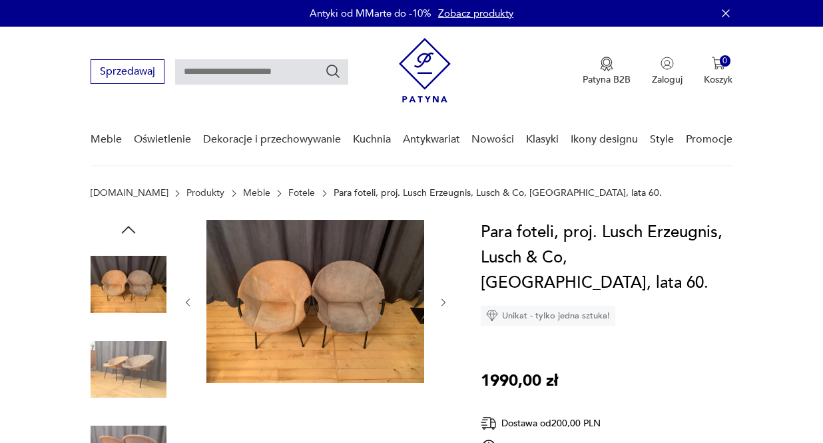
click at [445, 308] on button "button" at bounding box center [443, 302] width 11 height 13
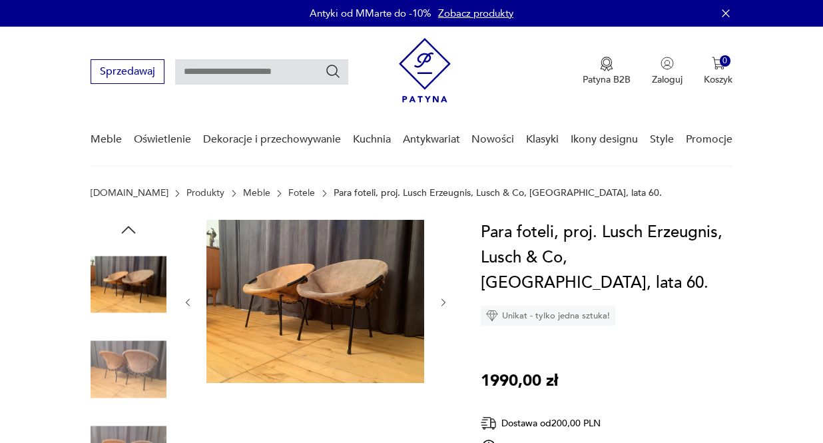
click at [445, 308] on button "button" at bounding box center [443, 302] width 11 height 13
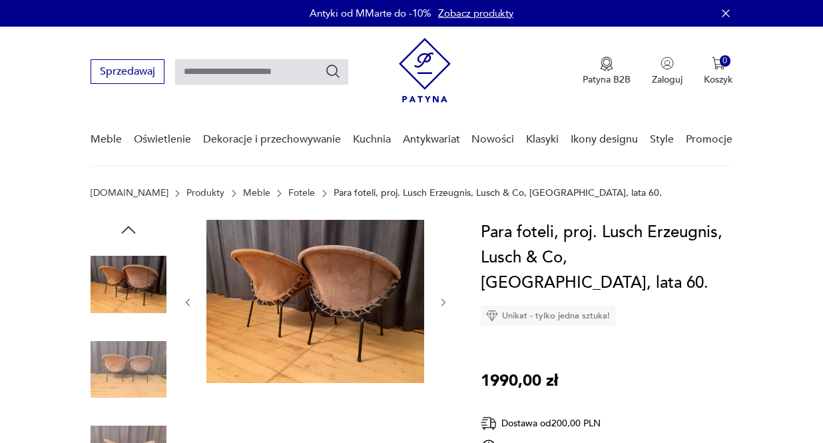
click at [445, 308] on button "button" at bounding box center [443, 302] width 11 height 13
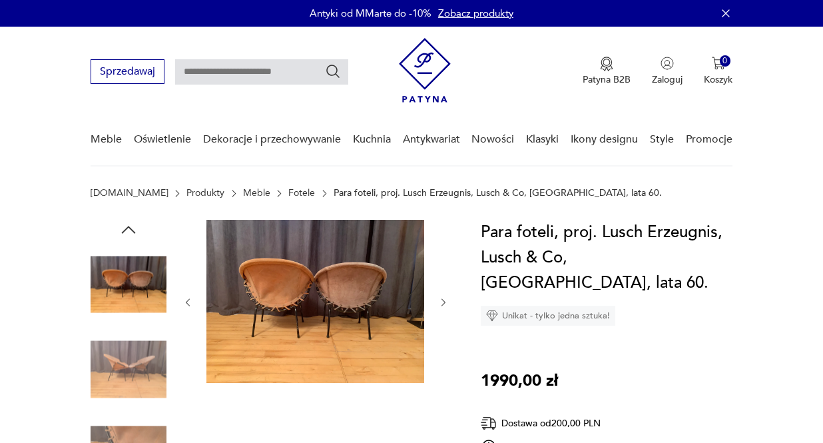
click at [445, 308] on button "button" at bounding box center [443, 302] width 11 height 13
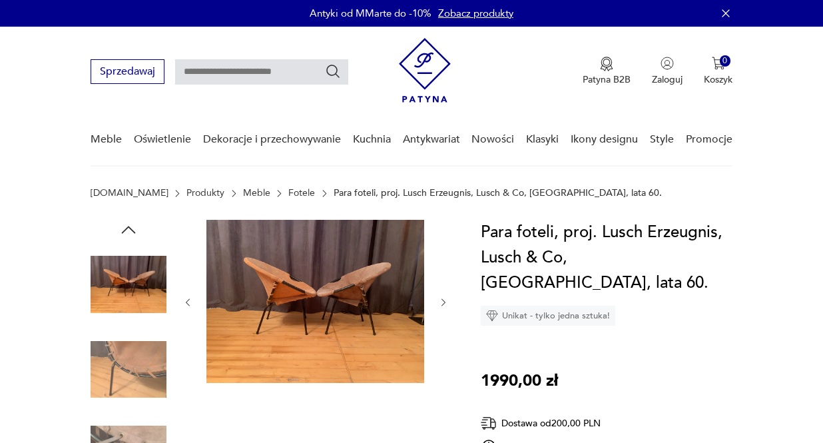
click at [445, 308] on button "button" at bounding box center [443, 302] width 11 height 13
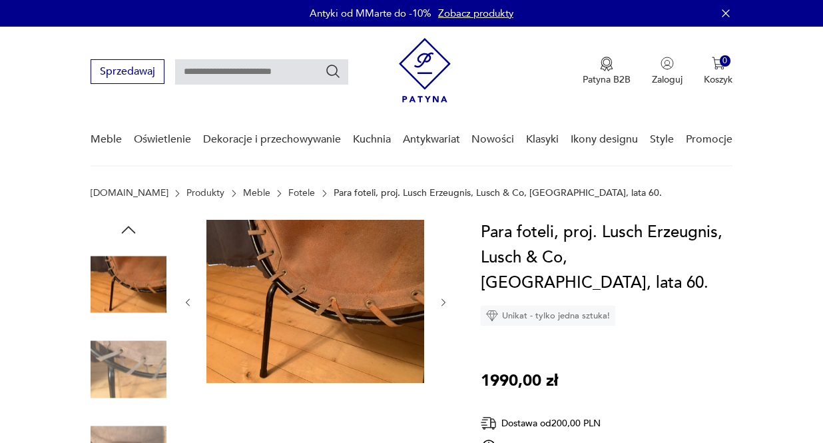
click at [445, 308] on button "button" at bounding box center [443, 302] width 11 height 13
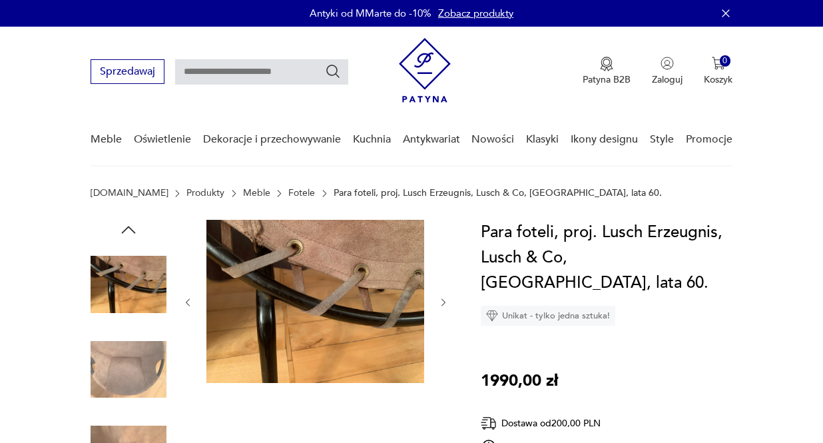
click at [445, 308] on button "button" at bounding box center [443, 302] width 11 height 13
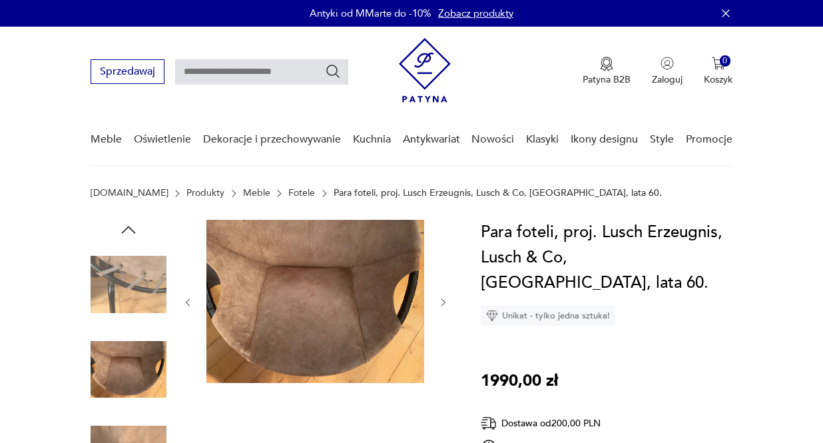
click at [445, 308] on button "button" at bounding box center [443, 302] width 11 height 13
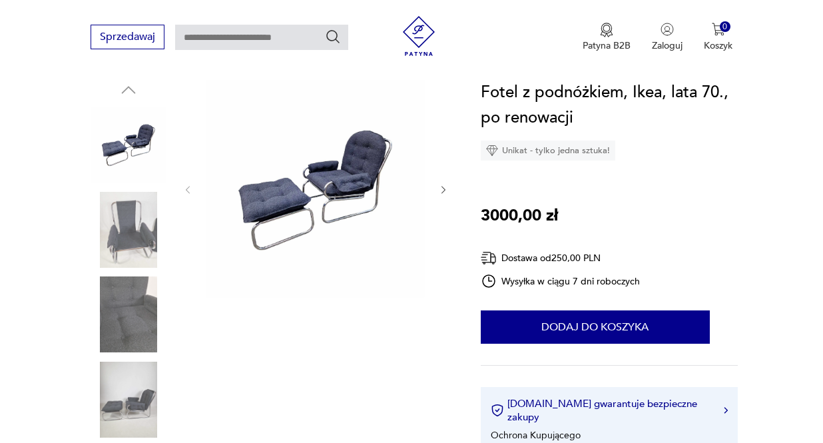
scroll to position [142, 0]
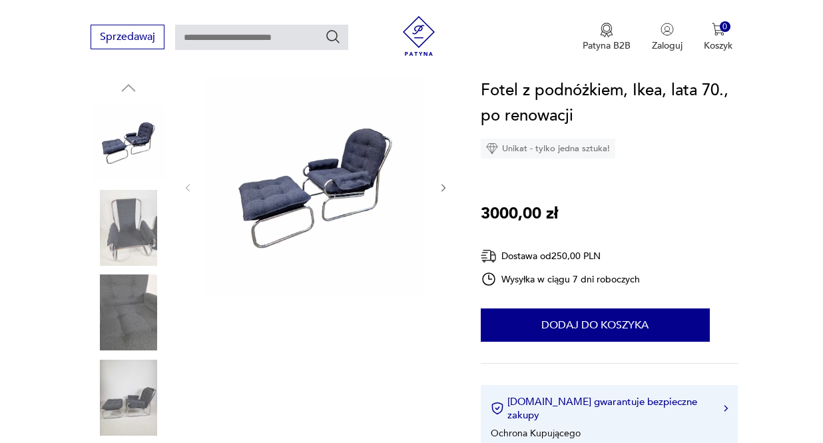
click at [445, 187] on icon "button" at bounding box center [443, 187] width 11 height 11
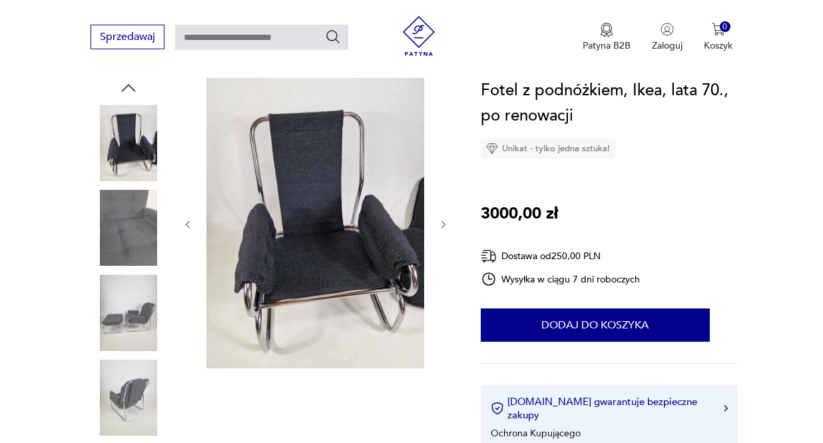
click at [444, 224] on icon "button" at bounding box center [443, 224] width 11 height 11
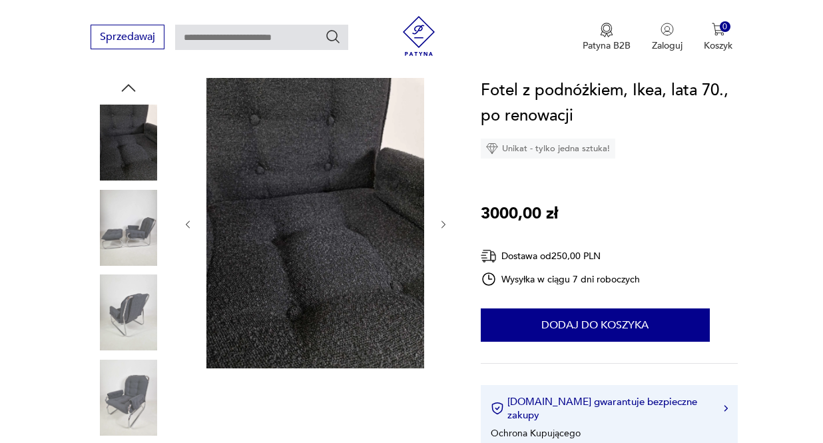
click at [444, 225] on icon "button" at bounding box center [443, 223] width 4 height 7
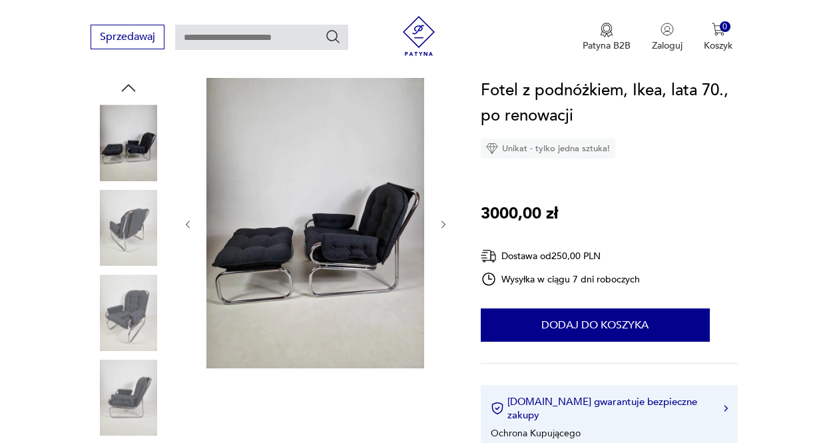
click at [444, 225] on icon "button" at bounding box center [443, 223] width 4 height 7
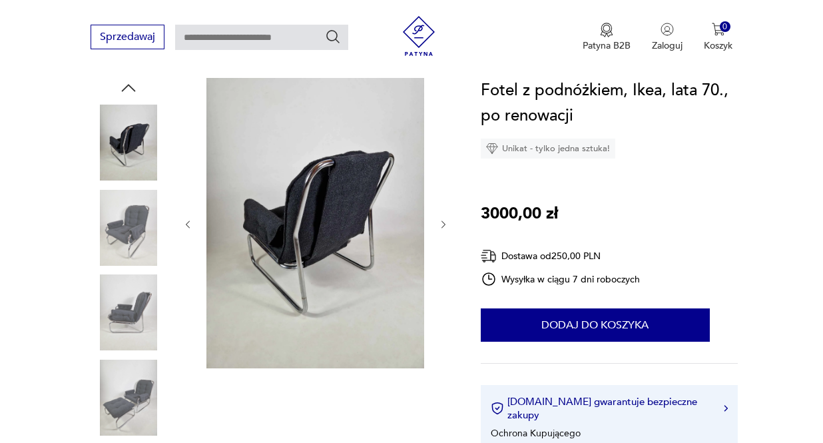
click at [444, 225] on icon "button" at bounding box center [443, 223] width 4 height 7
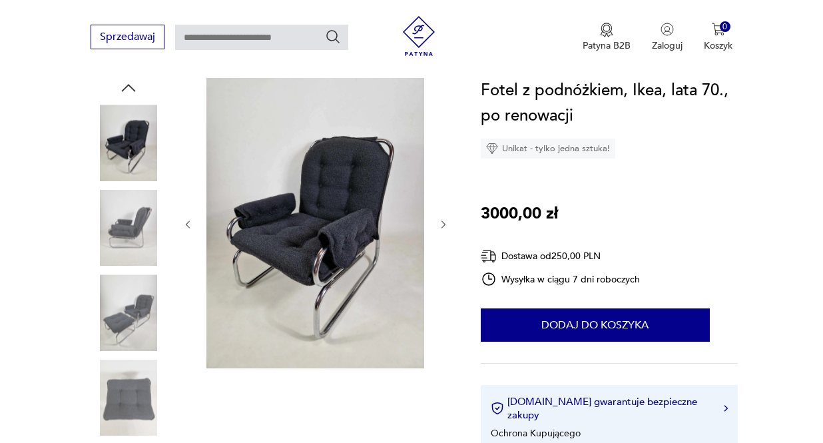
click at [443, 224] on icon "button" at bounding box center [443, 224] width 11 height 11
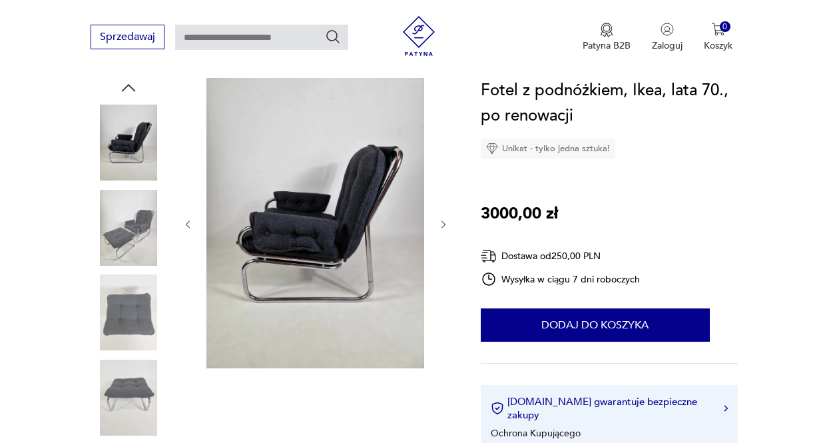
click at [443, 224] on icon "button" at bounding box center [443, 224] width 11 height 11
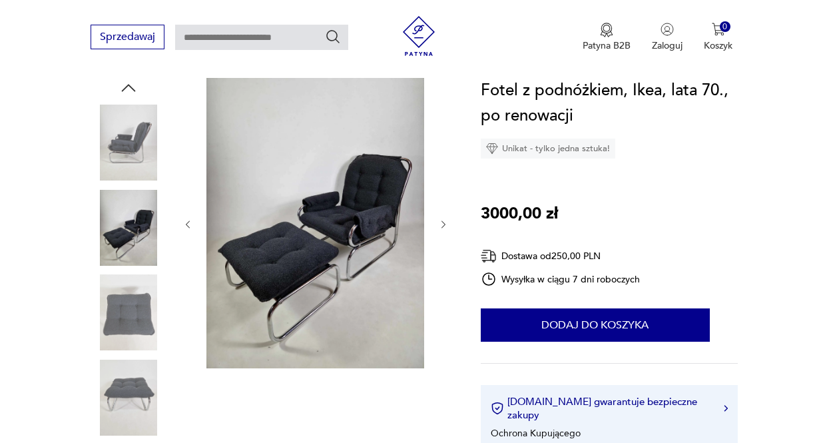
click at [443, 224] on icon "button" at bounding box center [443, 224] width 11 height 11
